Goal: Task Accomplishment & Management: Manage account settings

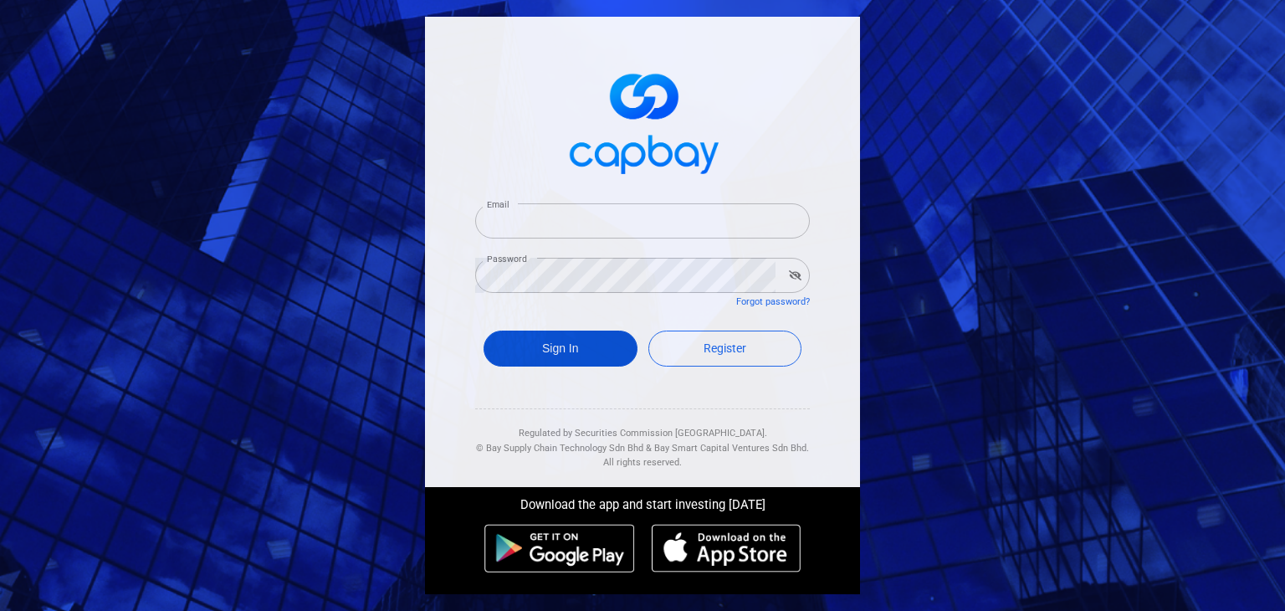
type input "[EMAIL_ADDRESS][DOMAIN_NAME]"
click at [555, 350] on button "Sign In" at bounding box center [560, 348] width 154 height 36
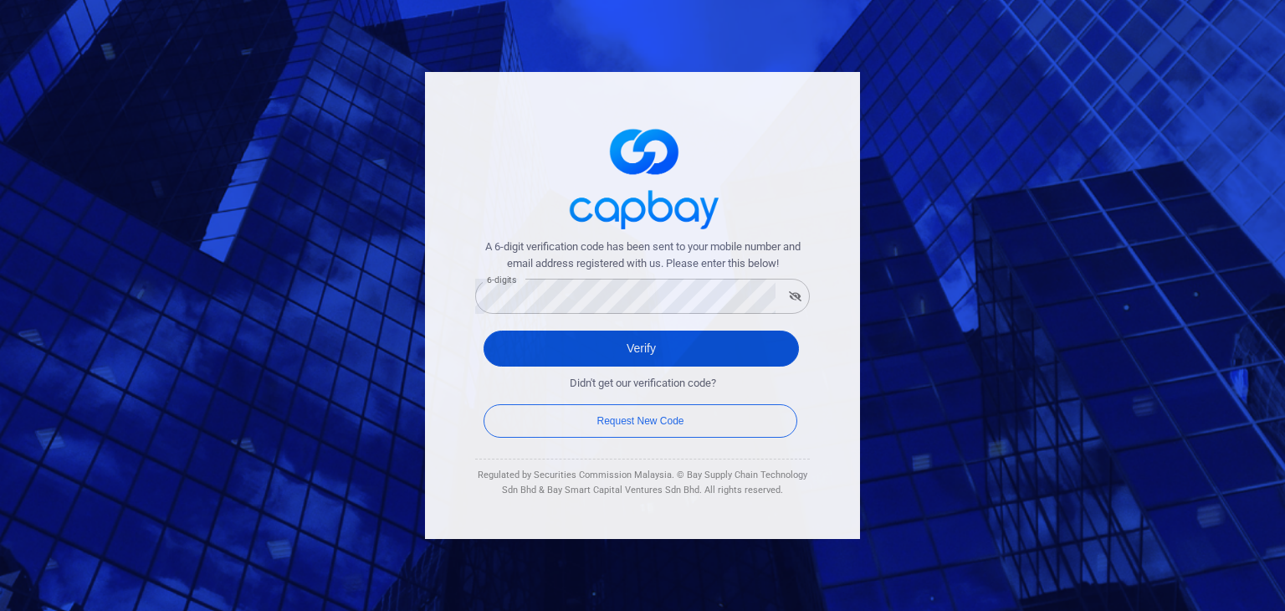
click at [522, 349] on button "Verify" at bounding box center [640, 348] width 315 height 36
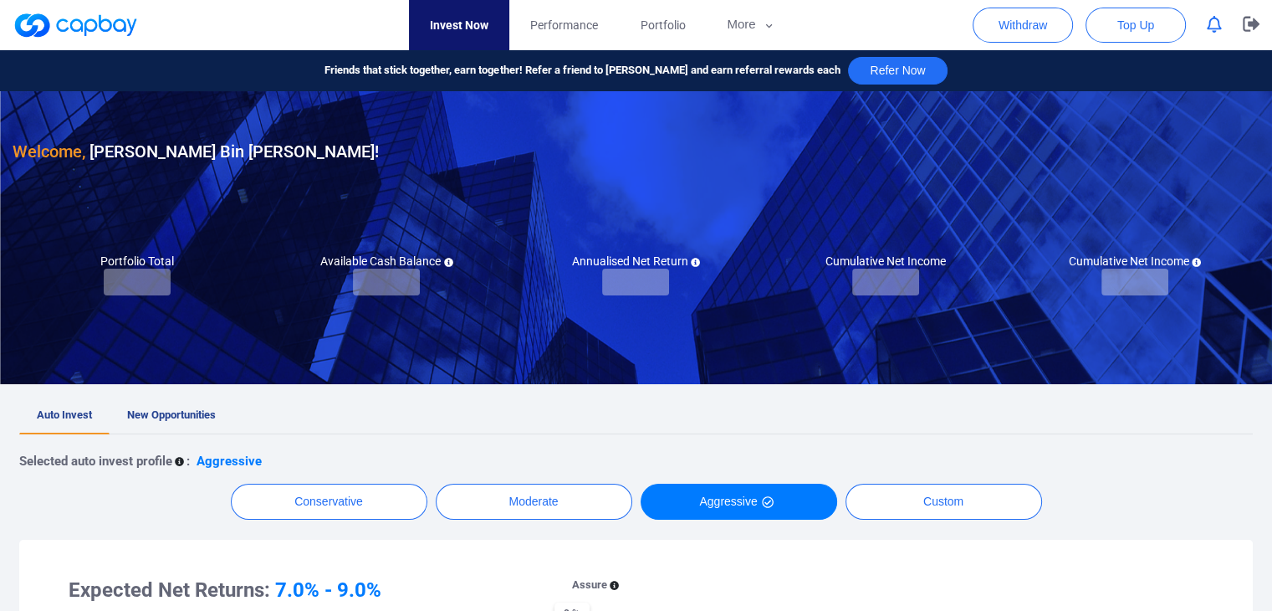
checkbox input "true"
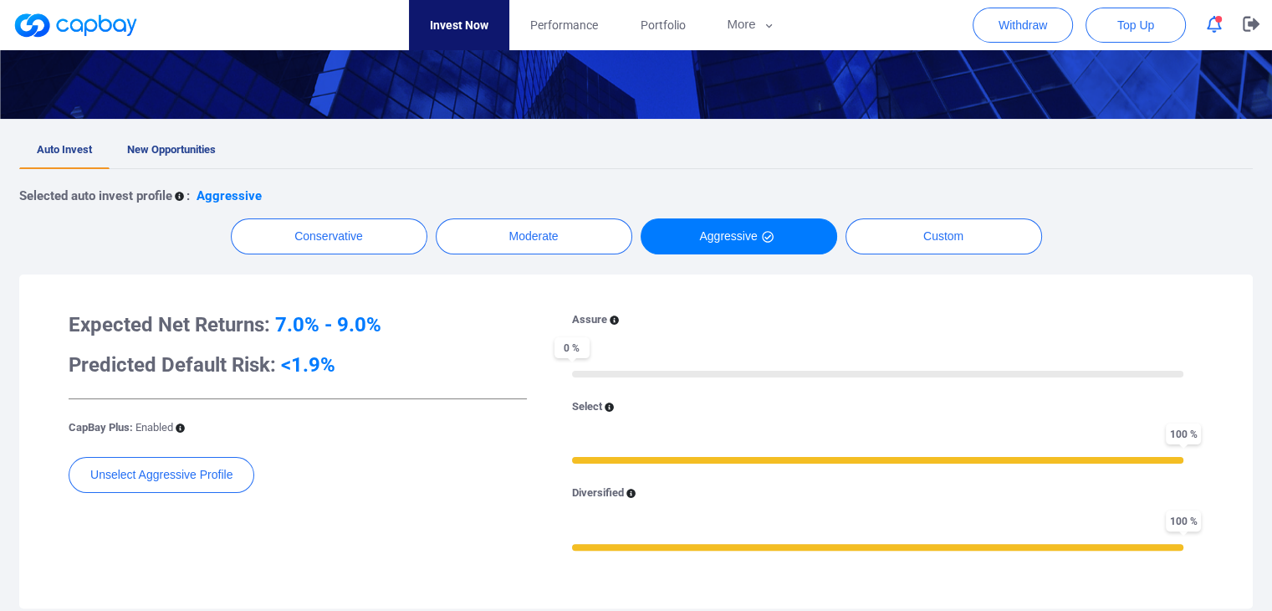
scroll to position [268, 0]
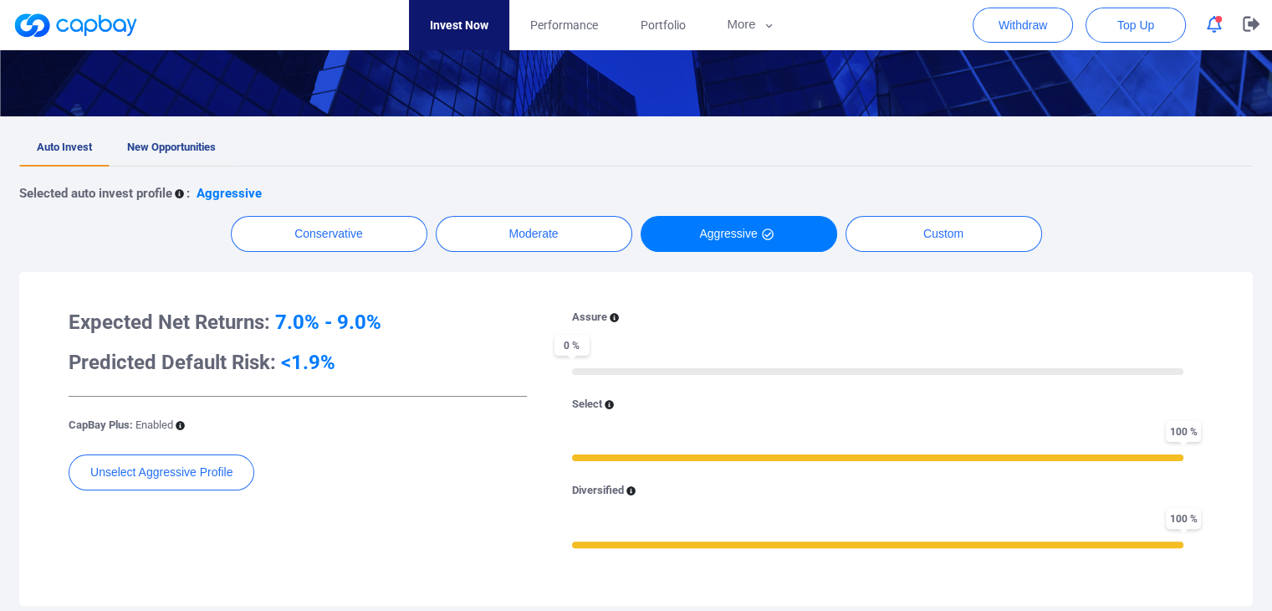
click at [145, 142] on span "New Opportunities" at bounding box center [171, 147] width 89 height 13
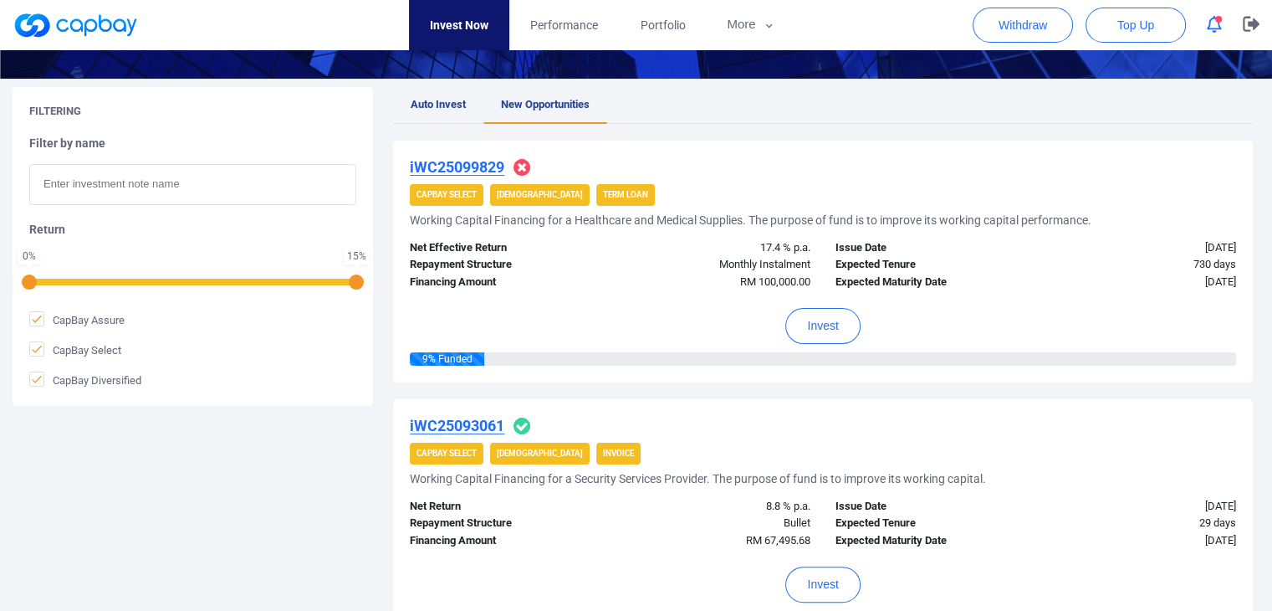
scroll to position [268, 0]
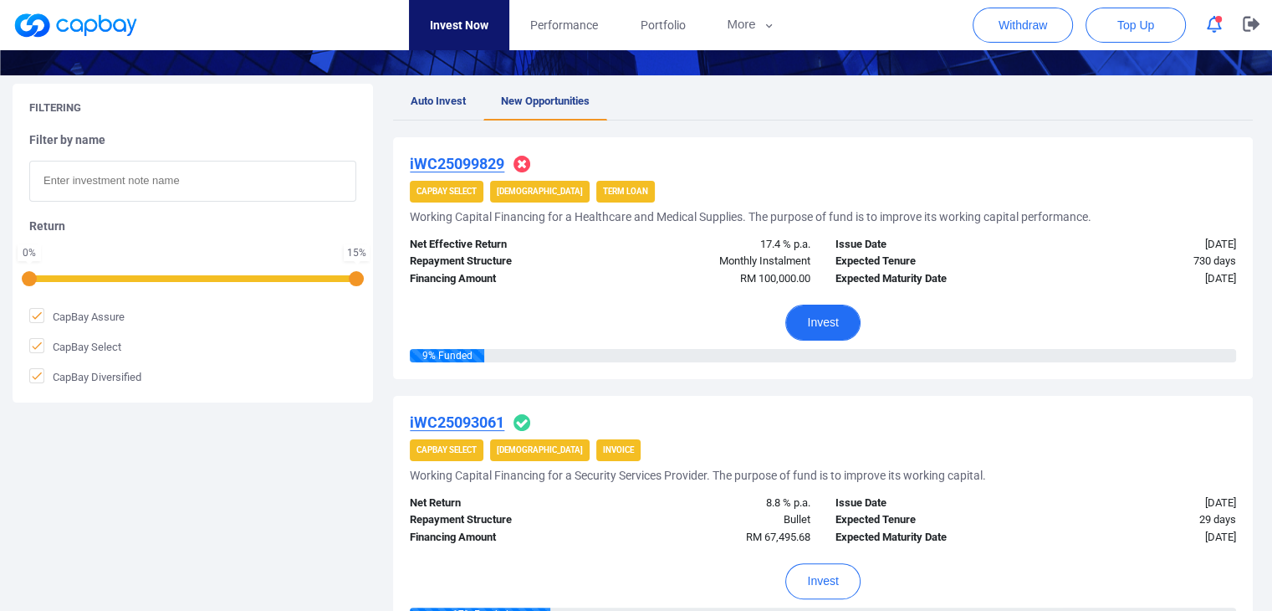
click at [826, 323] on button "Invest" at bounding box center [822, 322] width 74 height 36
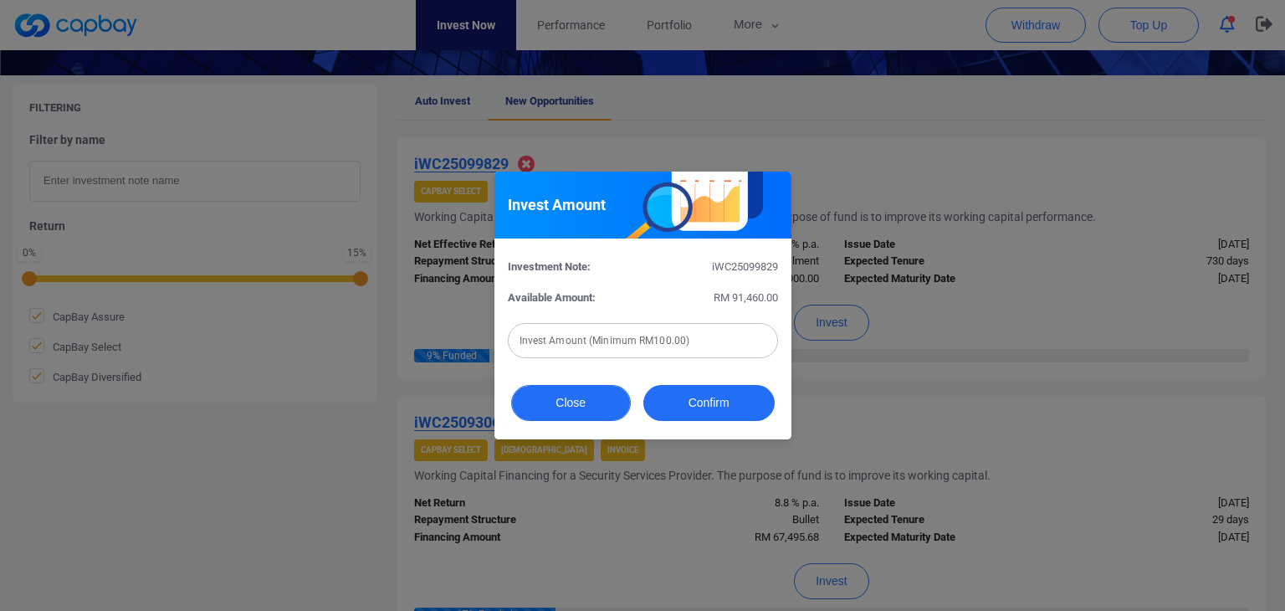
click at [596, 406] on button "Close" at bounding box center [571, 403] width 120 height 36
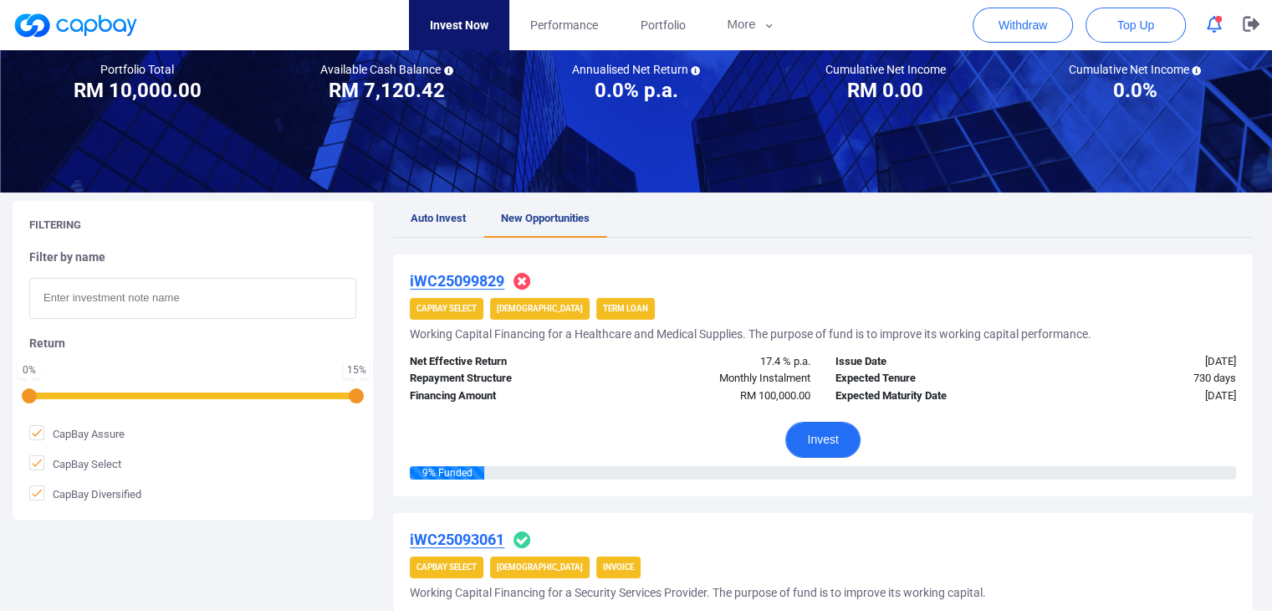
scroll to position [0, 0]
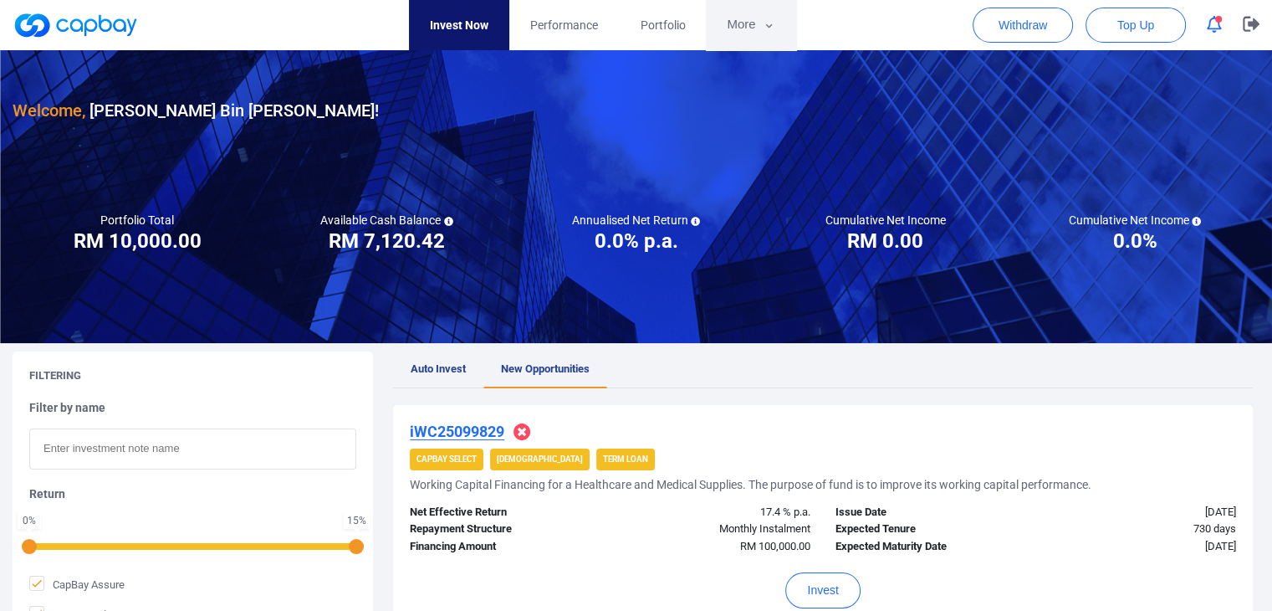
click at [745, 34] on button "More" at bounding box center [751, 25] width 90 height 50
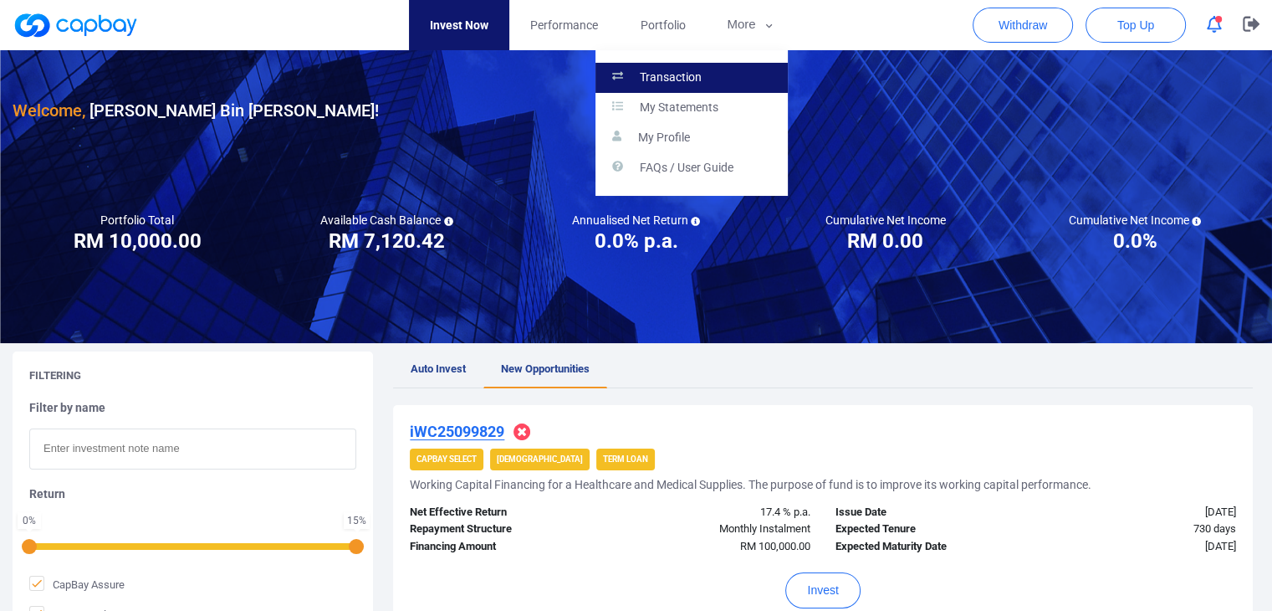
click at [699, 80] on p "Transaction" at bounding box center [671, 77] width 62 height 15
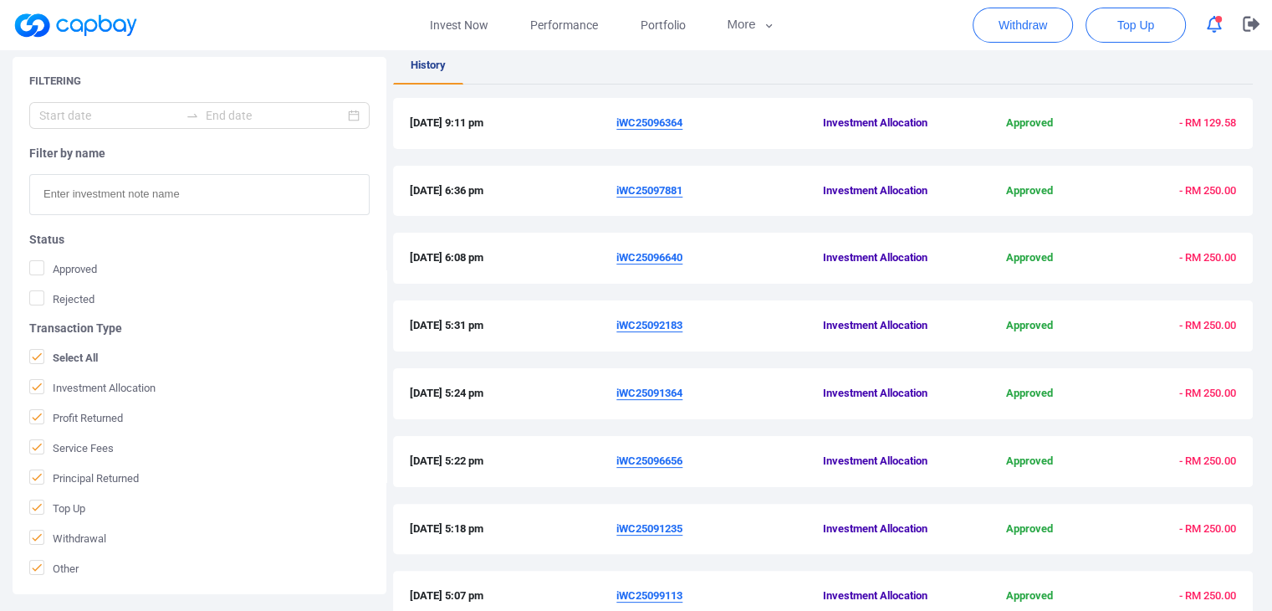
scroll to position [301, 0]
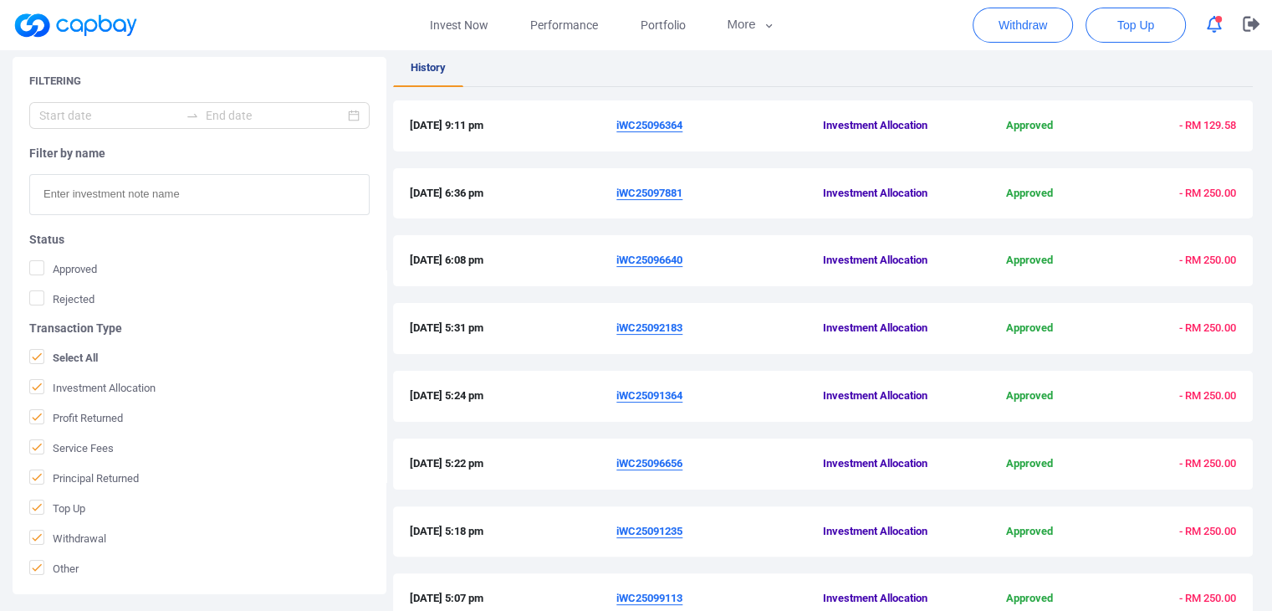
drag, startPoint x: 687, startPoint y: 125, endPoint x: 615, endPoint y: 125, distance: 71.9
click at [615, 125] on div "[DATE] 9:11 pm iWC25096364 Investment Allocation Approved - RM 129.58" at bounding box center [823, 126] width 826 height 18
copy div "iWC25096364"
drag, startPoint x: 656, startPoint y: 125, endPoint x: 646, endPoint y: 100, distance: 27.8
click at [646, 100] on div "History [DATE] 9:11 pm iWC25096364 Investment Allocation Approved - RM 129.58 […" at bounding box center [823, 413] width 860 height 726
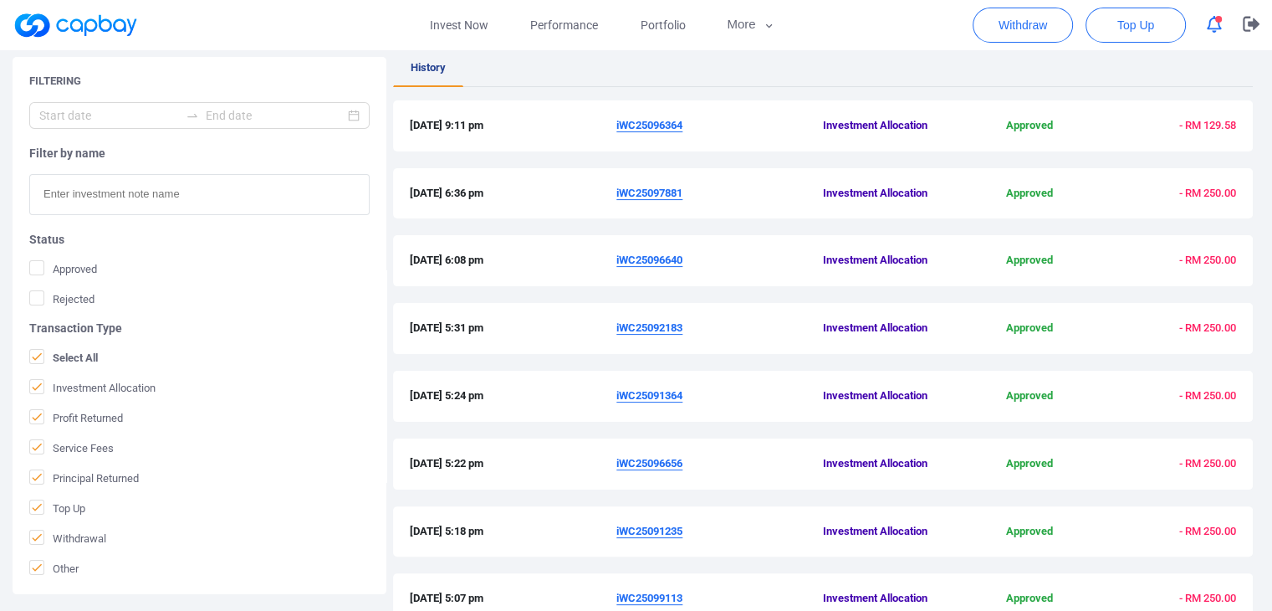
click at [640, 127] on u "iWC25096364" at bounding box center [649, 125] width 66 height 13
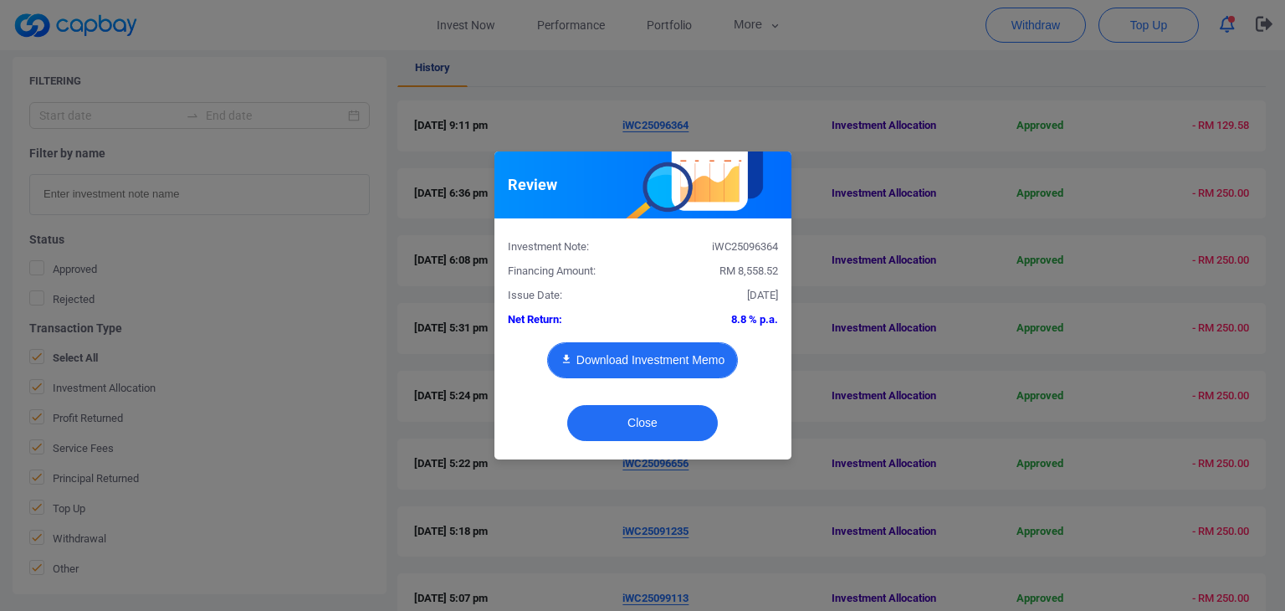
click at [604, 350] on button "Download Investment Memo" at bounding box center [642, 360] width 191 height 36
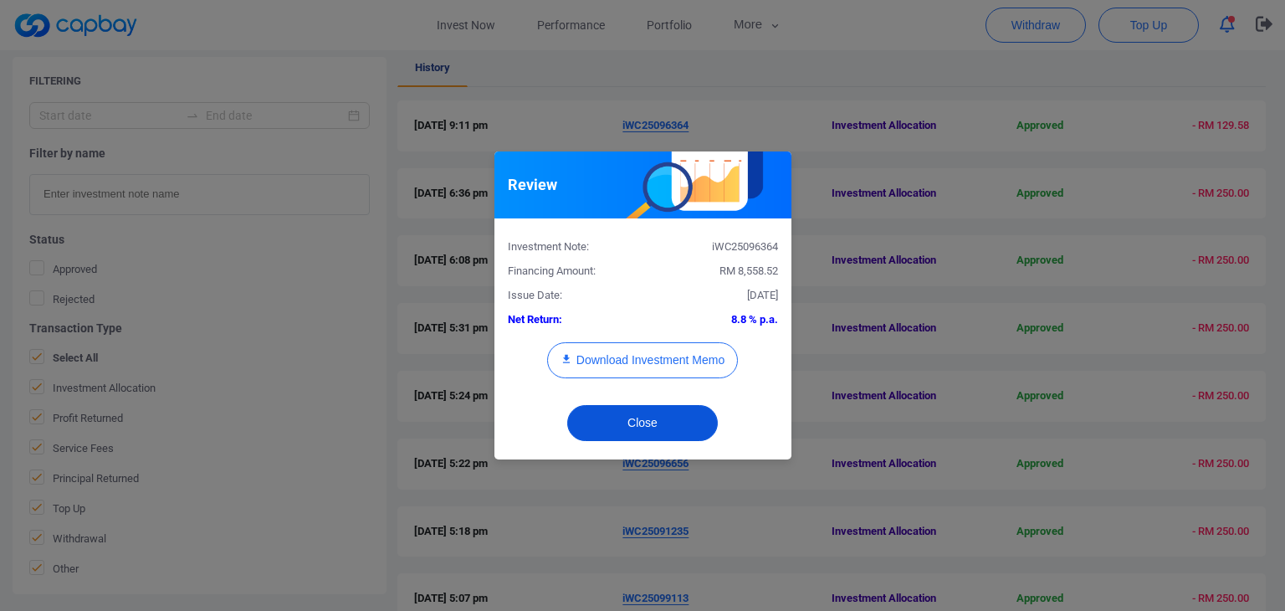
click at [642, 421] on button "Close" at bounding box center [642, 423] width 151 height 36
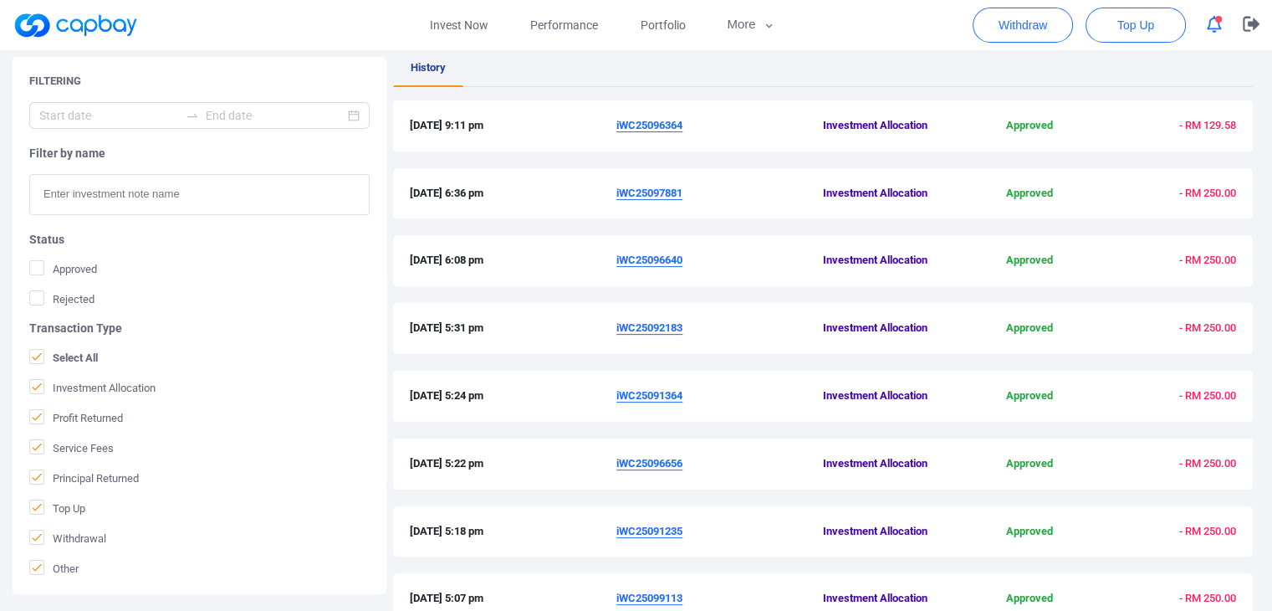
drag, startPoint x: 692, startPoint y: 192, endPoint x: 612, endPoint y: 194, distance: 79.5
click at [612, 194] on div "[DATE] 6:36 pm iWC25097881 Investment Allocation Approved - RM 250.00" at bounding box center [823, 194] width 826 height 18
copy div "iWC25097881"
drag, startPoint x: 688, startPoint y: 261, endPoint x: 617, endPoint y: 256, distance: 71.3
click at [617, 256] on span "iWC25096640" at bounding box center [719, 261] width 207 height 18
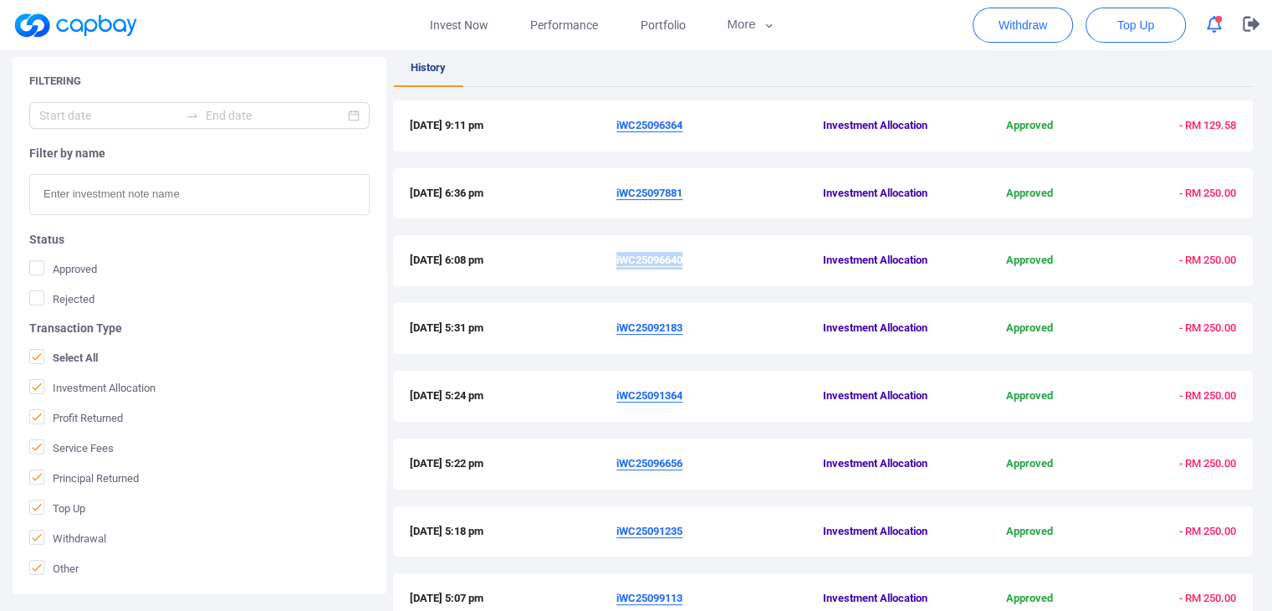
copy u "iWC25096640"
click at [669, 261] on u "iWC25096640" at bounding box center [649, 259] width 66 height 13
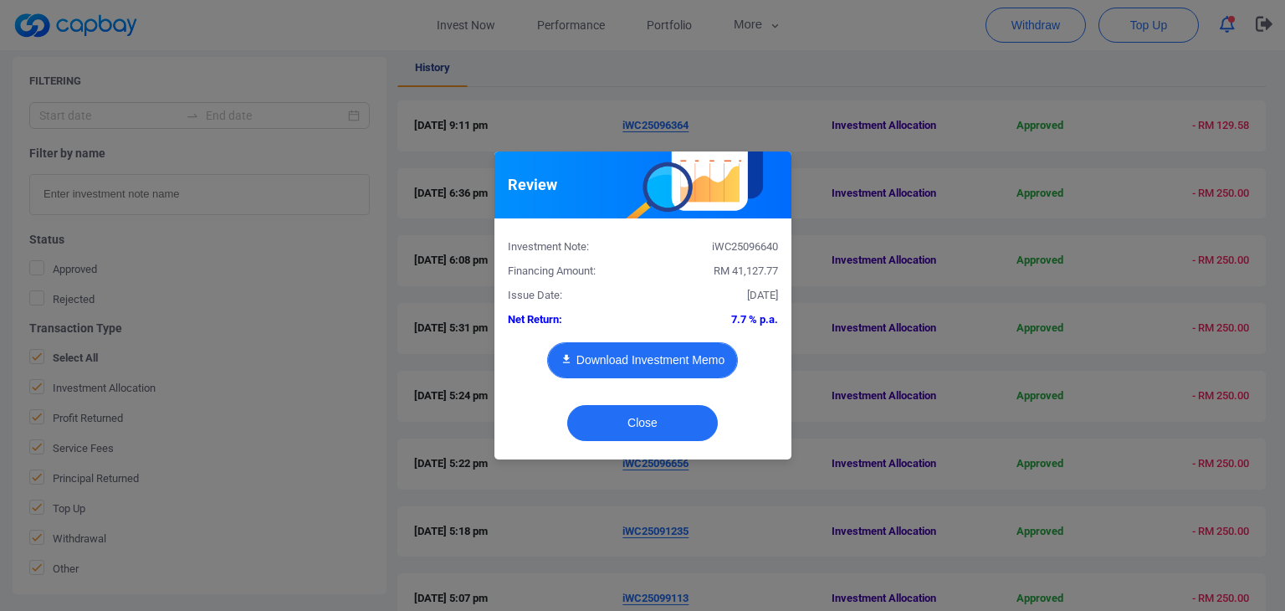
click at [662, 361] on button "Download Investment Memo" at bounding box center [642, 360] width 191 height 36
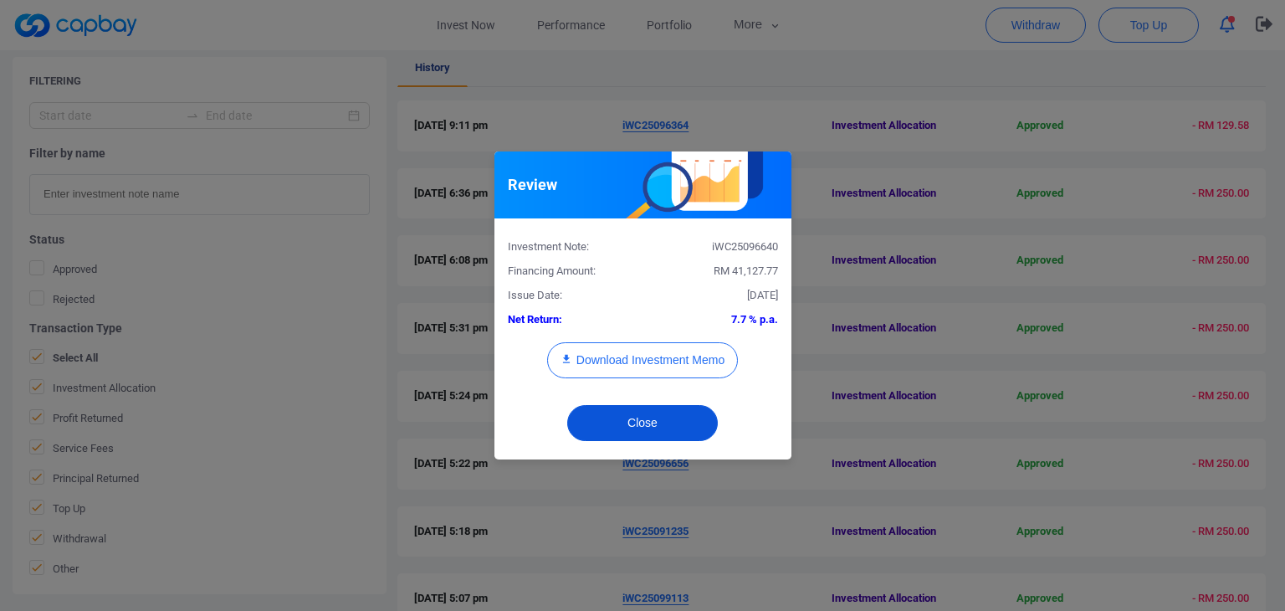
click at [646, 423] on button "Close" at bounding box center [642, 423] width 151 height 36
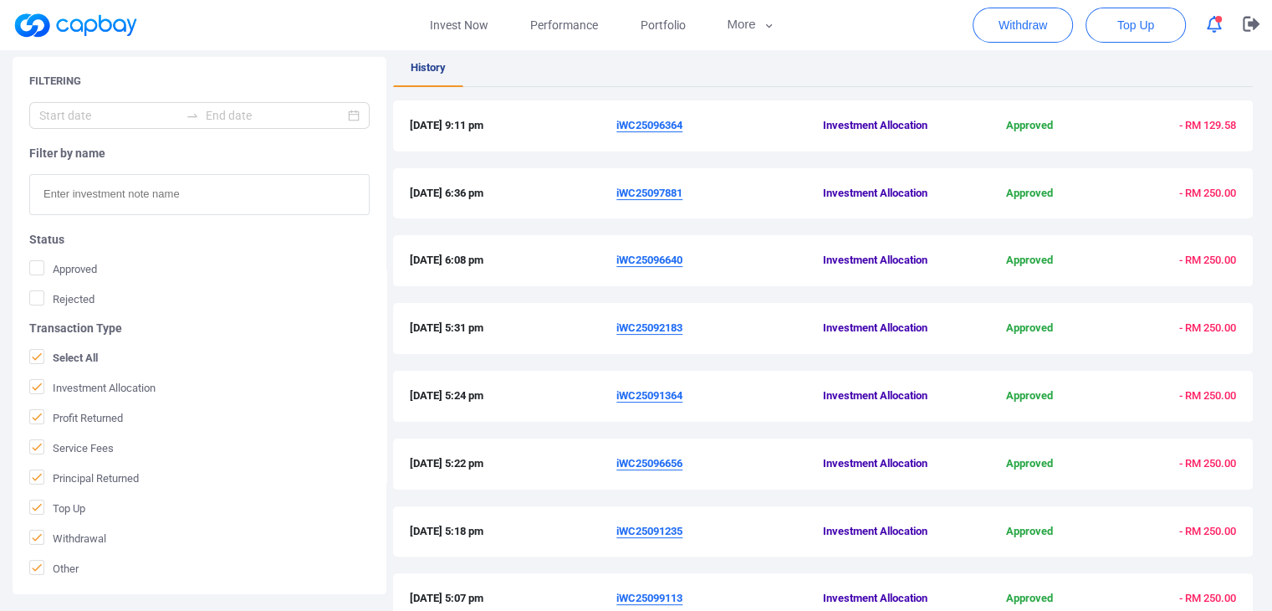
click at [653, 192] on u "iWC25097881" at bounding box center [649, 193] width 66 height 13
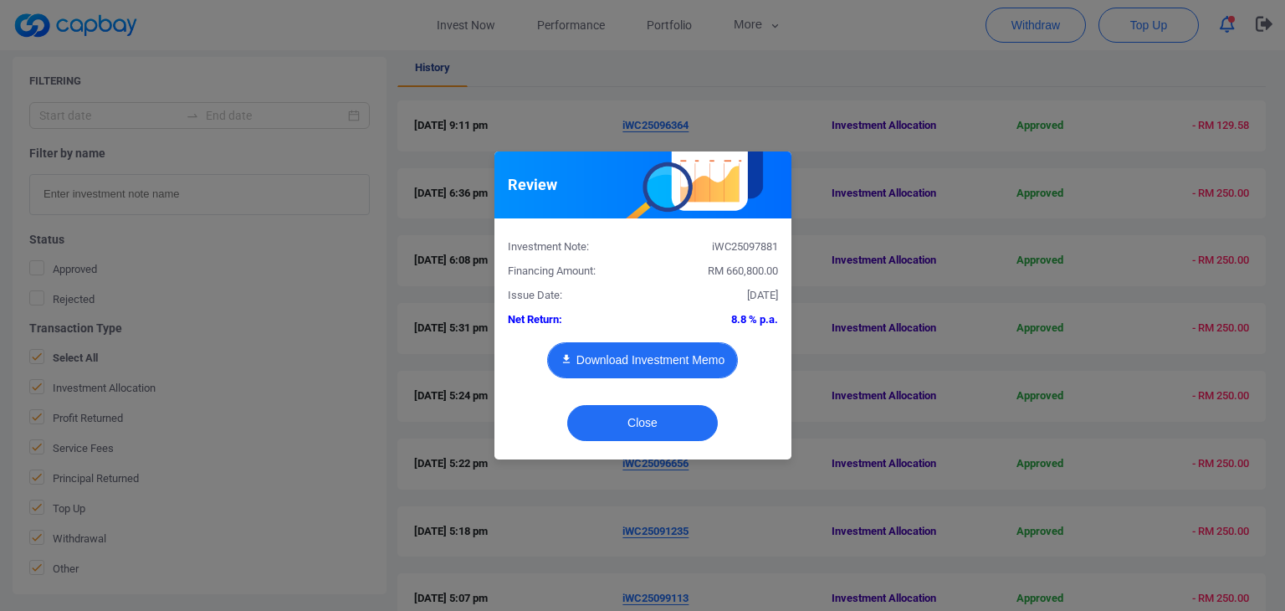
click at [662, 361] on button "Download Investment Memo" at bounding box center [642, 360] width 191 height 36
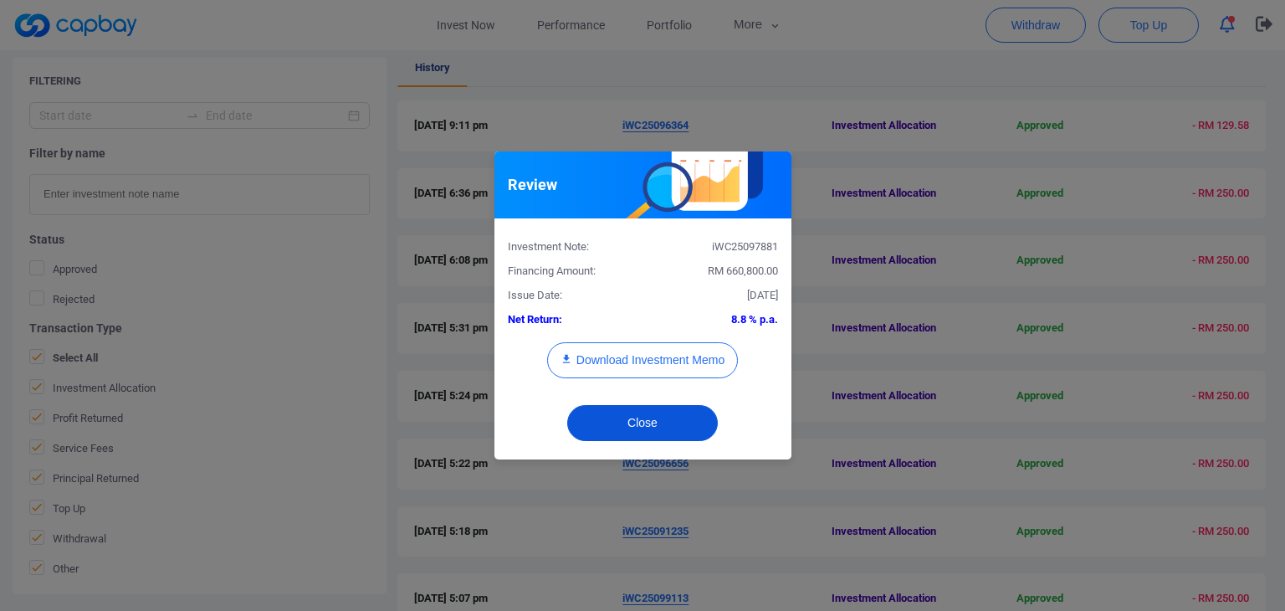
click at [653, 412] on button "Close" at bounding box center [642, 423] width 151 height 36
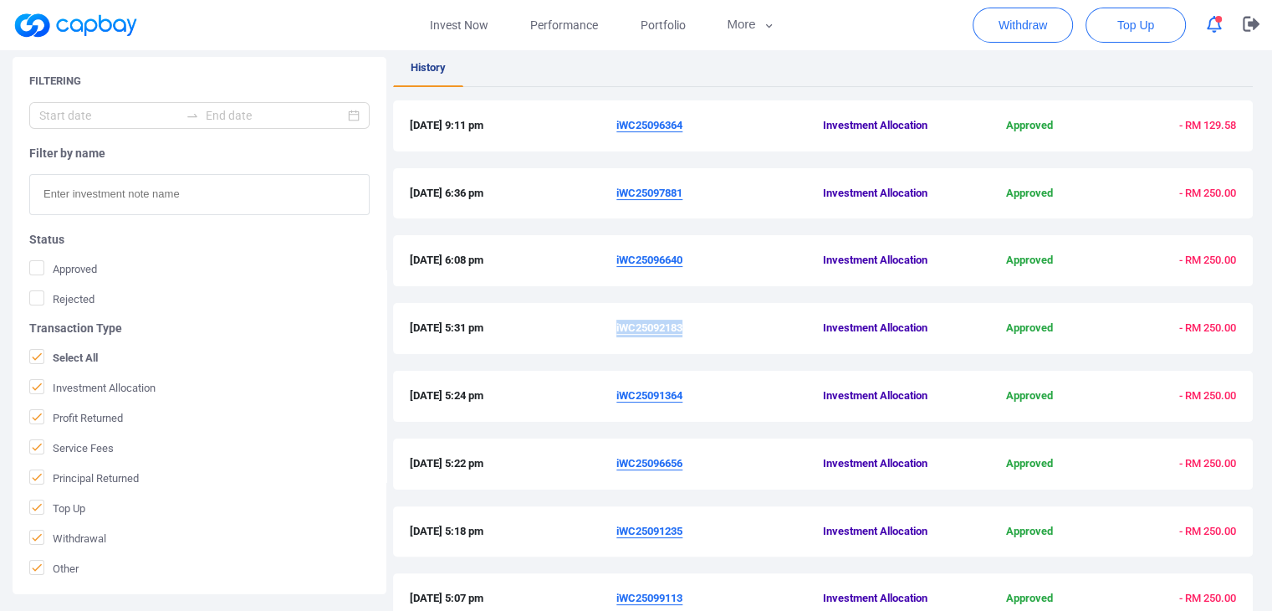
drag, startPoint x: 688, startPoint y: 329, endPoint x: 616, endPoint y: 332, distance: 72.0
click at [616, 332] on span "iWC25092183" at bounding box center [719, 329] width 207 height 18
copy u "iWC25092183"
click at [652, 328] on u "iWC25092183" at bounding box center [649, 327] width 66 height 13
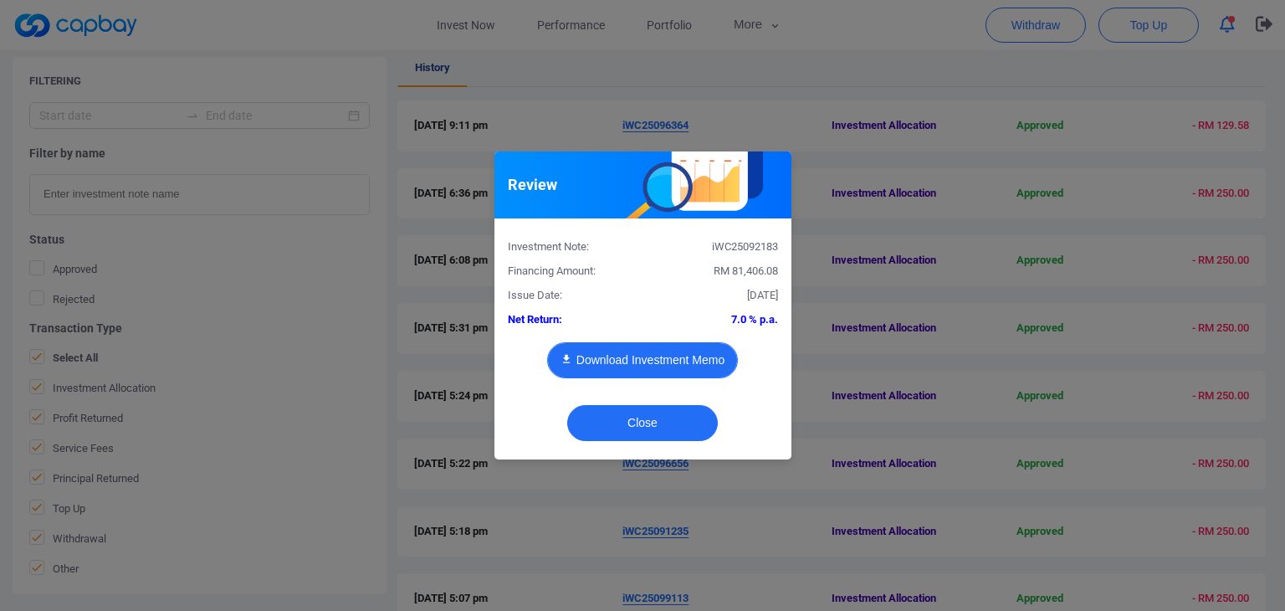
click at [647, 361] on button "Download Investment Memo" at bounding box center [642, 360] width 191 height 36
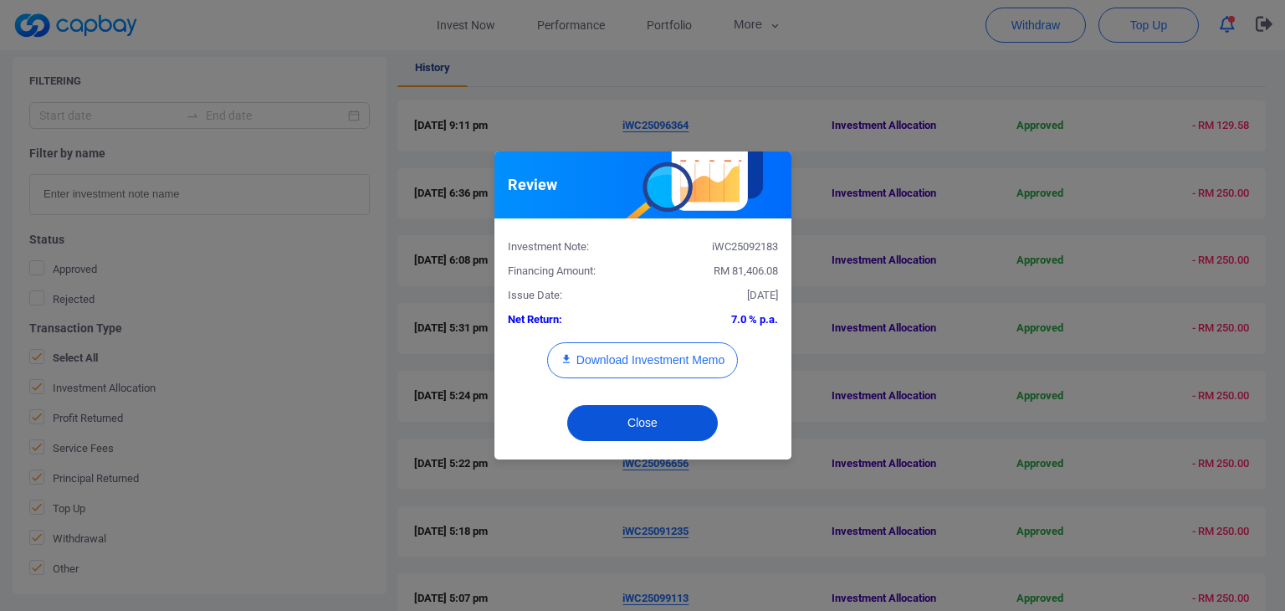
click at [645, 422] on button "Close" at bounding box center [642, 423] width 151 height 36
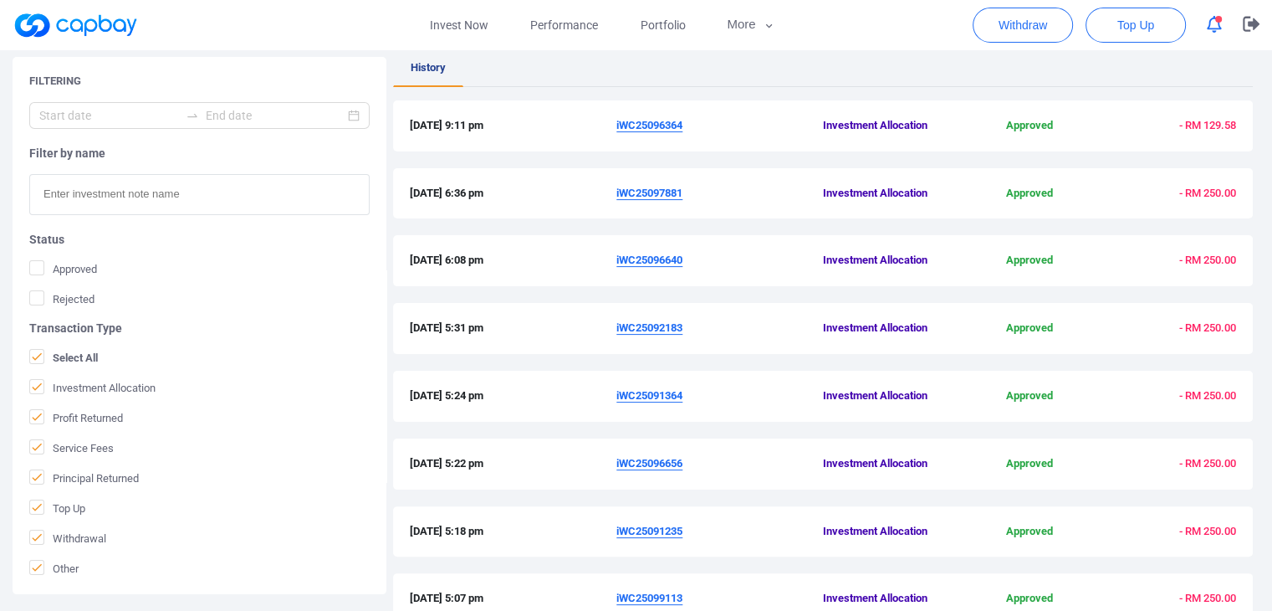
click at [660, 389] on u "iWC25091364" at bounding box center [649, 395] width 66 height 13
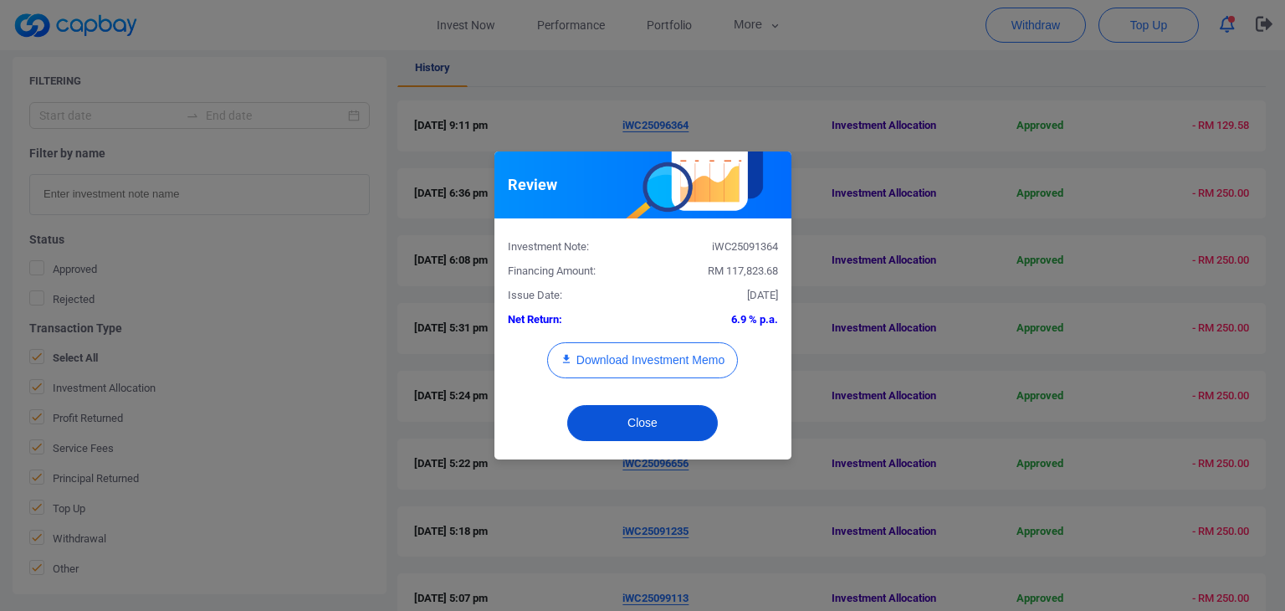
click at [653, 423] on button "Close" at bounding box center [642, 423] width 151 height 36
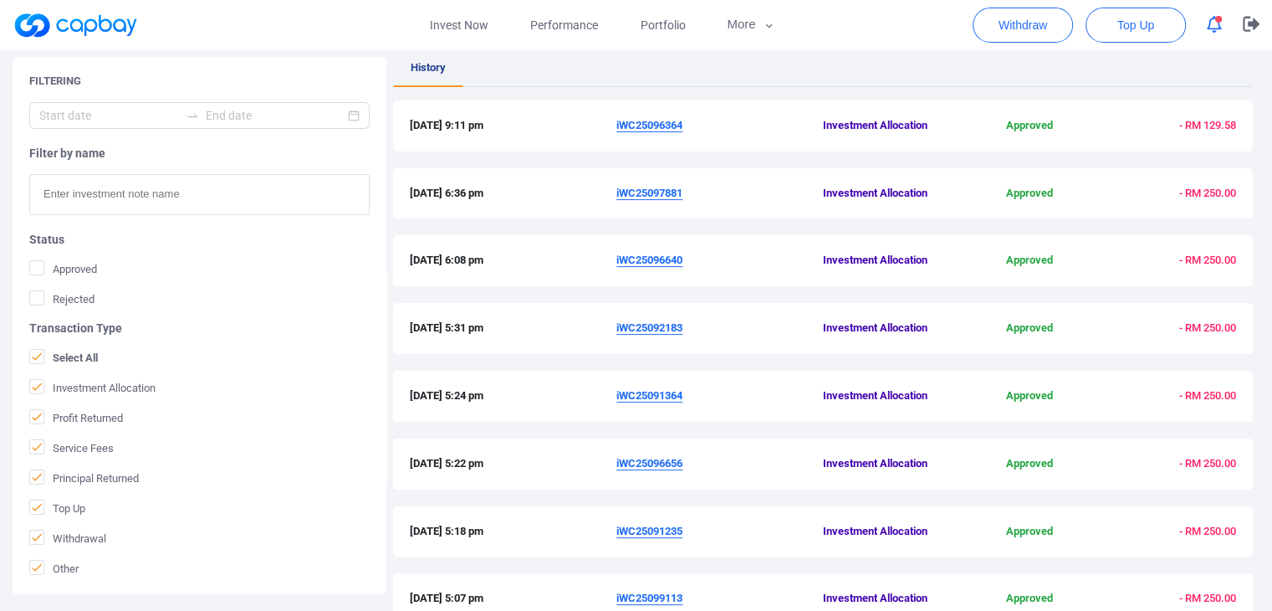
click at [677, 392] on u "iWC25091364" at bounding box center [649, 395] width 66 height 13
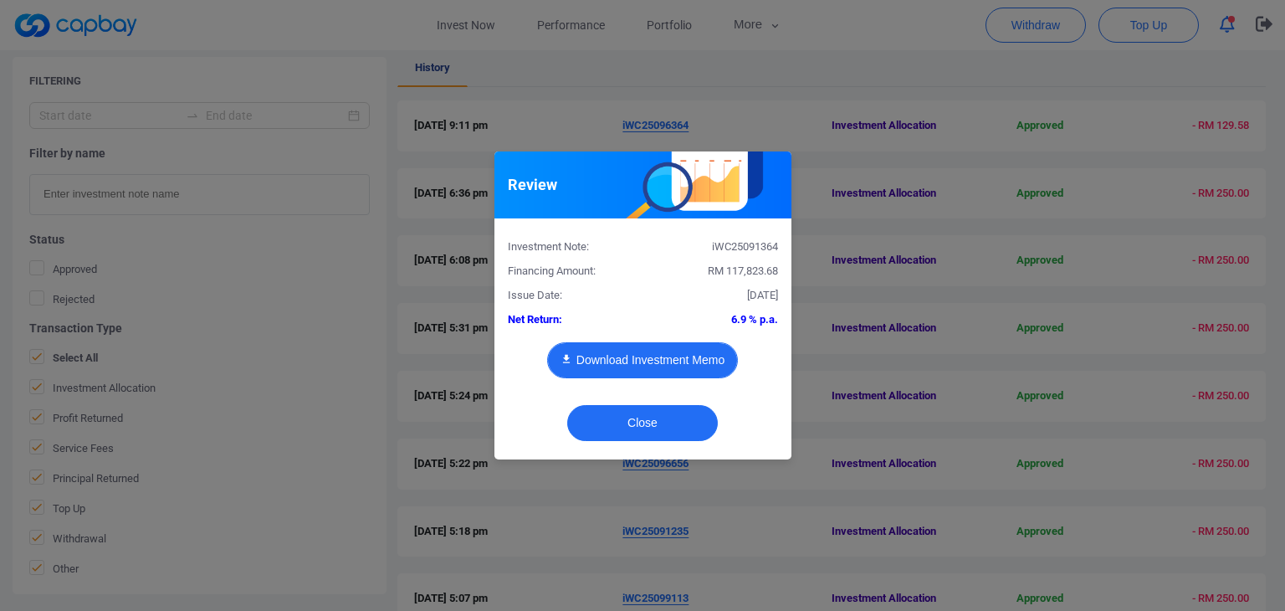
click at [668, 361] on button "Download Investment Memo" at bounding box center [642, 360] width 191 height 36
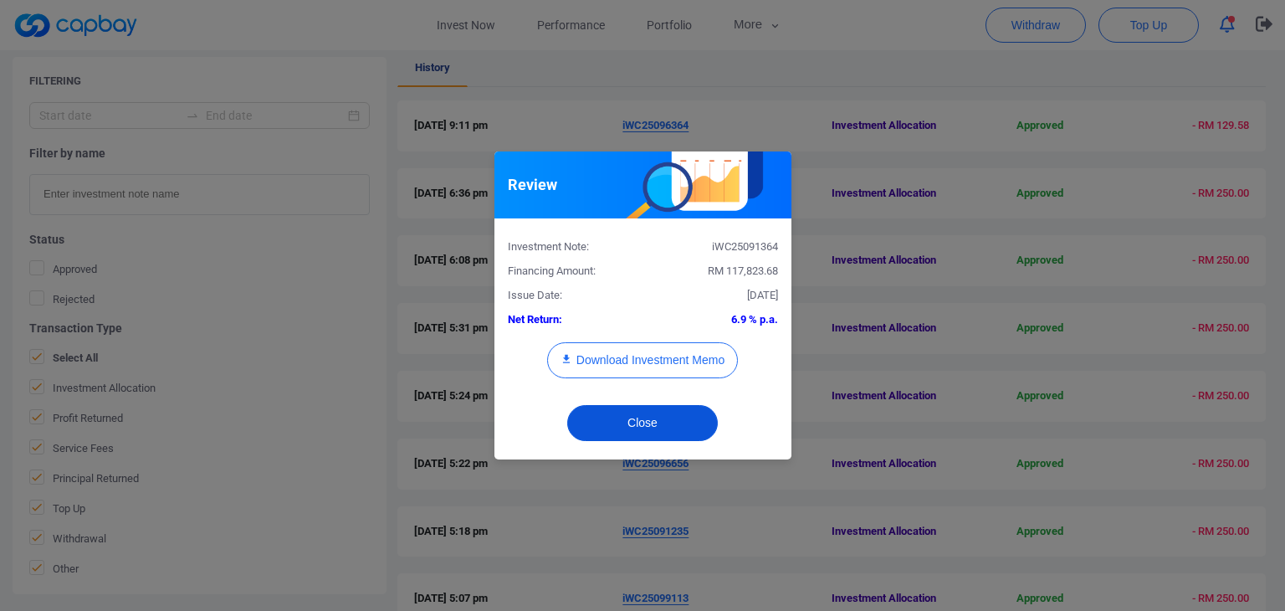
click at [683, 419] on button "Close" at bounding box center [642, 423] width 151 height 36
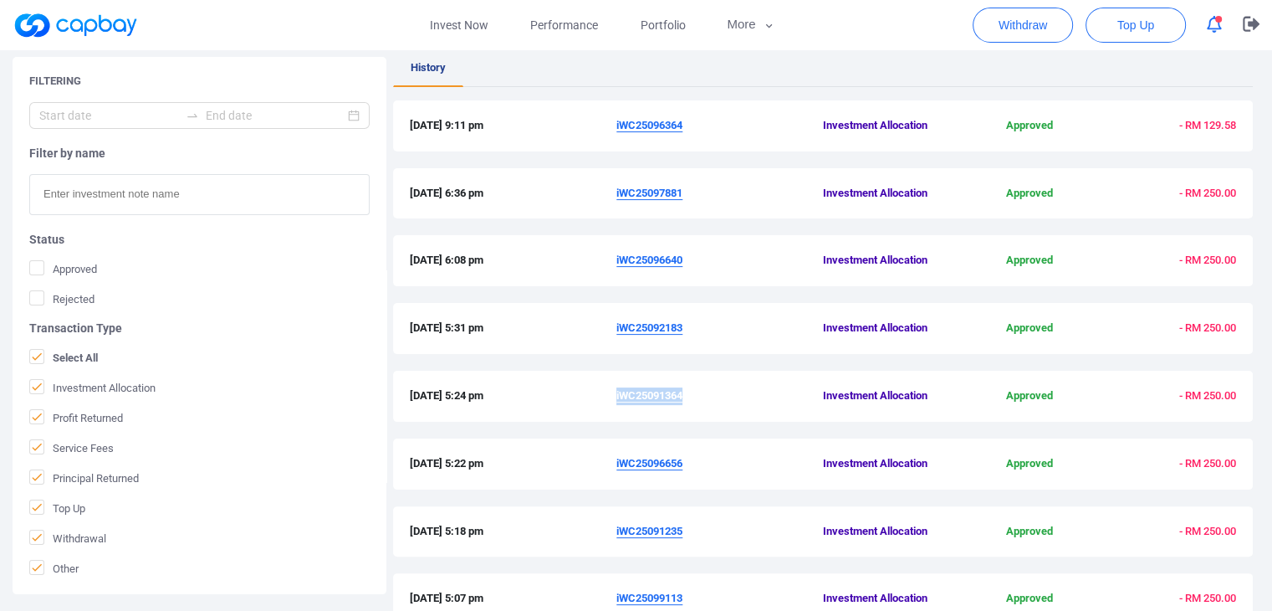
drag, startPoint x: 690, startPoint y: 396, endPoint x: 617, endPoint y: 396, distance: 72.8
click at [617, 396] on span "iWC25091364" at bounding box center [719, 396] width 207 height 18
copy u "iWC25091364"
drag, startPoint x: 688, startPoint y: 463, endPoint x: 607, endPoint y: 459, distance: 80.4
click at [607, 459] on div "[DATE] 5:22 pm iWC25096656 Investment Allocation Approved - RM 250.00" at bounding box center [823, 464] width 826 height 18
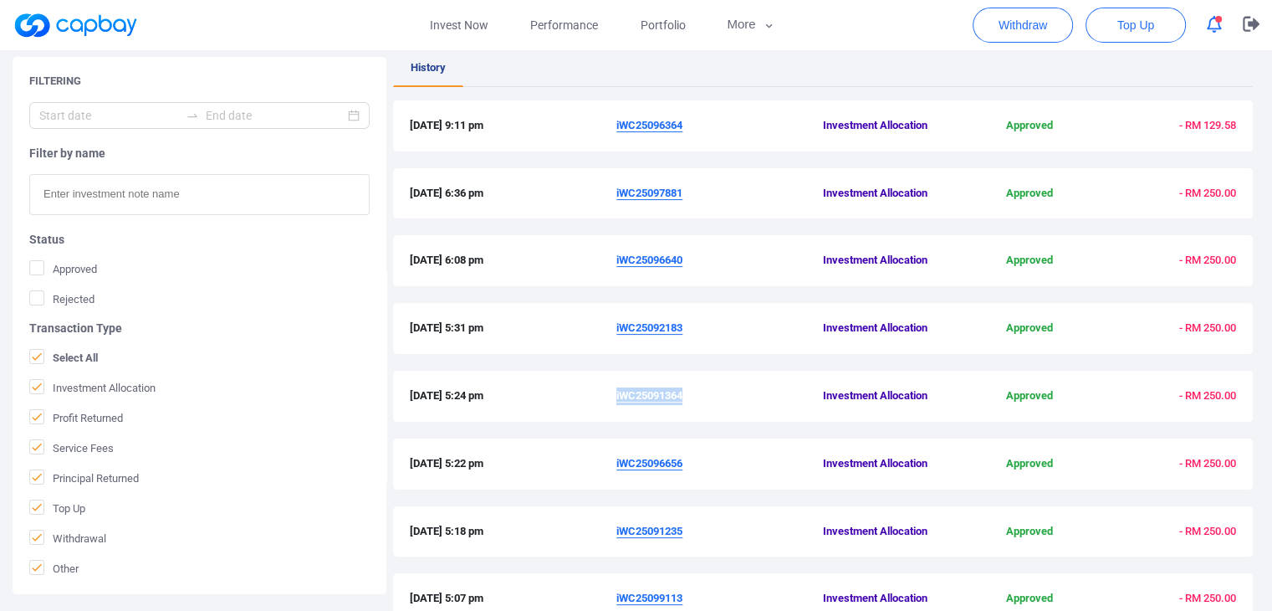
copy div "iWC25096656"
click at [678, 463] on u "iWC25096656" at bounding box center [649, 463] width 66 height 13
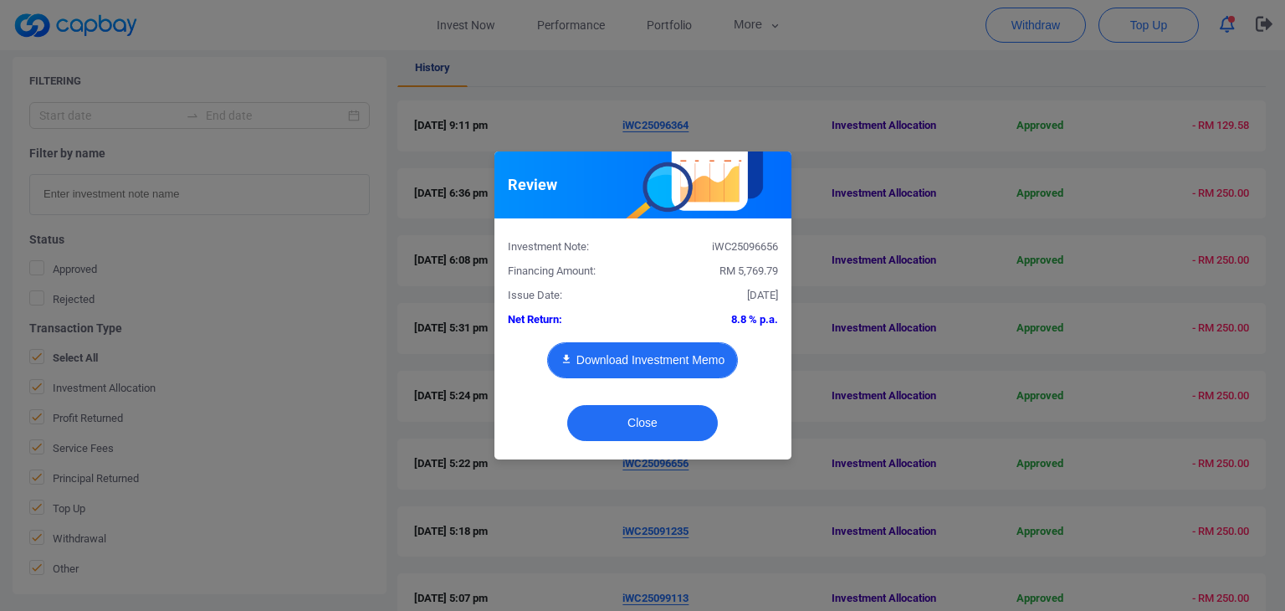
click at [671, 357] on button "Download Investment Memo" at bounding box center [642, 360] width 191 height 36
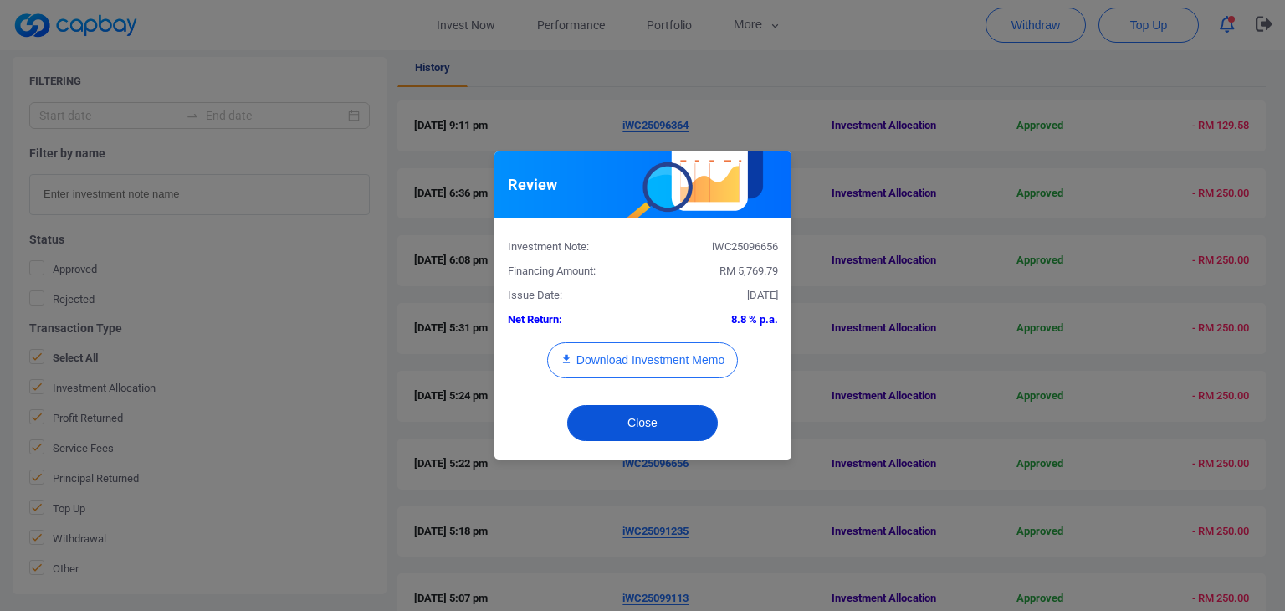
click at [657, 422] on button "Close" at bounding box center [642, 423] width 151 height 36
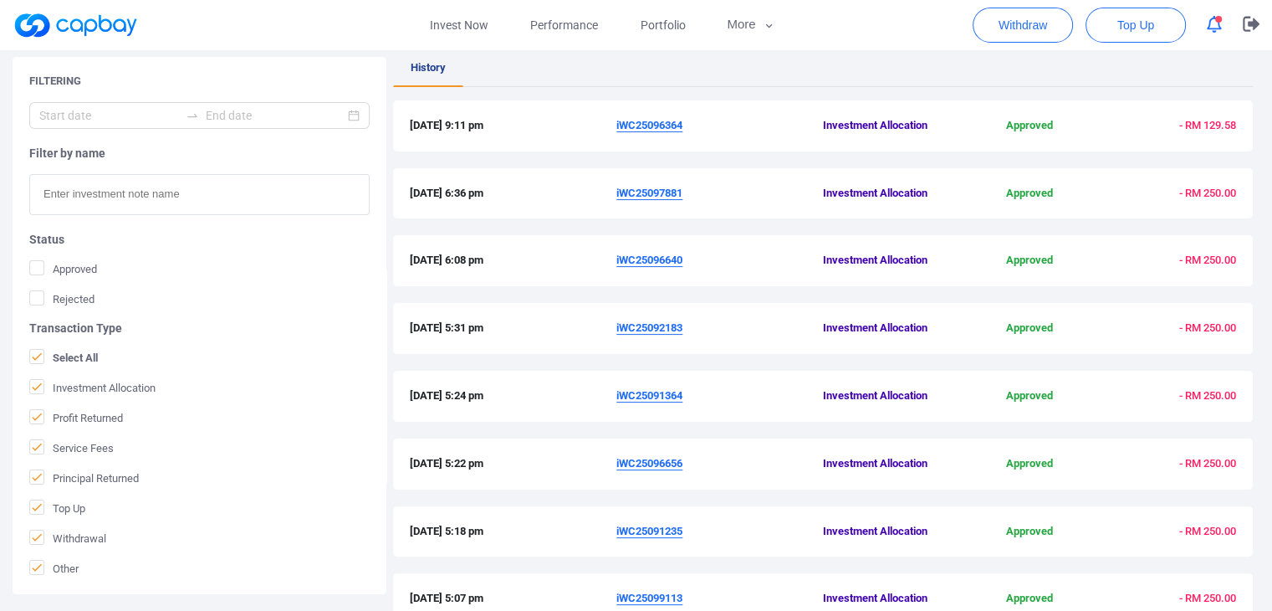
drag, startPoint x: 689, startPoint y: 529, endPoint x: 612, endPoint y: 533, distance: 77.0
click at [612, 533] on div "[DATE] 5:18 pm iWC25091235 Investment Allocation Approved - RM 250.00" at bounding box center [823, 532] width 826 height 18
copy div "iWC25091235"
click at [667, 525] on u "iWC25091235" at bounding box center [649, 530] width 66 height 13
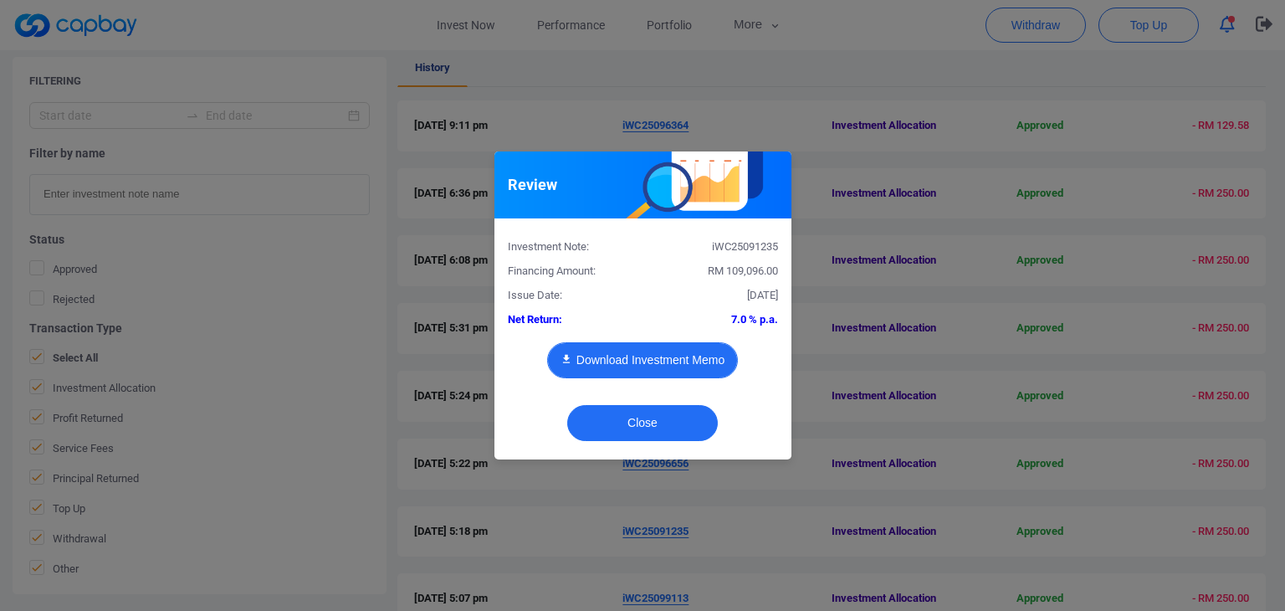
click at [635, 355] on button "Download Investment Memo" at bounding box center [642, 360] width 191 height 36
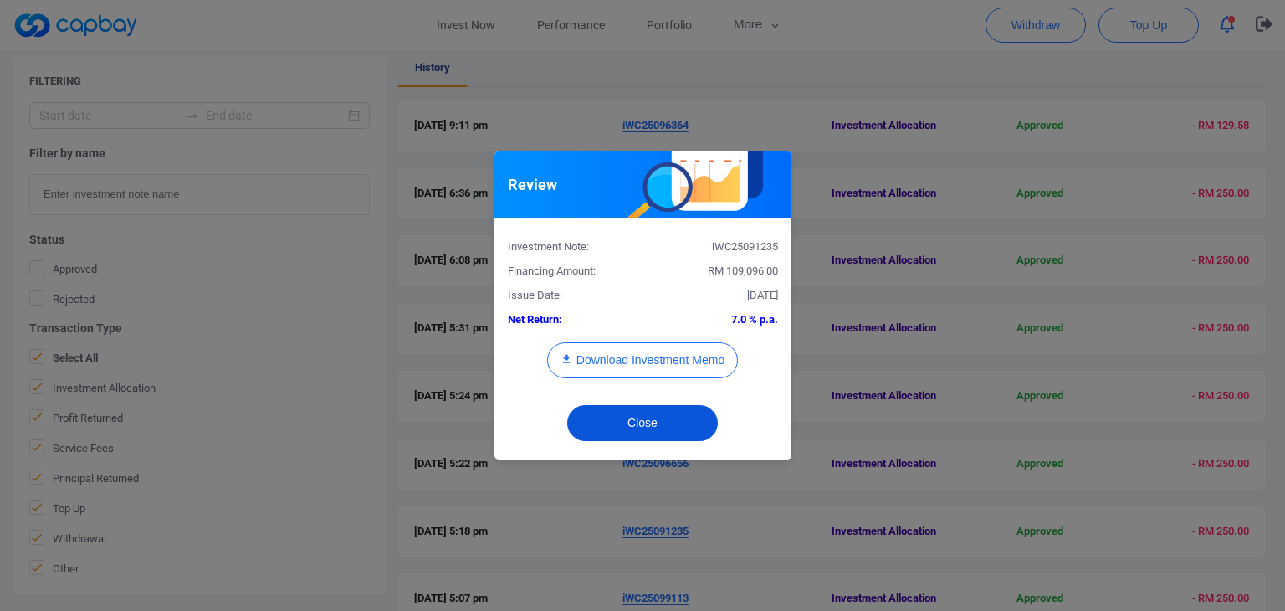
click at [643, 429] on button "Close" at bounding box center [642, 423] width 151 height 36
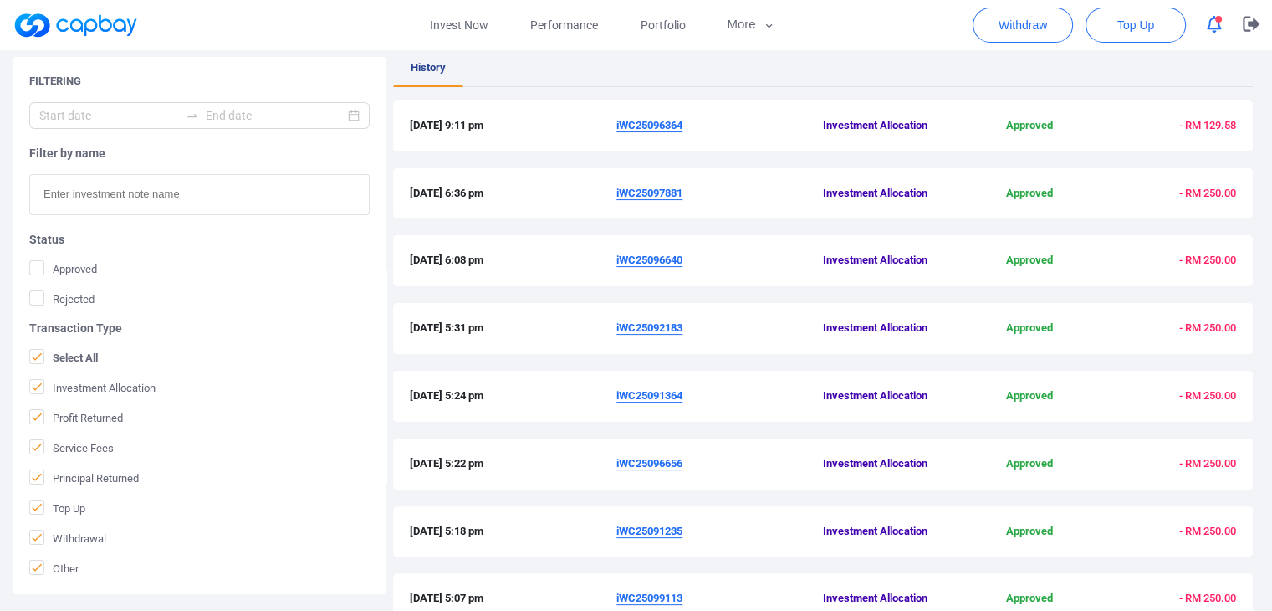
click at [667, 596] on u "iWC25099113" at bounding box center [649, 597] width 66 height 13
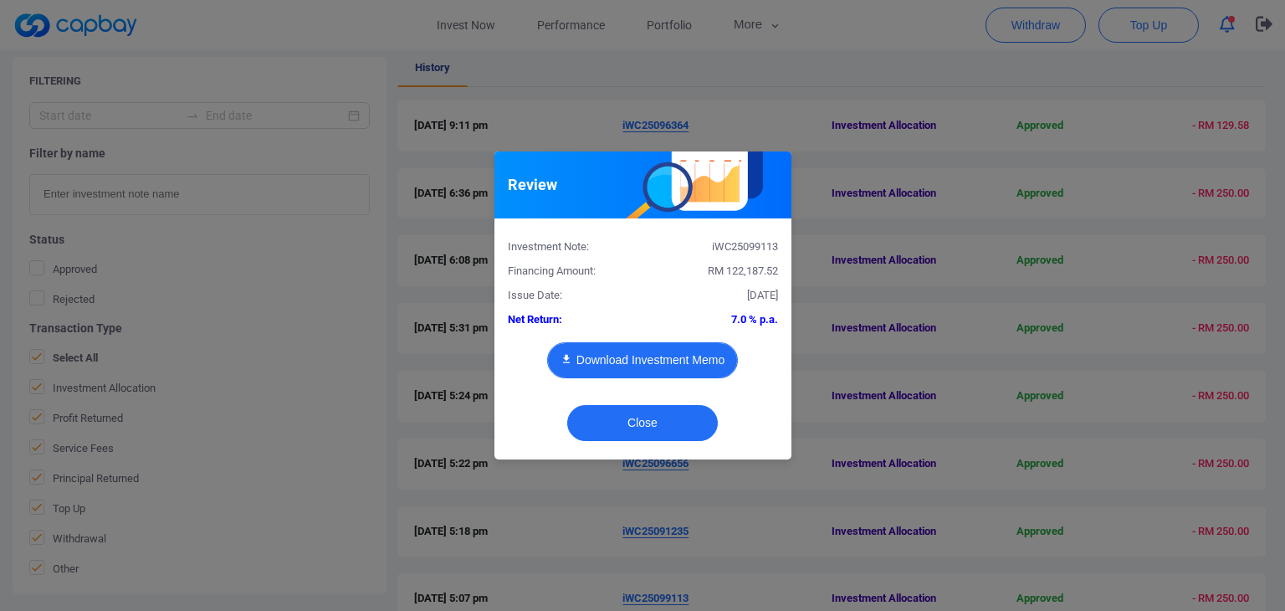
click at [649, 366] on button "Download Investment Memo" at bounding box center [642, 360] width 191 height 36
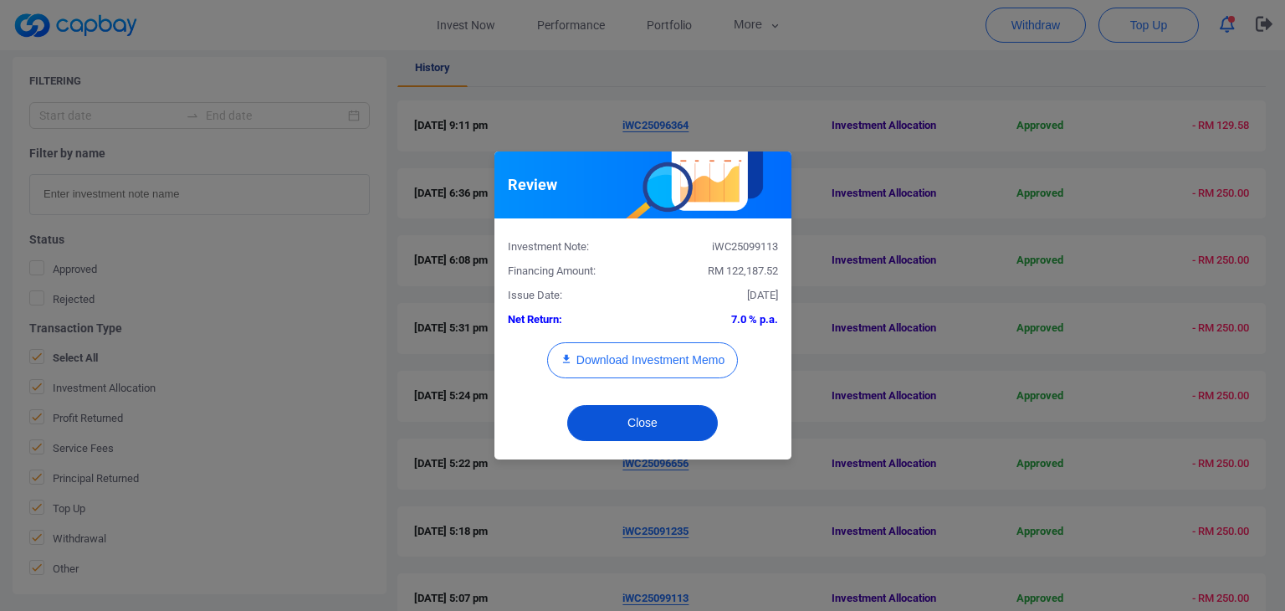
click at [683, 421] on button "Close" at bounding box center [642, 423] width 151 height 36
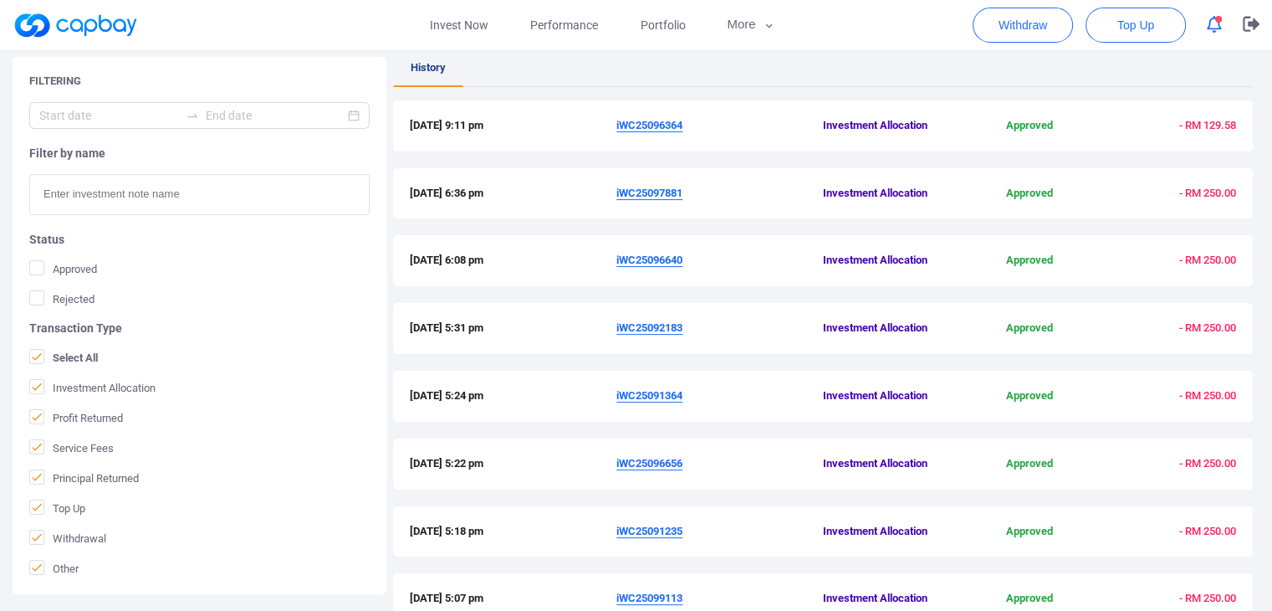
drag, startPoint x: 687, startPoint y: 596, endPoint x: 605, endPoint y: 596, distance: 82.0
click at [605, 596] on div "[DATE] 5:07 pm iWC25099113 Investment Allocation Approved - RM 250.00" at bounding box center [823, 599] width 826 height 18
copy div "iWC25099113"
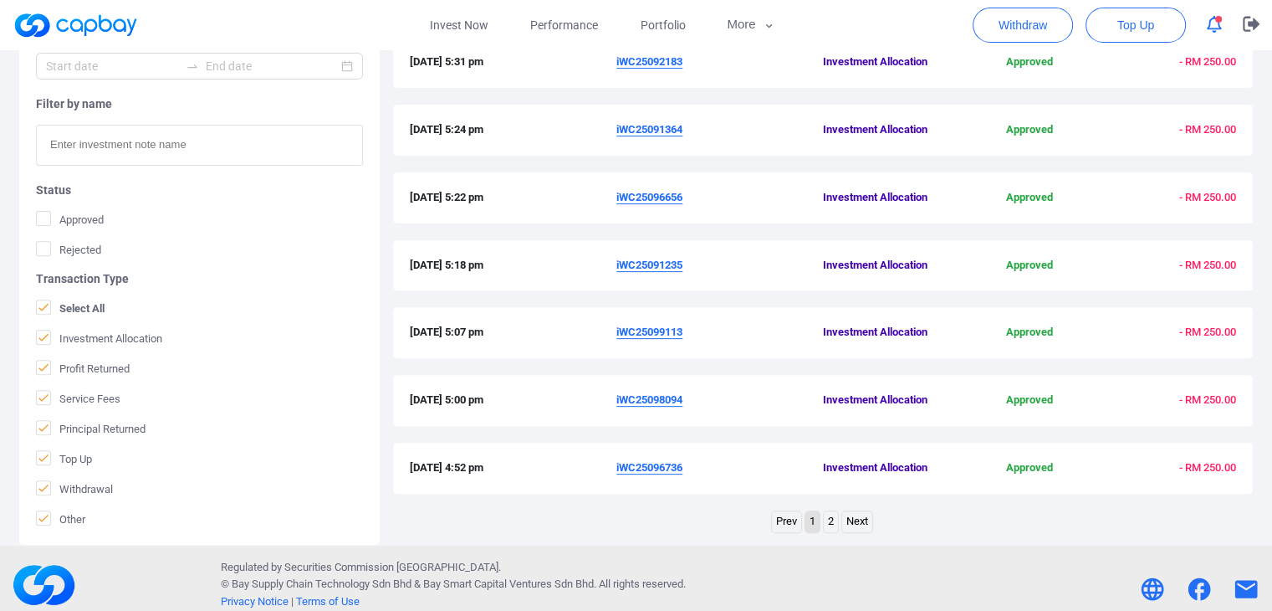
scroll to position [580, 0]
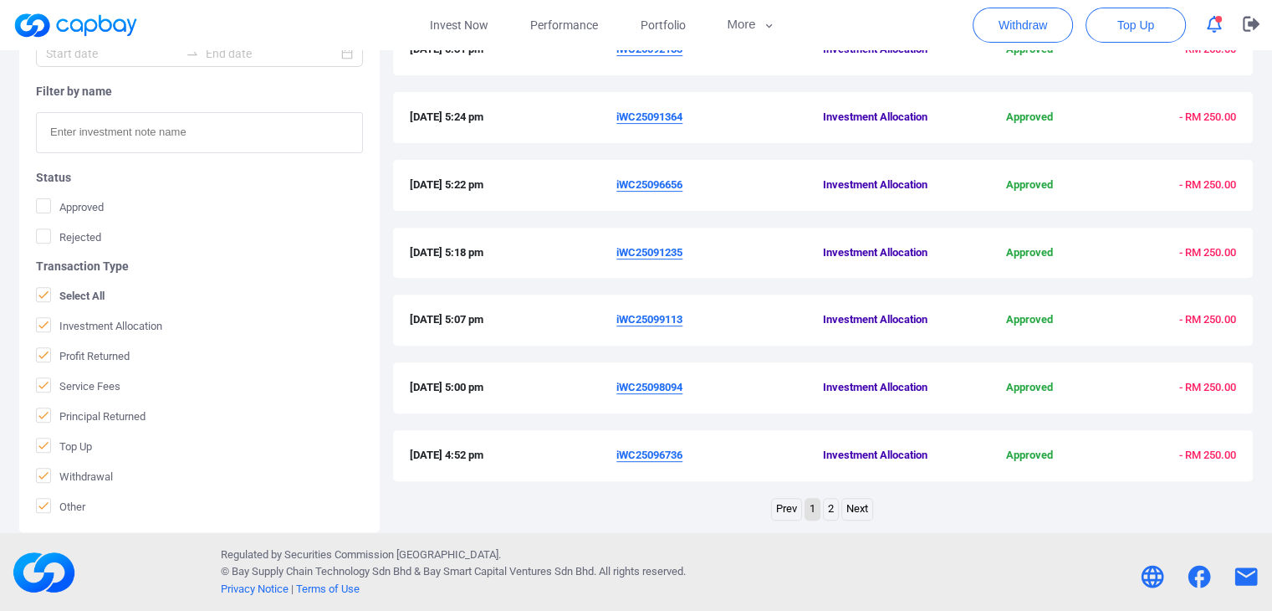
click at [673, 390] on u "iWC25098094" at bounding box center [649, 387] width 66 height 13
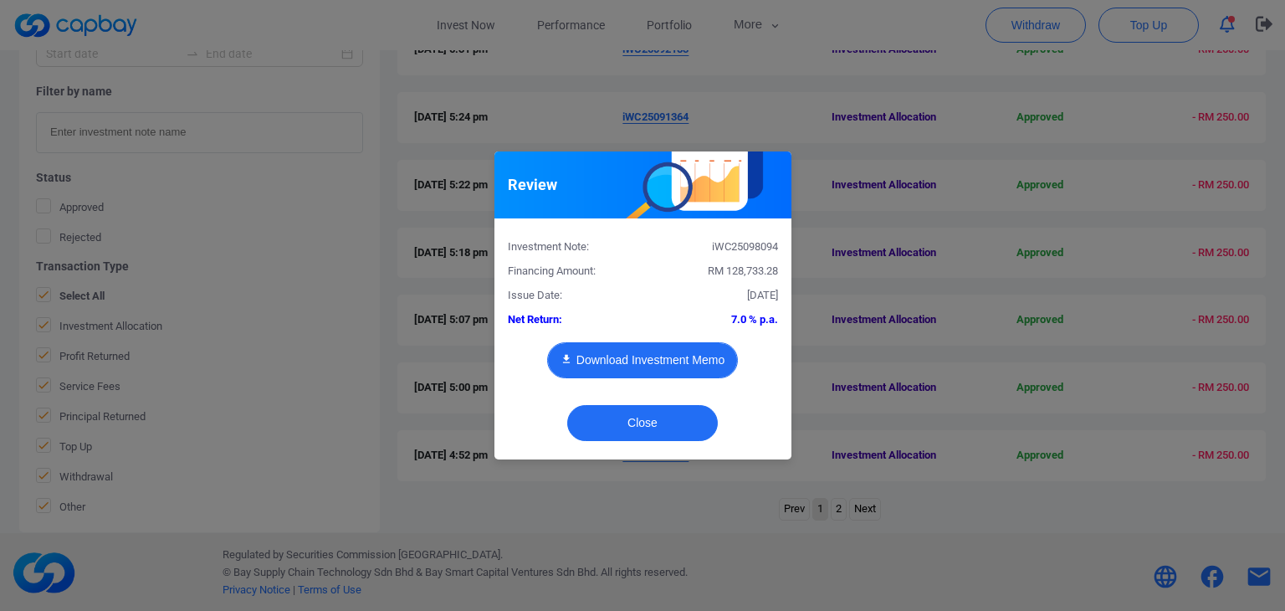
click at [673, 350] on button "Download Investment Memo" at bounding box center [642, 360] width 191 height 36
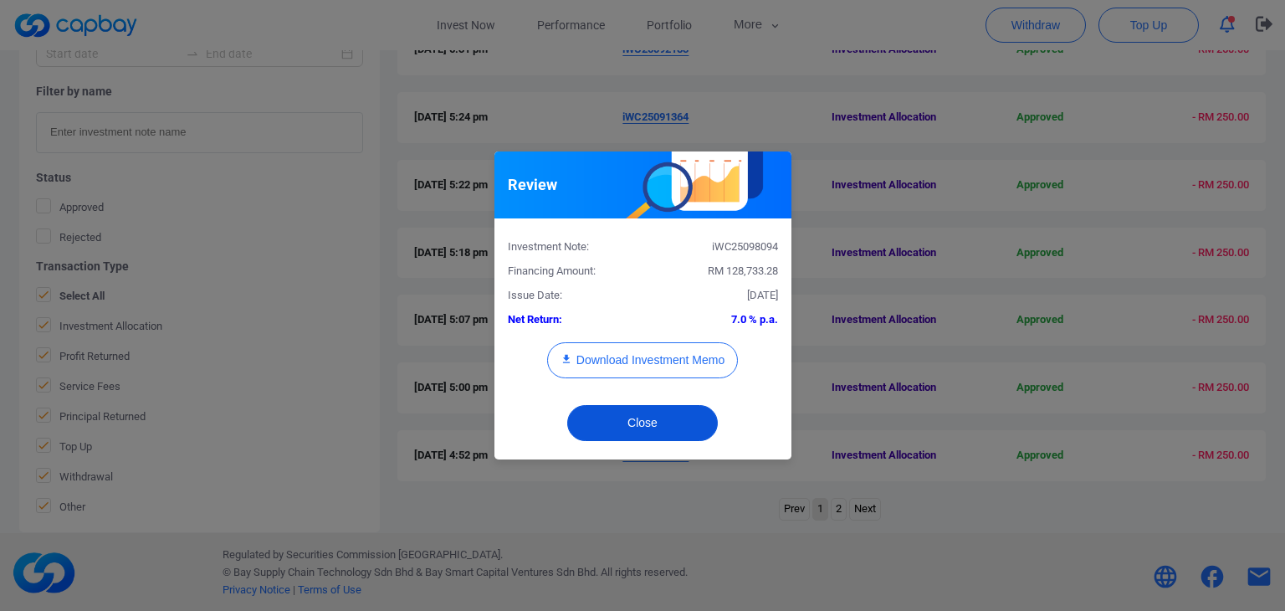
click at [661, 429] on button "Close" at bounding box center [642, 423] width 151 height 36
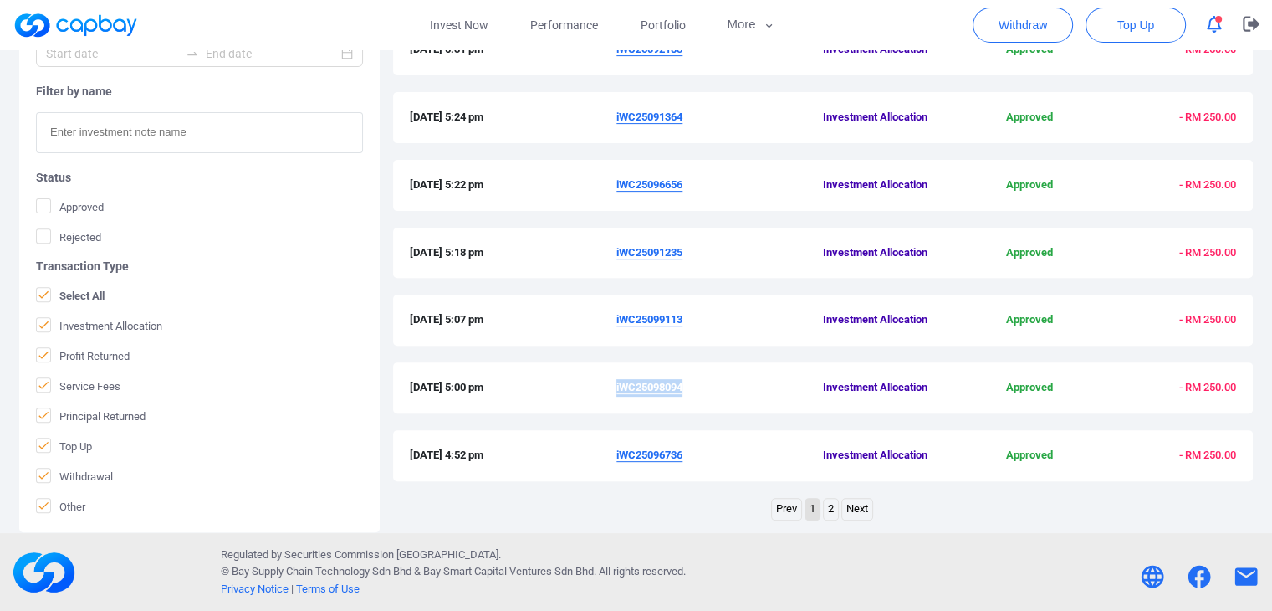
drag, startPoint x: 692, startPoint y: 386, endPoint x: 616, endPoint y: 388, distance: 75.3
click at [616, 388] on span "iWC25098094" at bounding box center [719, 388] width 207 height 18
copy u "iWC25098094"
drag, startPoint x: 688, startPoint y: 453, endPoint x: 615, endPoint y: 453, distance: 72.8
click at [615, 453] on div "[DATE] 4:52 pm iWC25096736 Investment Allocation Approved - RM 250.00" at bounding box center [823, 456] width 826 height 18
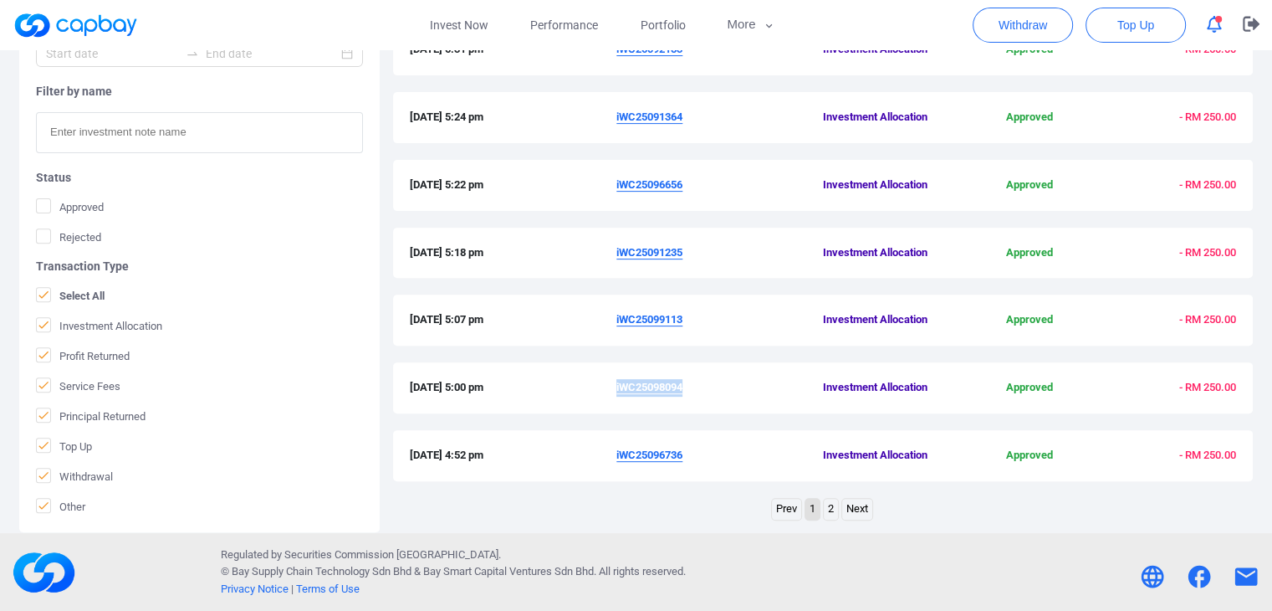
copy div "iWC25096736"
click at [662, 456] on u "iWC25096736" at bounding box center [649, 454] width 66 height 13
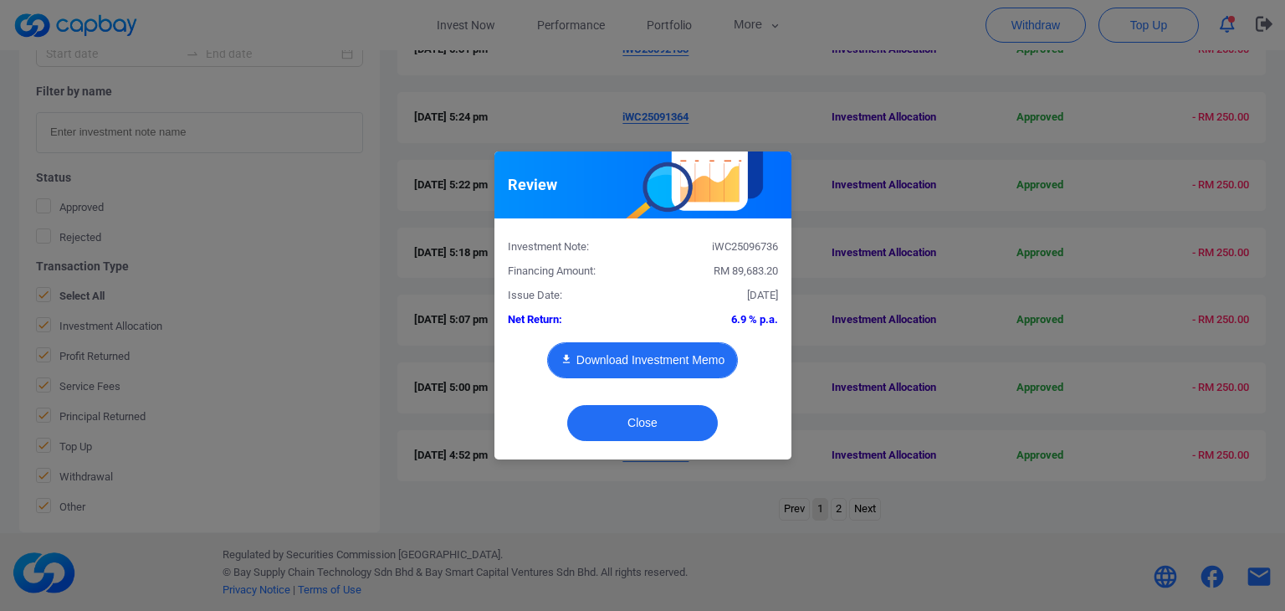
click at [697, 355] on button "Download Investment Memo" at bounding box center [642, 360] width 191 height 36
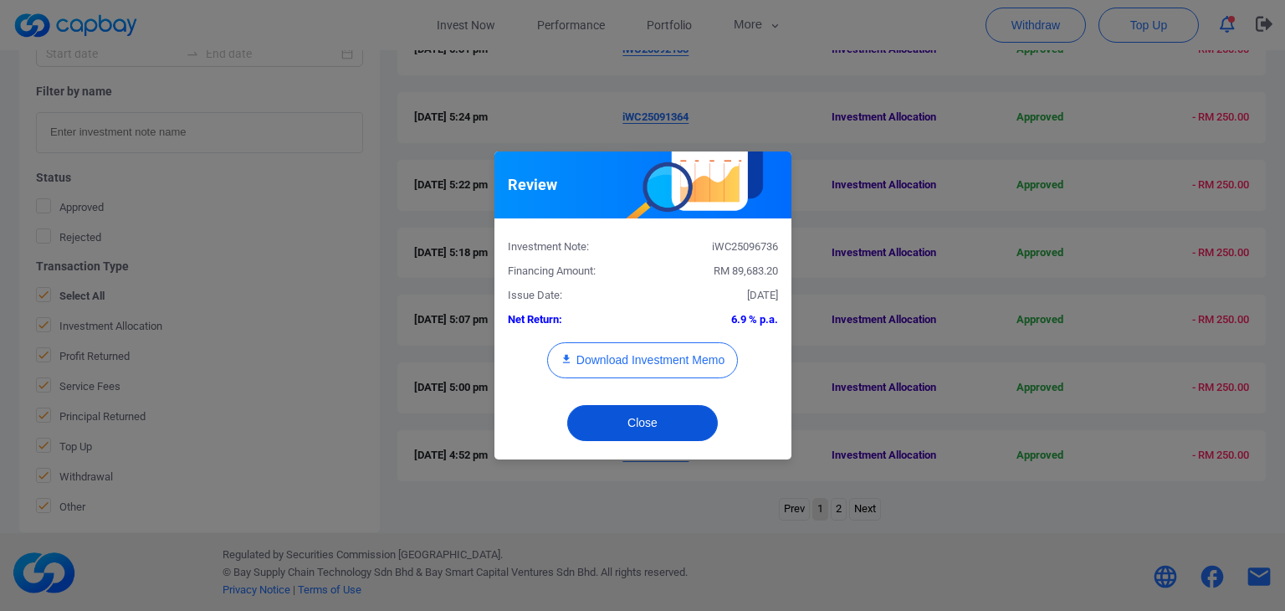
click at [685, 424] on button "Close" at bounding box center [642, 423] width 151 height 36
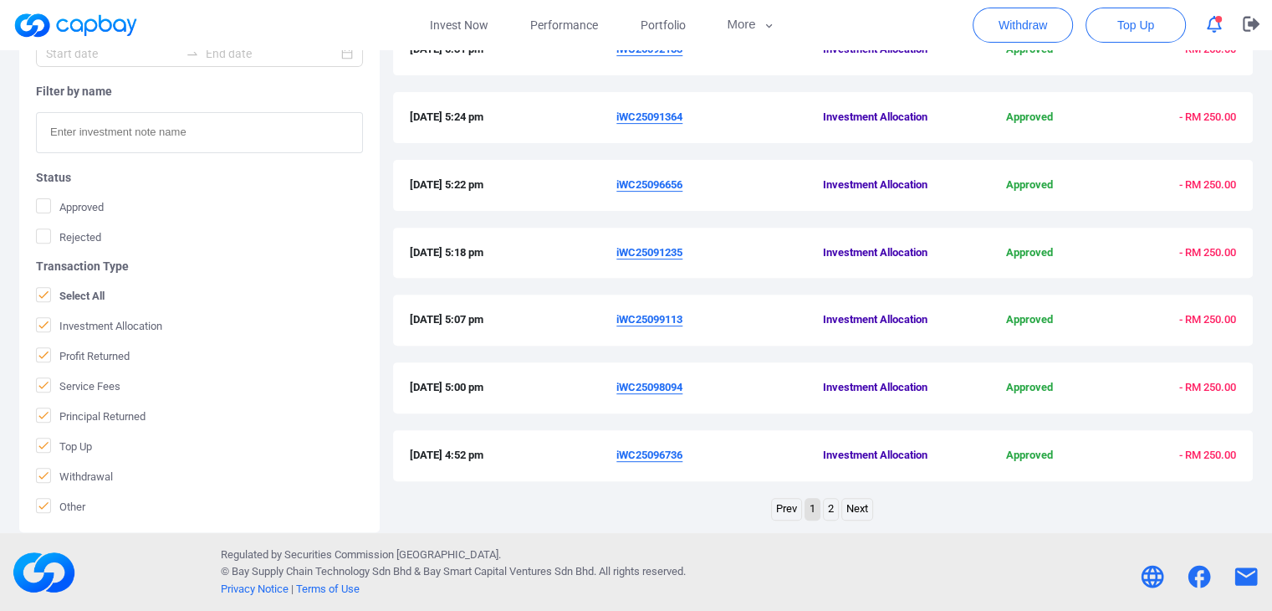
click at [831, 509] on link "2" at bounding box center [831, 509] width 14 height 21
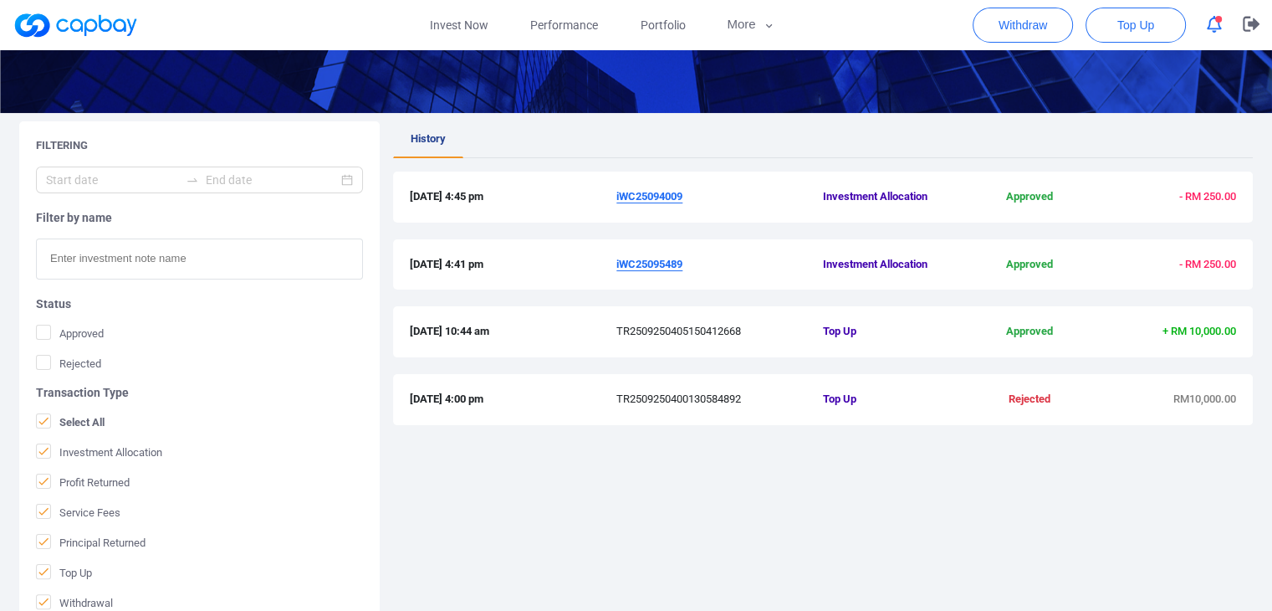
scroll to position [231, 0]
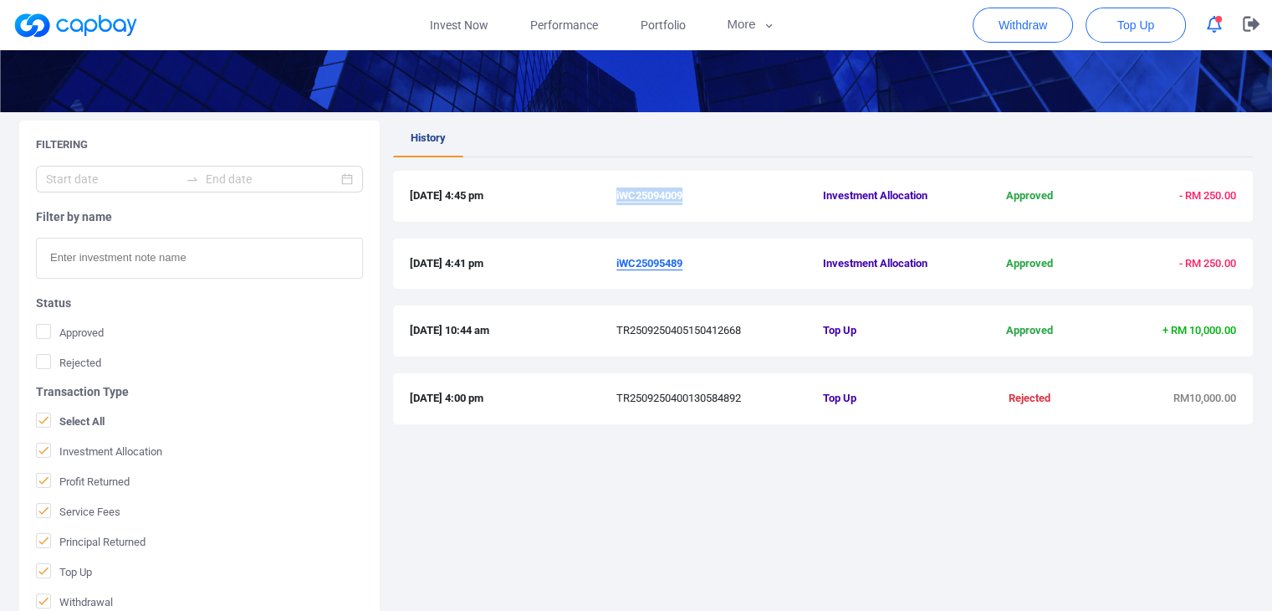
drag, startPoint x: 689, startPoint y: 196, endPoint x: 616, endPoint y: 198, distance: 73.7
click at [616, 198] on span "iWC25094009" at bounding box center [719, 196] width 207 height 18
drag, startPoint x: 688, startPoint y: 263, endPoint x: 613, endPoint y: 264, distance: 75.3
click at [613, 264] on div "[DATE] 4:41 pm iWC25095489 Investment Allocation Approved - RM 250.00" at bounding box center [823, 264] width 826 height 18
click at [651, 195] on u "iWC25094009" at bounding box center [649, 195] width 66 height 13
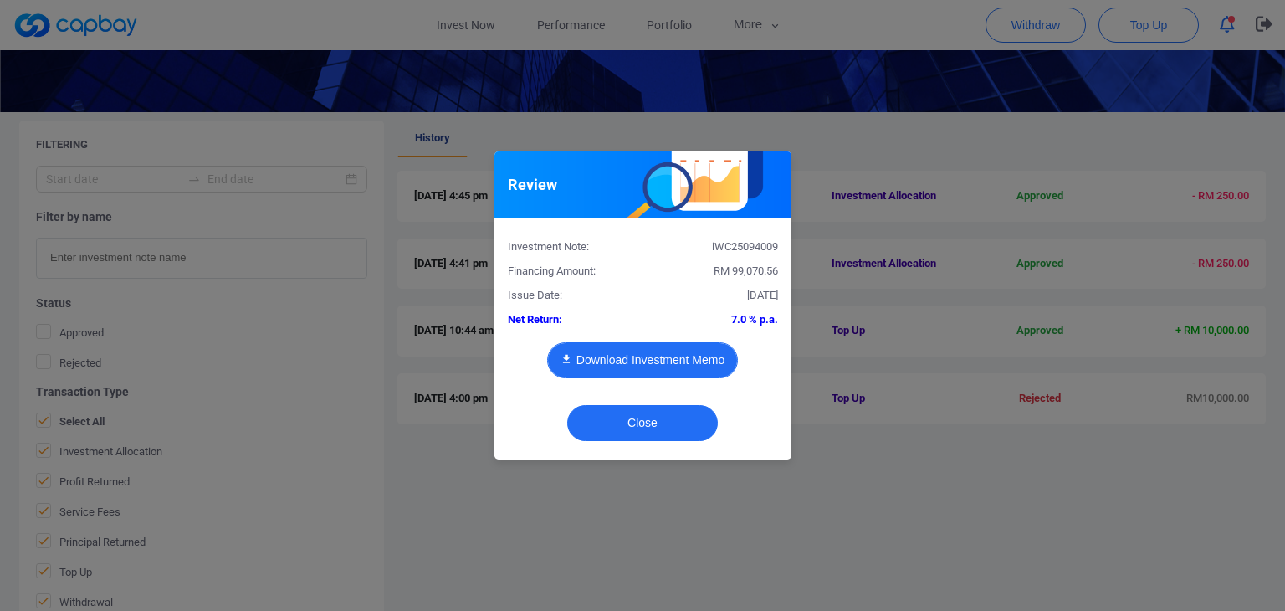
click at [675, 365] on button "Download Investment Memo" at bounding box center [642, 360] width 191 height 36
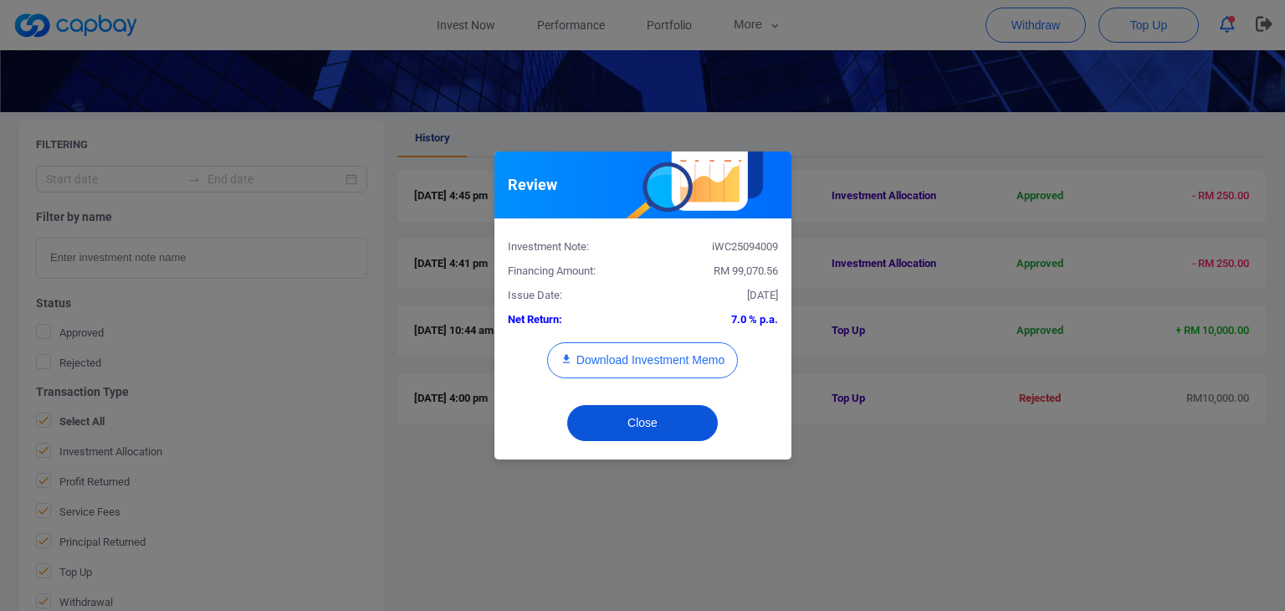
click at [666, 417] on button "Close" at bounding box center [642, 423] width 151 height 36
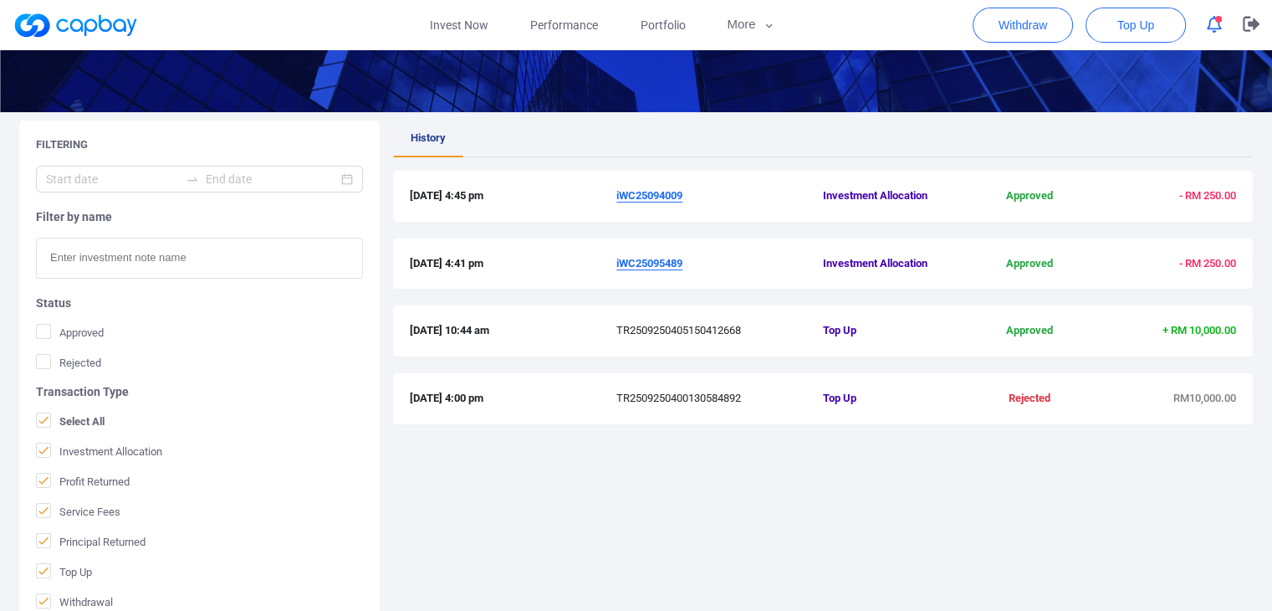
click at [637, 263] on u "iWC25095489" at bounding box center [649, 263] width 66 height 13
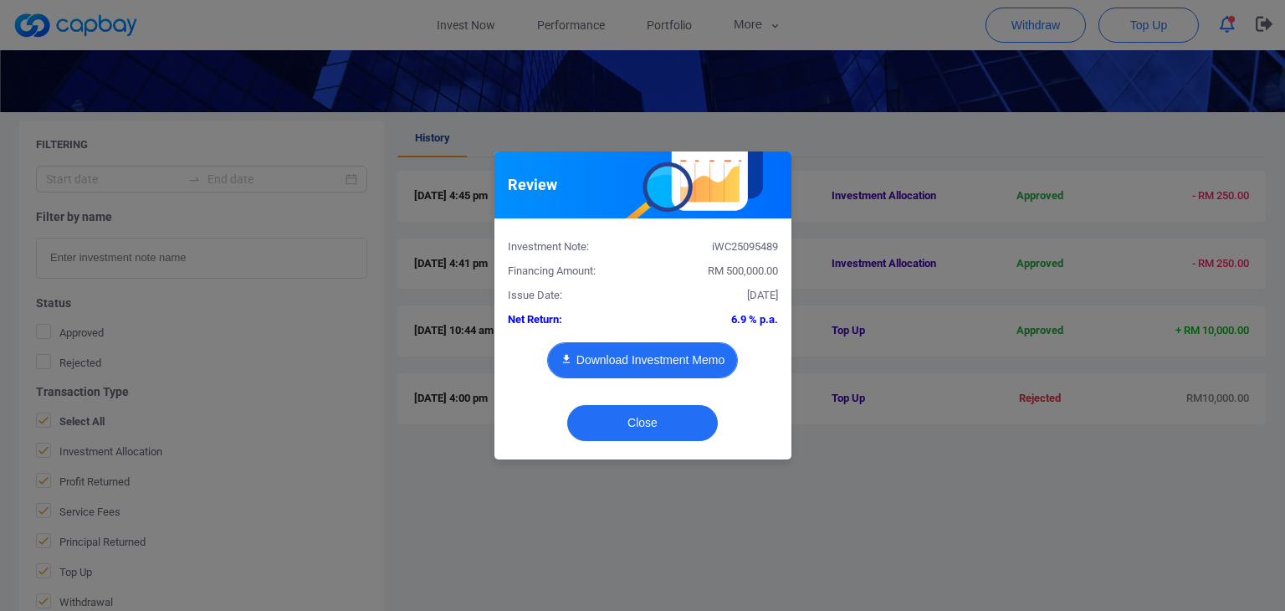
click at [638, 352] on button "Download Investment Memo" at bounding box center [642, 360] width 191 height 36
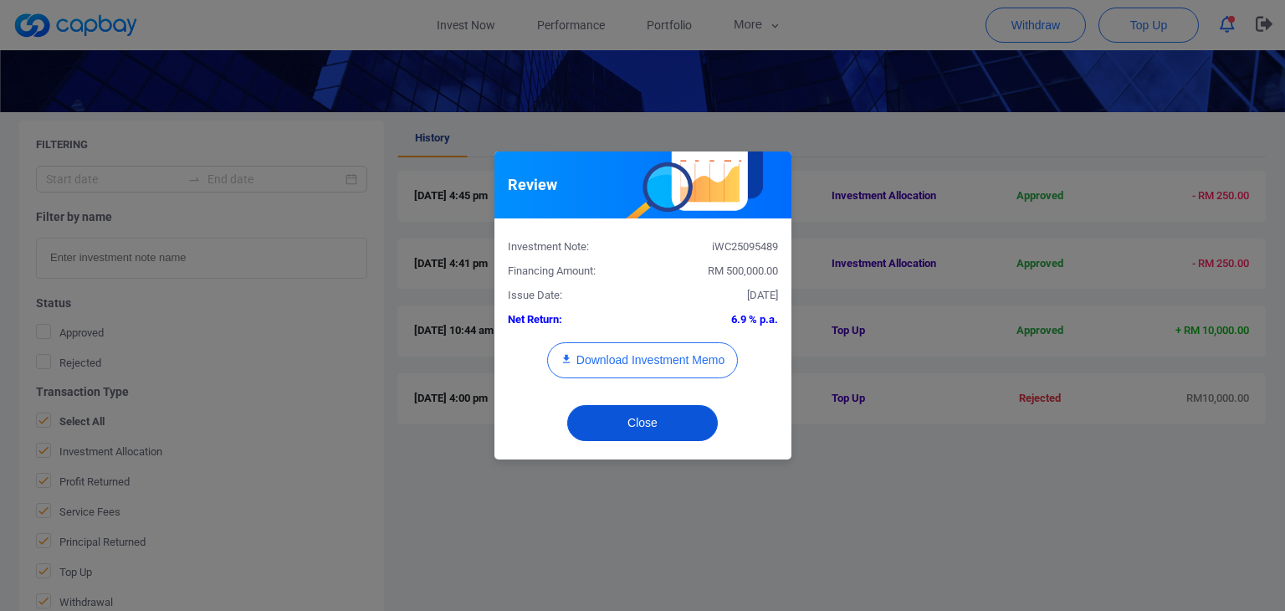
click at [654, 422] on button "Close" at bounding box center [642, 423] width 151 height 36
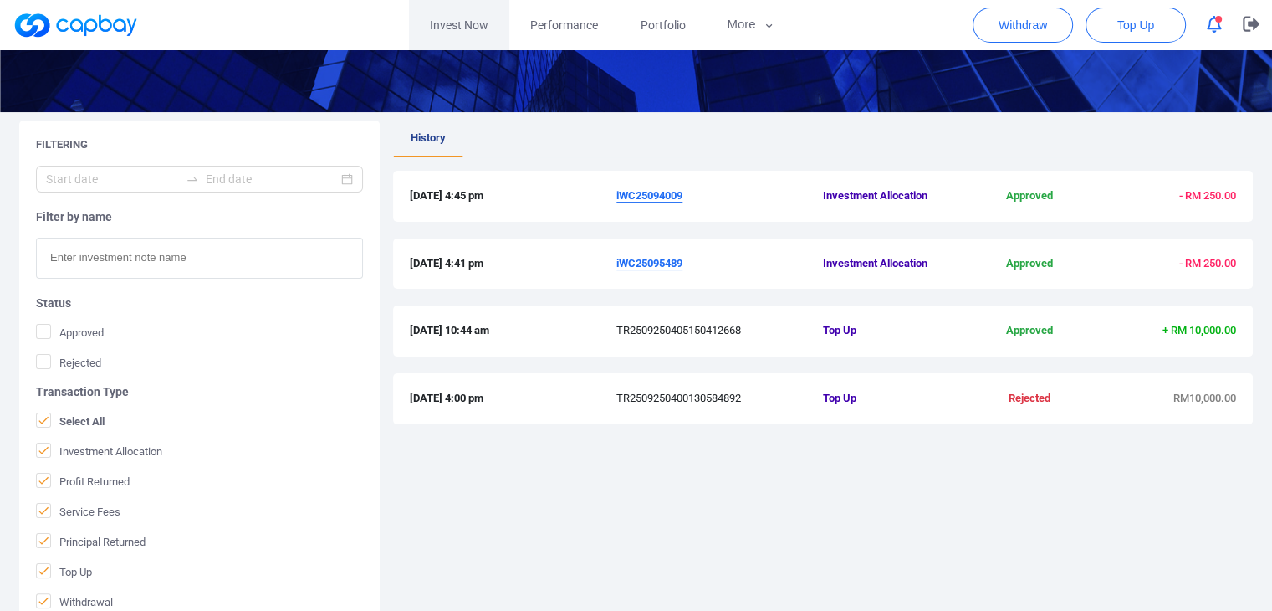
click at [474, 28] on link "Invest Now" at bounding box center [459, 25] width 100 height 50
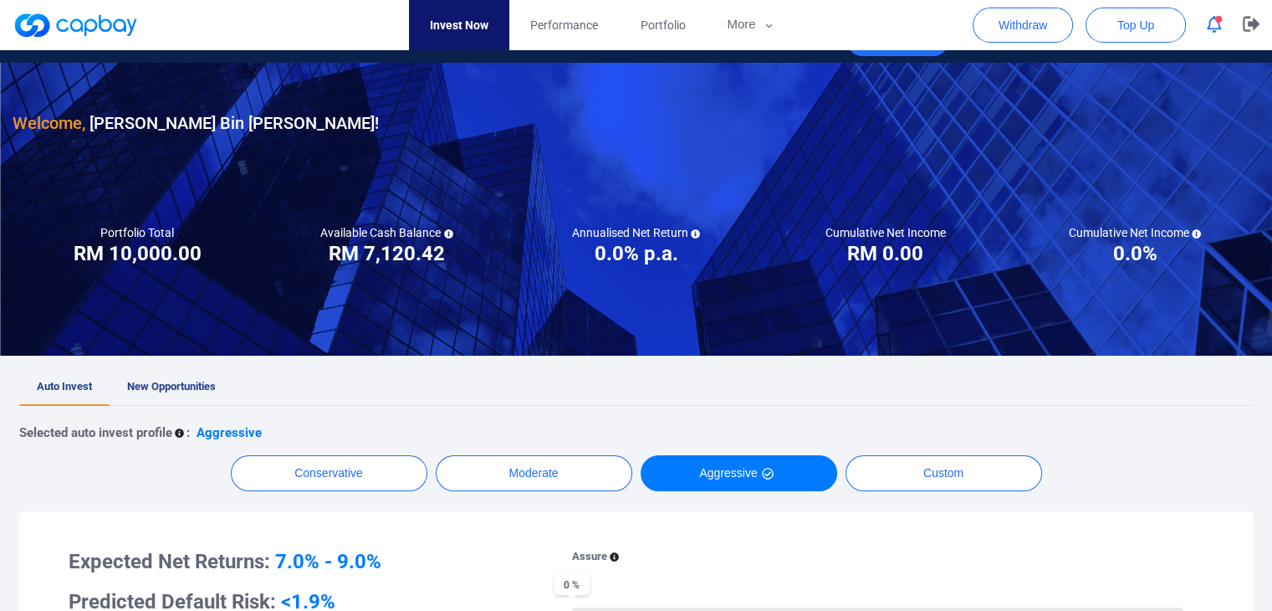
scroll to position [33, 0]
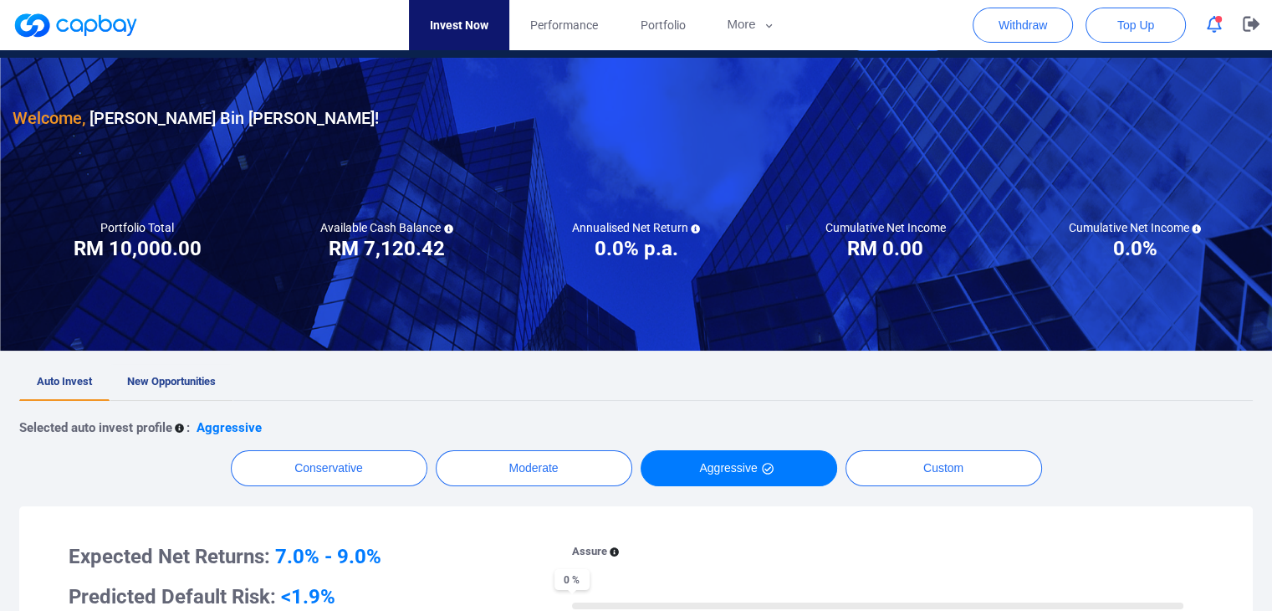
click at [191, 383] on span "New Opportunities" at bounding box center [171, 381] width 89 height 13
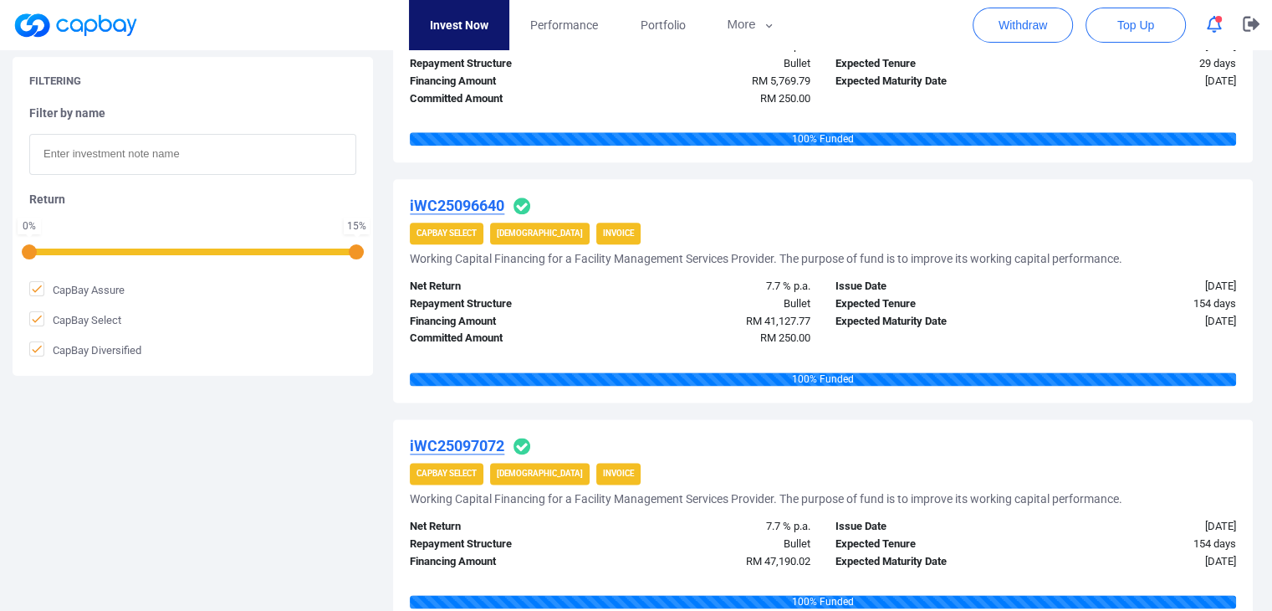
scroll to position [2041, 0]
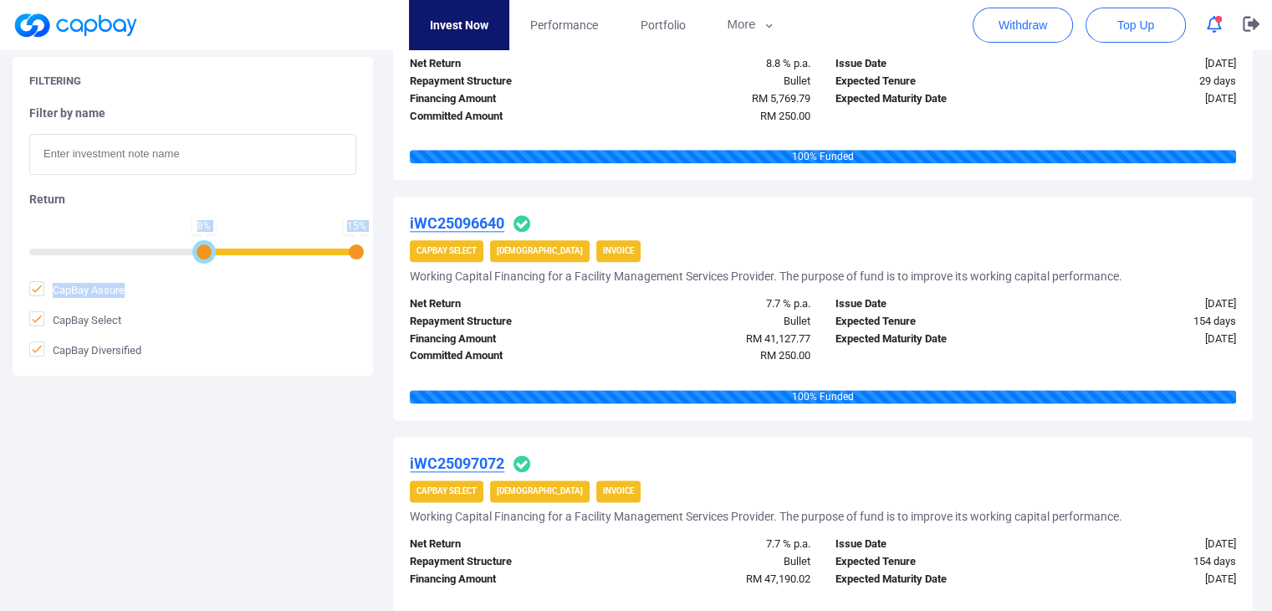
drag, startPoint x: 37, startPoint y: 250, endPoint x: 204, endPoint y: 266, distance: 168.0
click at [204, 266] on div "Filter by name Return 8 % 15 % CapBay Assure CapBay Select CapBay Diversified" at bounding box center [192, 231] width 327 height 253
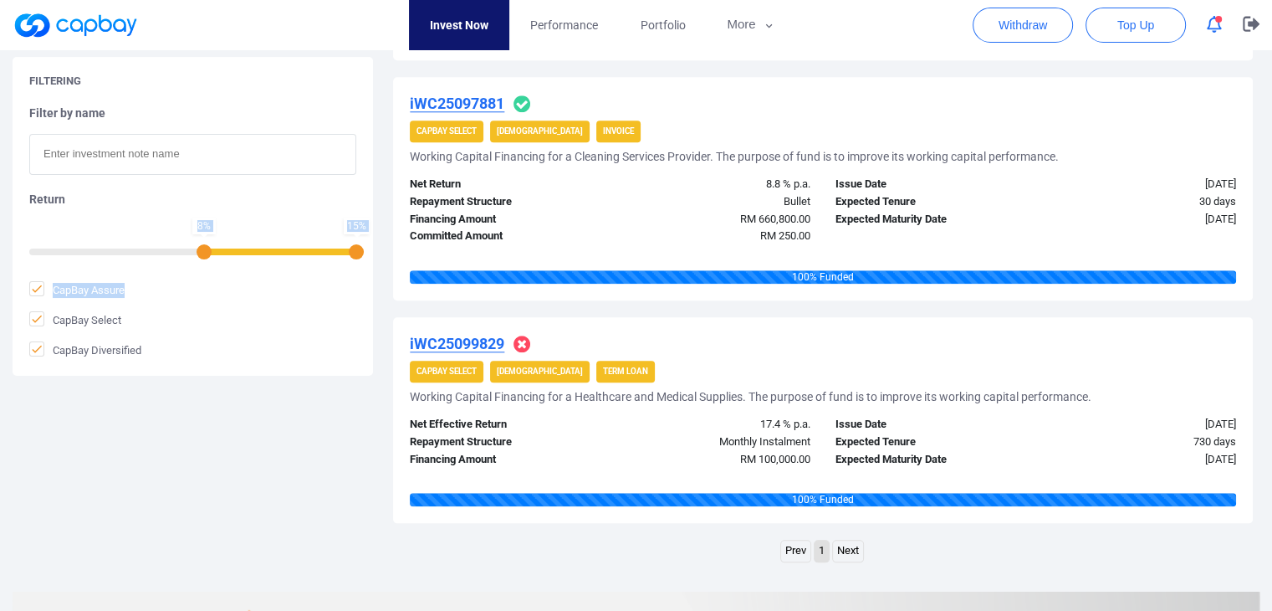
scroll to position [1807, 0]
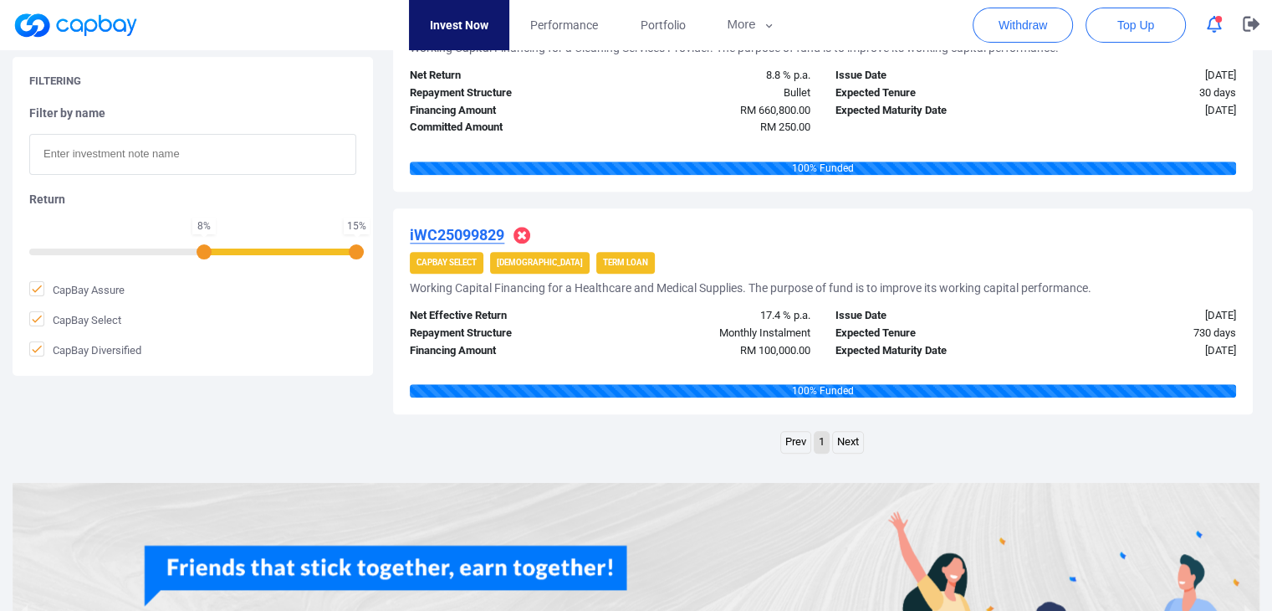
click at [848, 439] on link "Next" at bounding box center [848, 442] width 30 height 21
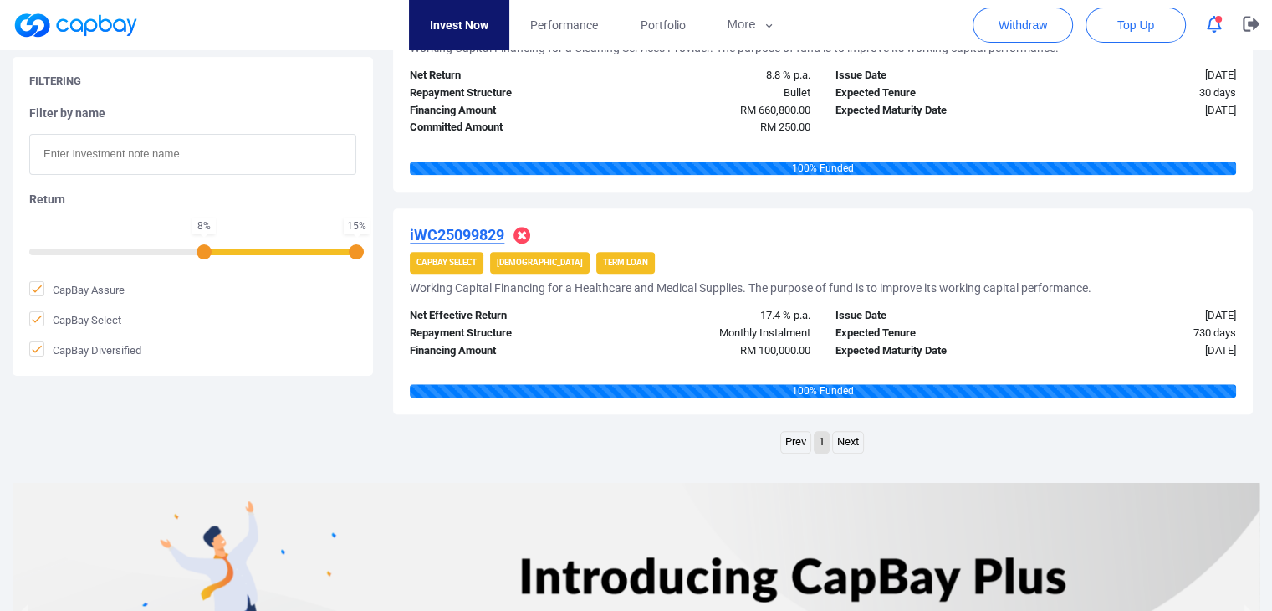
click at [850, 446] on link "Next" at bounding box center [848, 442] width 30 height 21
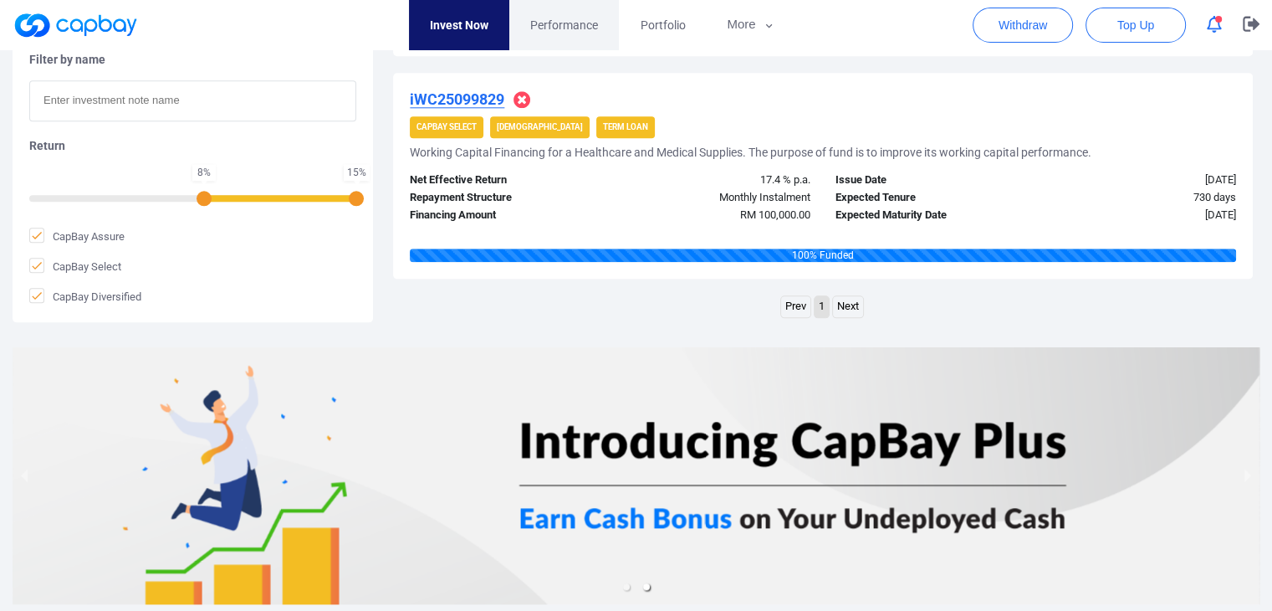
scroll to position [1941, 0]
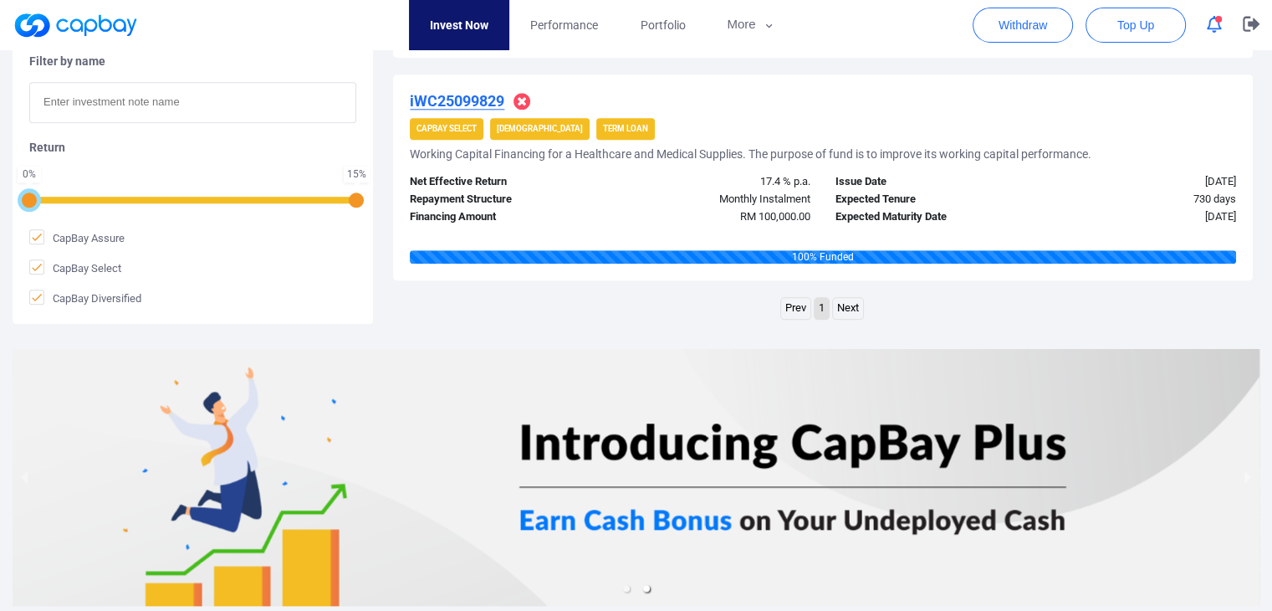
click at [39, 197] on div at bounding box center [192, 198] width 327 height 3
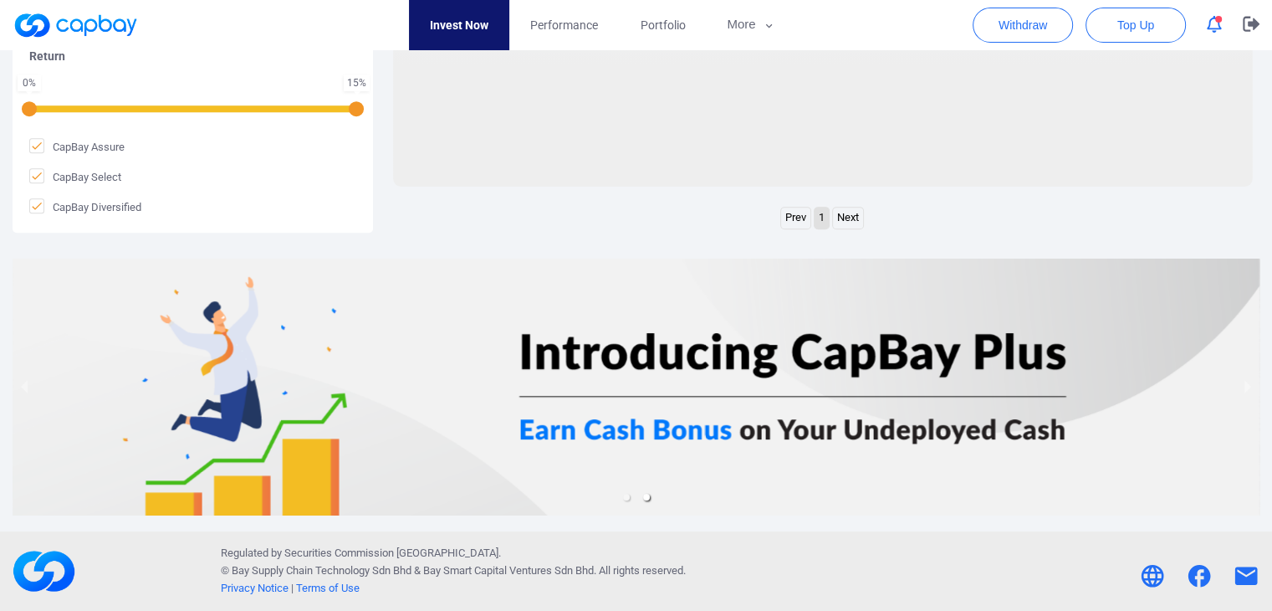
scroll to position [810, 0]
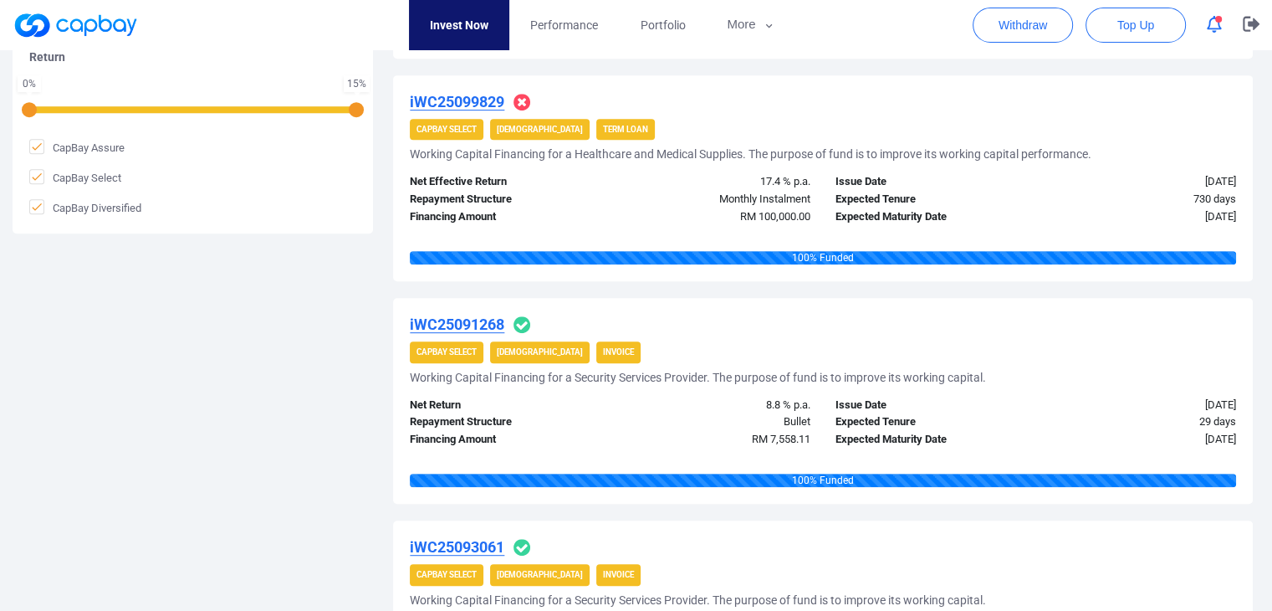
click at [568, 180] on div "Net Effective Return" at bounding box center [503, 182] width 212 height 18
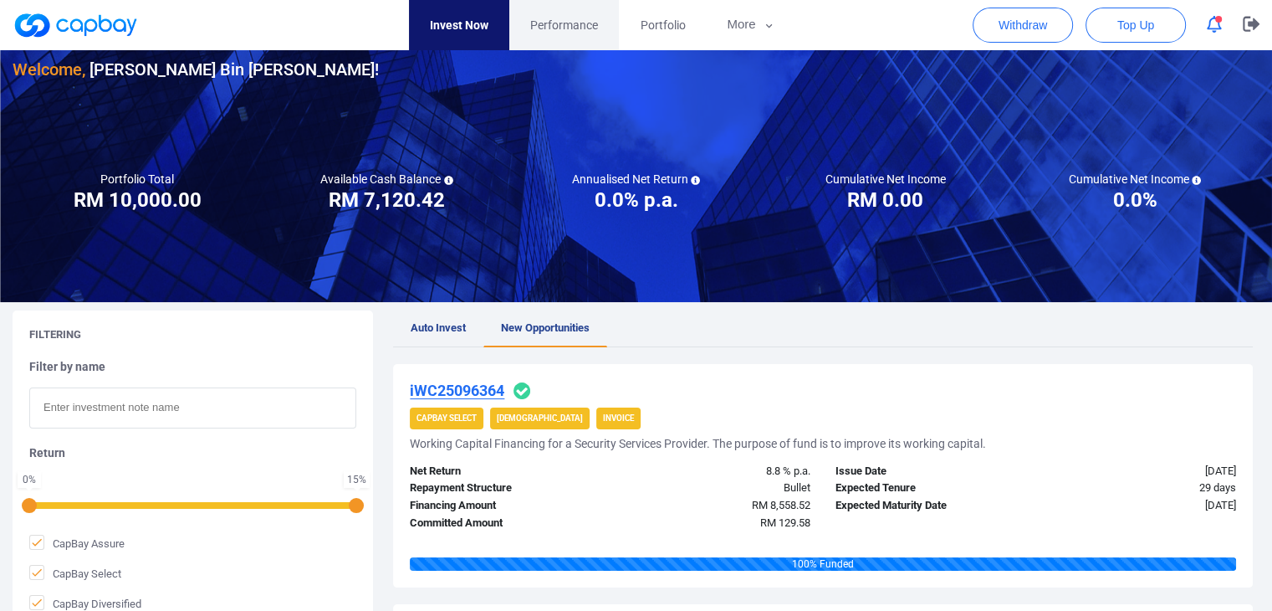
scroll to position [0, 0]
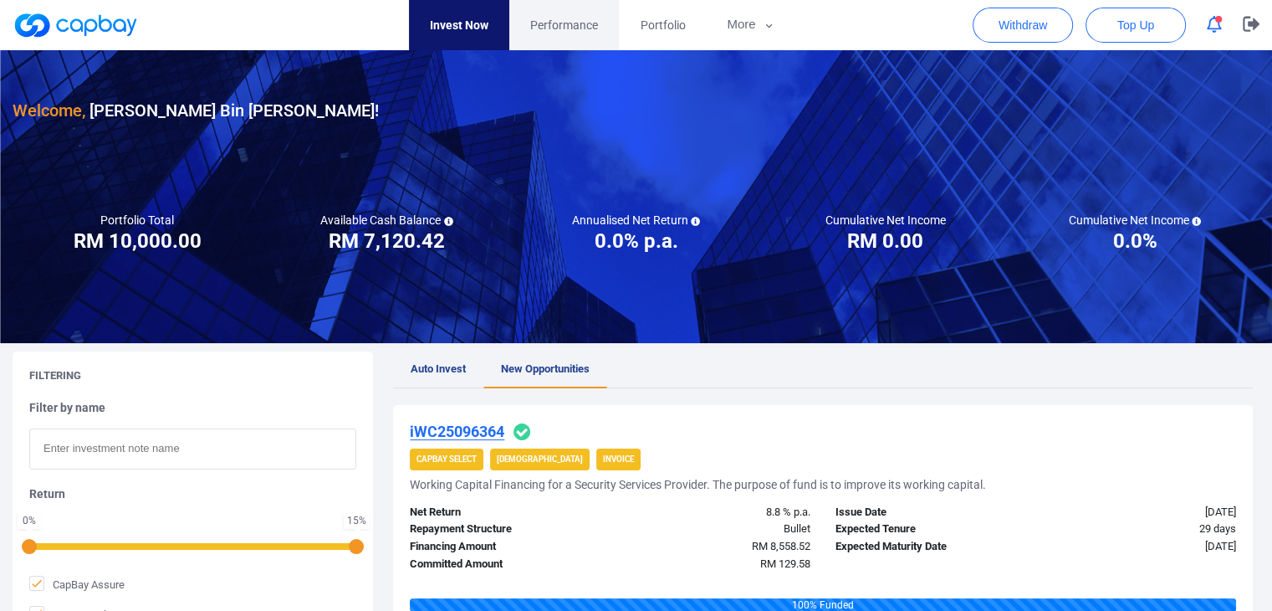
click at [545, 23] on span "Performance" at bounding box center [564, 25] width 68 height 18
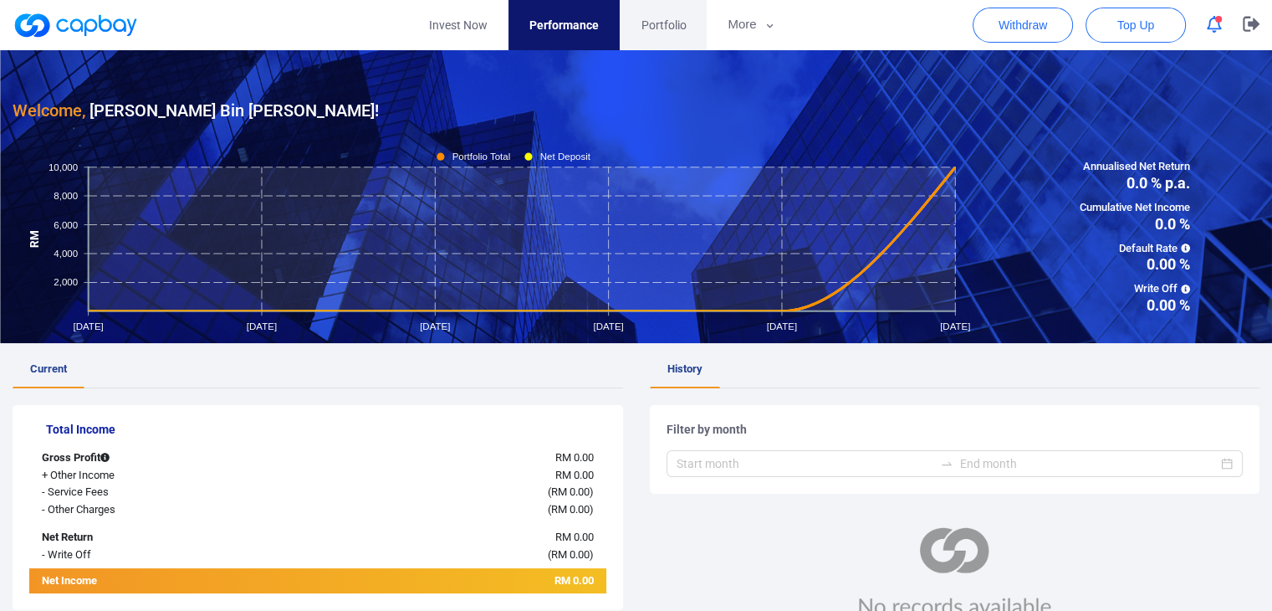
click at [655, 23] on span "Portfolio" at bounding box center [663, 25] width 45 height 18
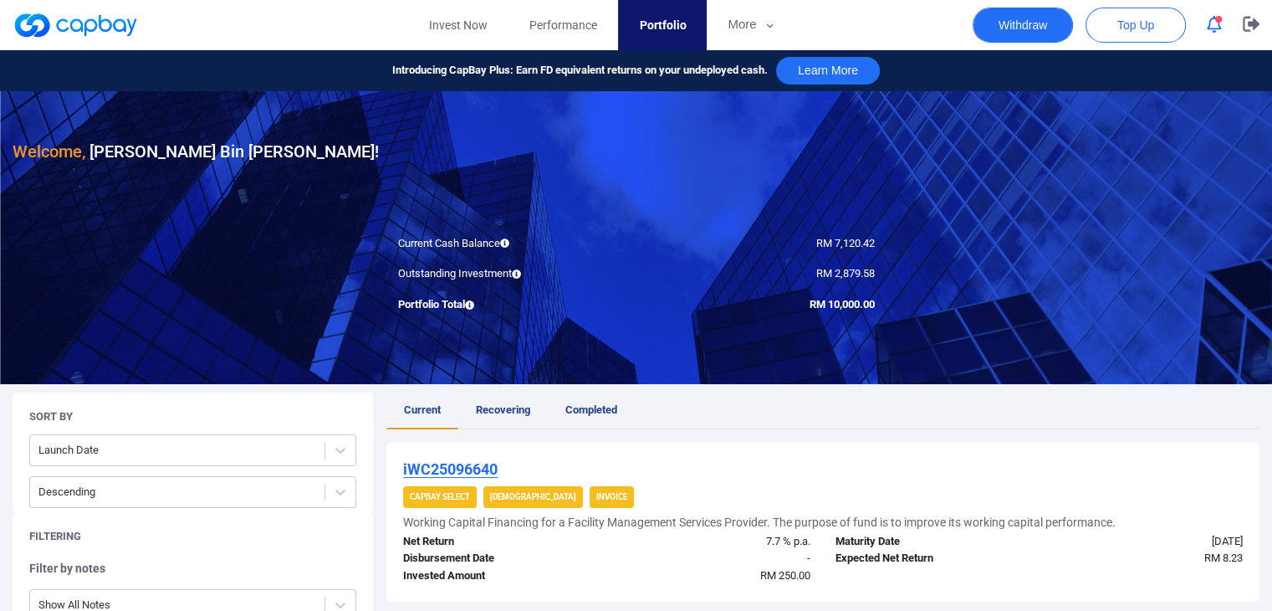
click at [1021, 24] on button "Withdraw" at bounding box center [1023, 25] width 100 height 35
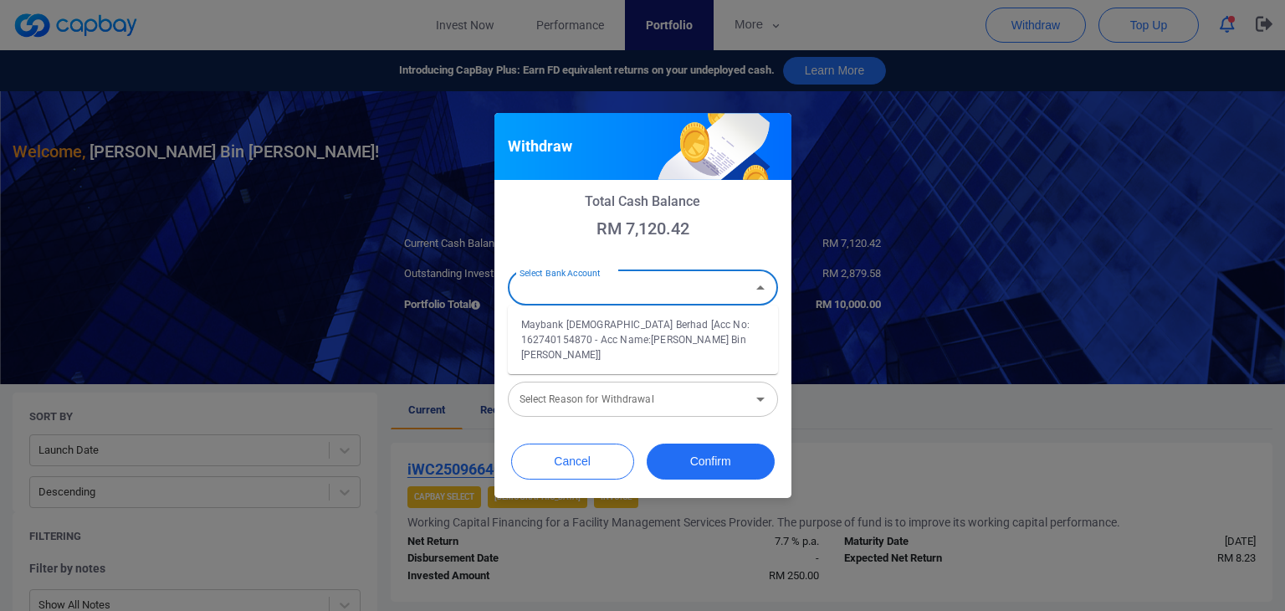
click at [616, 295] on input "Select Bank Account" at bounding box center [629, 287] width 233 height 31
click at [601, 346] on li "Maybank [DEMOGRAPHIC_DATA] Berhad [Acc No: 162740154870 - Acc Name:[PERSON_NAME…" at bounding box center [643, 339] width 270 height 55
type input "Maybank [DEMOGRAPHIC_DATA] Berhad [Acc No: 162740154870 - Acc Name:[PERSON_NAME…"
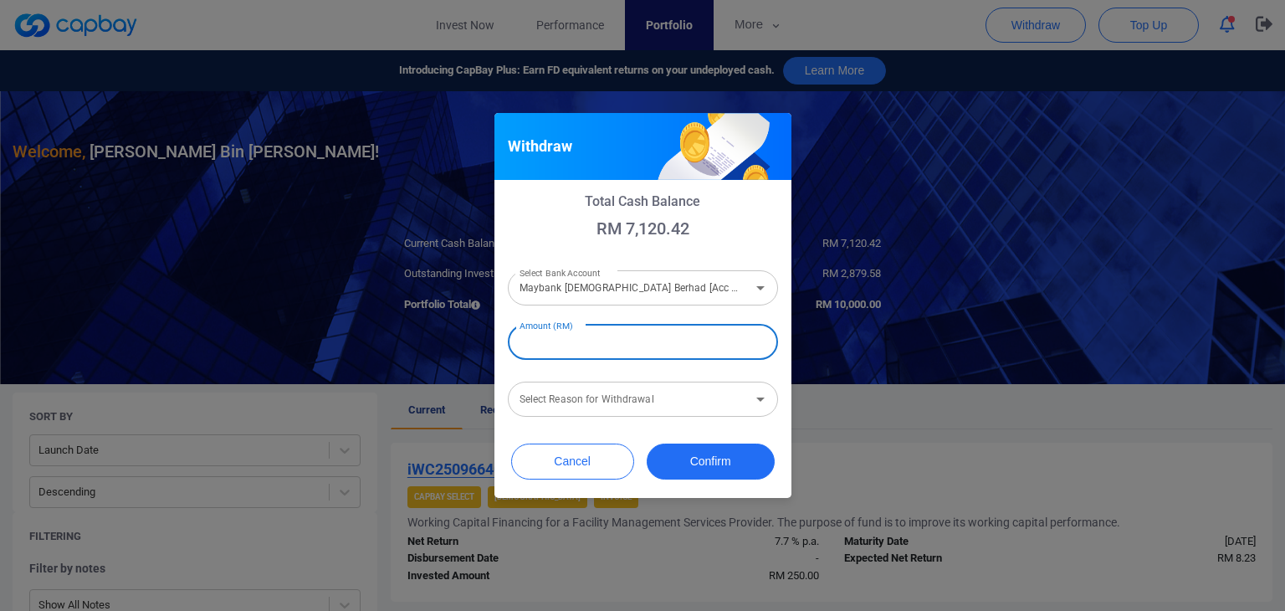
click at [601, 346] on input "Amount (RM)" at bounding box center [643, 342] width 270 height 35
type input "RM 7,120.42"
drag, startPoint x: 647, startPoint y: 418, endPoint x: 662, endPoint y: 394, distance: 28.1
click at [662, 394] on div "Total Cash Balance RM 7,120.42 Select Bank Account Maybank Islamic Berhad [Acc …" at bounding box center [642, 306] width 297 height 253
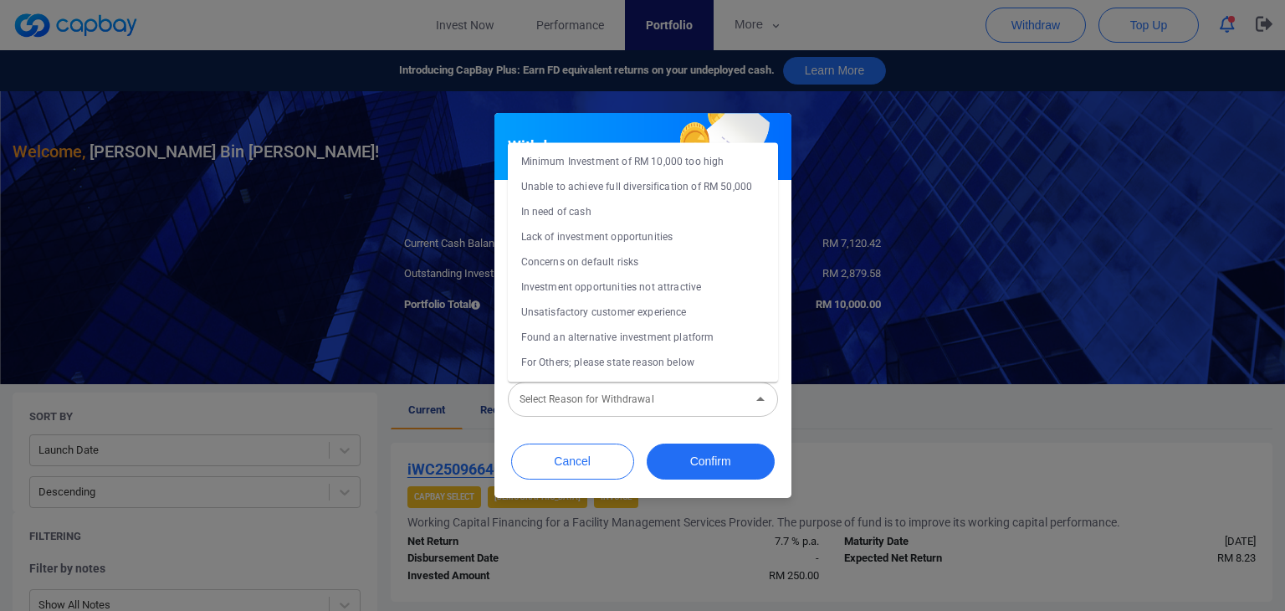
click at [662, 394] on input "Select Reason for Withdrawal" at bounding box center [629, 398] width 233 height 31
click at [666, 287] on li "Investment opportunities not attractive" at bounding box center [643, 286] width 270 height 25
type input "Investment opportunities not attractive"
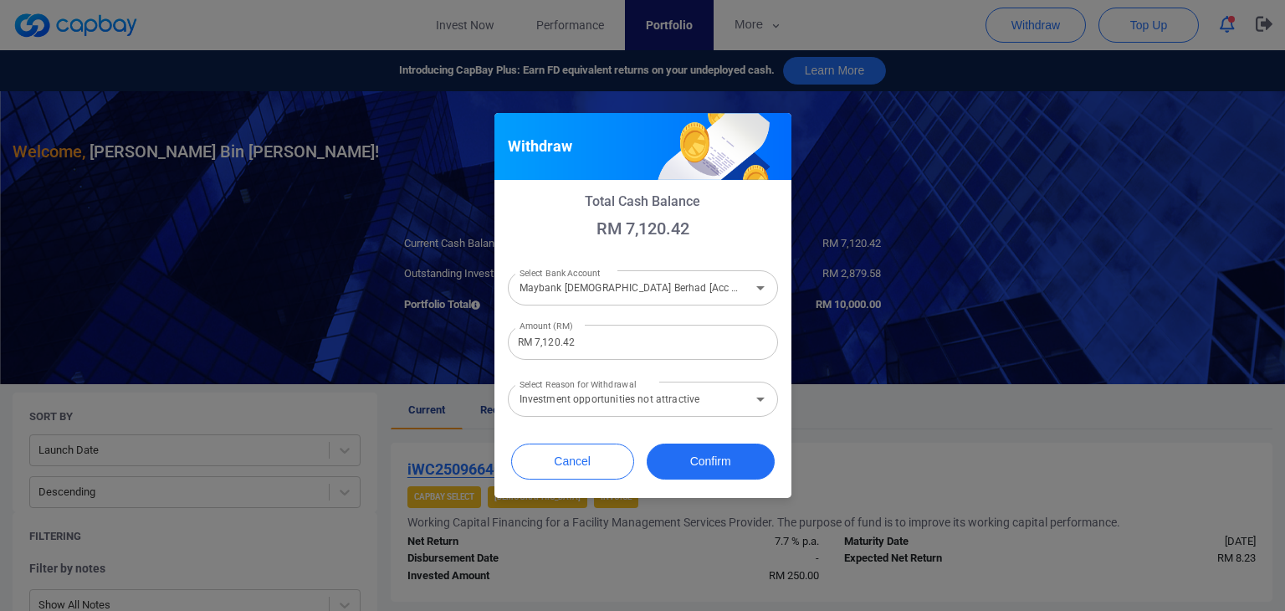
click at [780, 312] on div "Total Cash Balance RM 7,120.42 Select Bank Account Maybank Islamic Berhad [Acc …" at bounding box center [642, 306] width 297 height 253
click at [714, 453] on button "Confirm" at bounding box center [711, 461] width 128 height 36
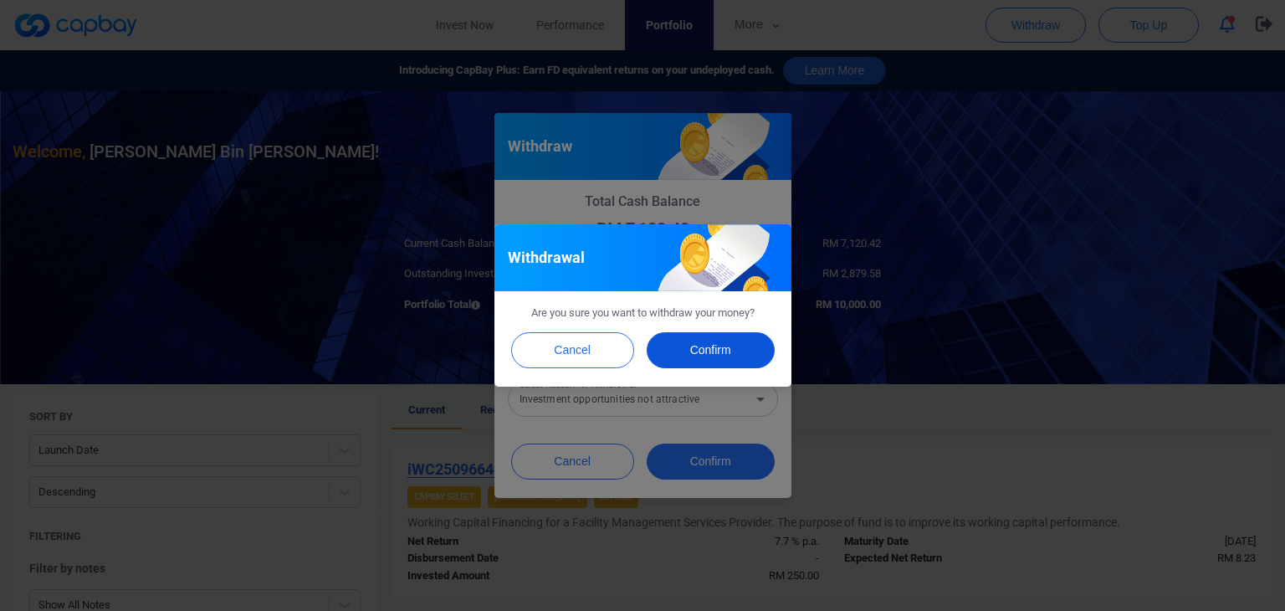
click at [719, 347] on button "Confirm" at bounding box center [711, 350] width 128 height 36
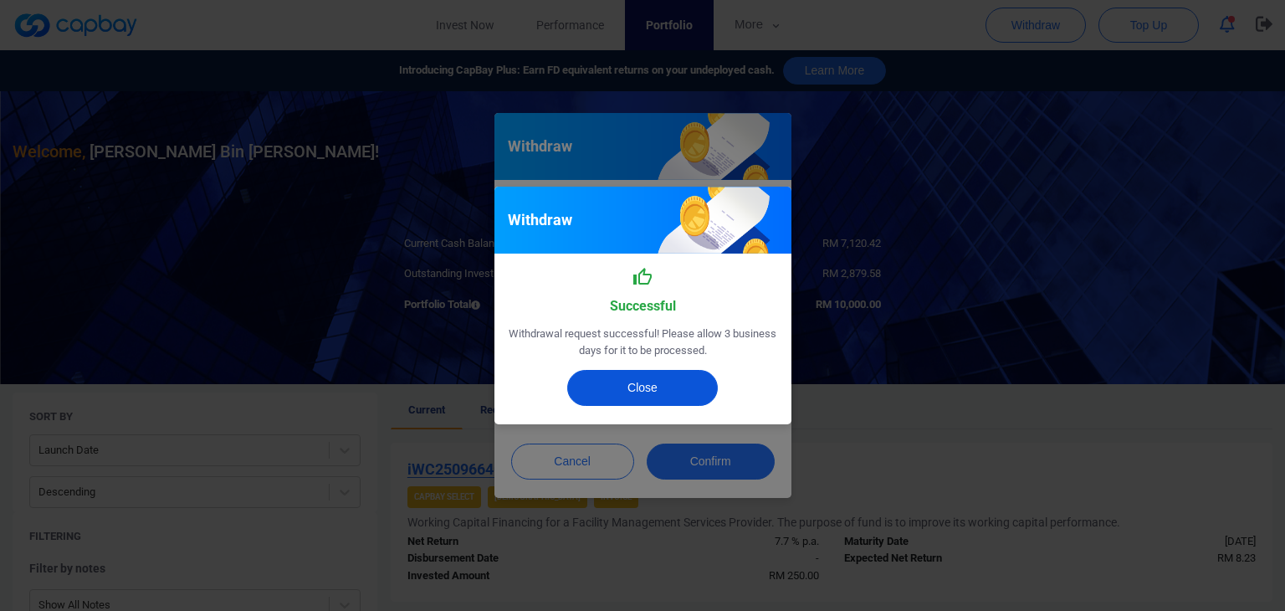
click at [671, 387] on button "Close" at bounding box center [642, 388] width 151 height 36
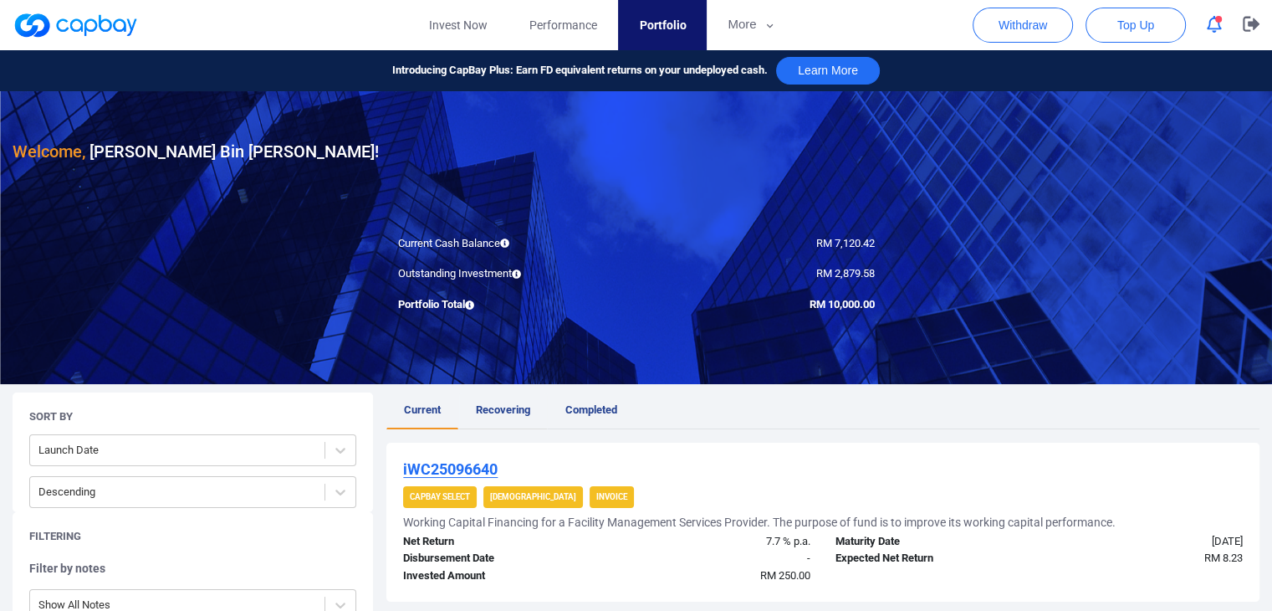
click at [508, 411] on span "Recovering" at bounding box center [503, 409] width 54 height 13
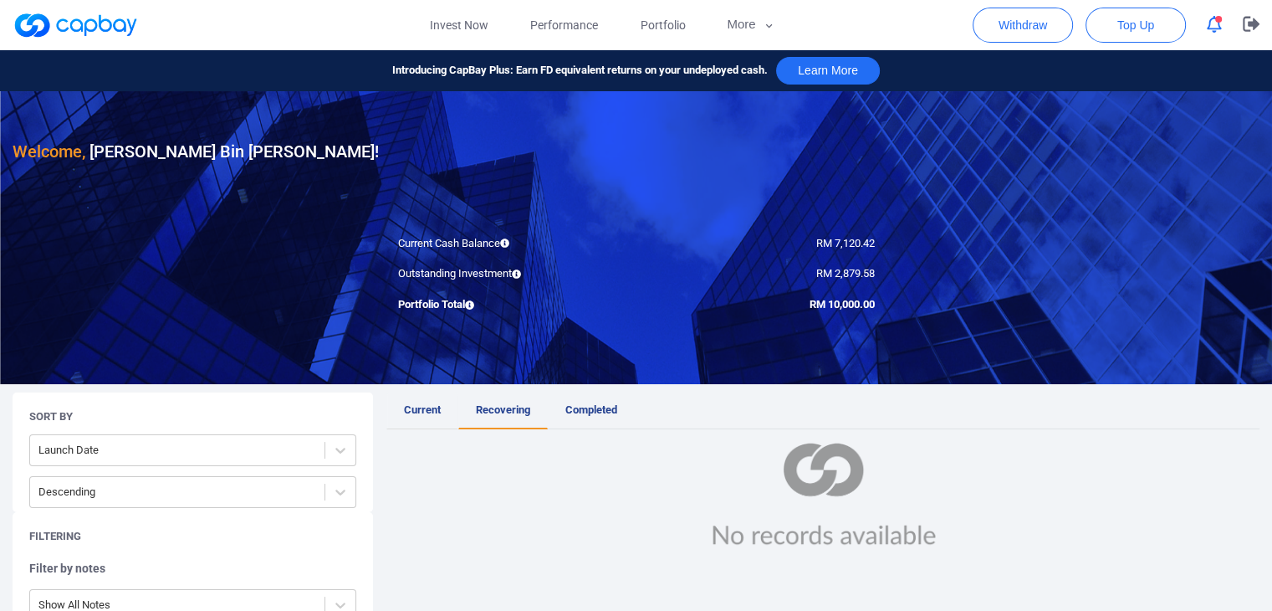
click at [420, 413] on span "Current" at bounding box center [422, 409] width 37 height 13
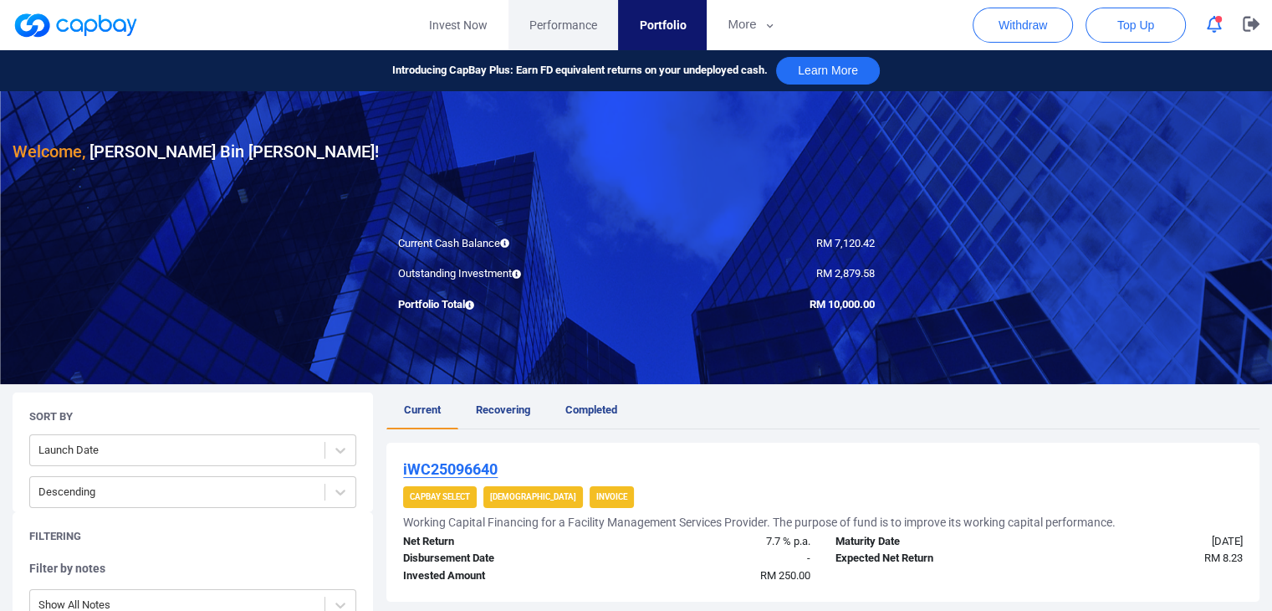
click at [570, 24] on span "Performance" at bounding box center [563, 25] width 68 height 18
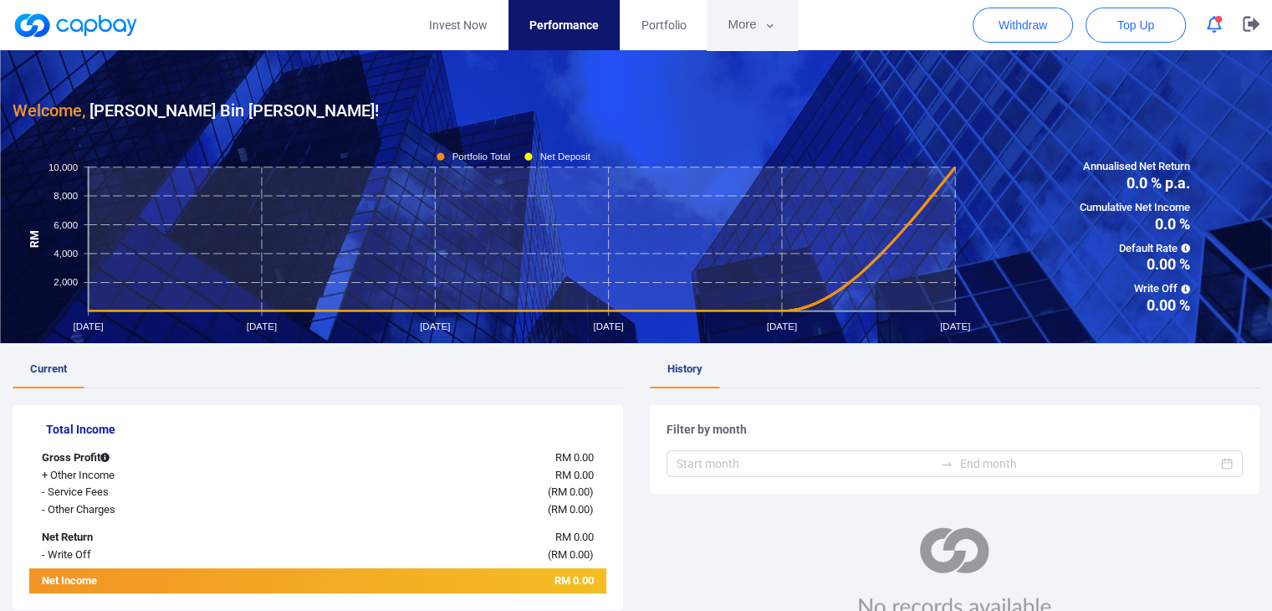
click at [743, 22] on button "More" at bounding box center [752, 25] width 90 height 50
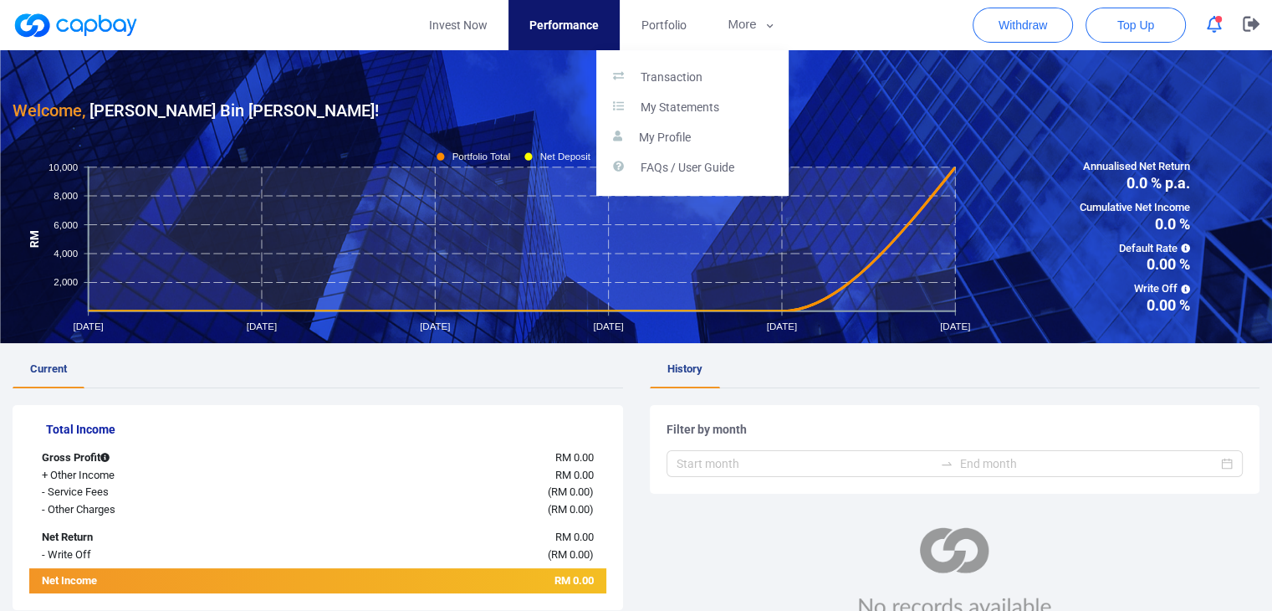
click at [656, 24] on button "button" at bounding box center [636, 305] width 1272 height 611
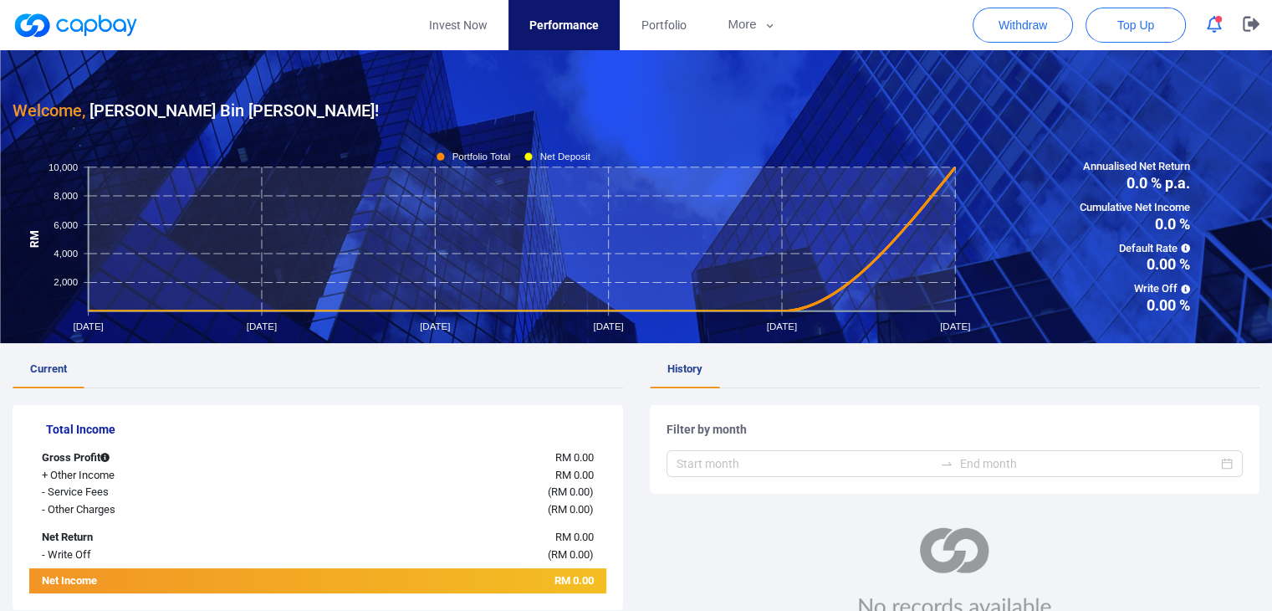
click at [656, 24] on span "Portfolio" at bounding box center [663, 25] width 45 height 18
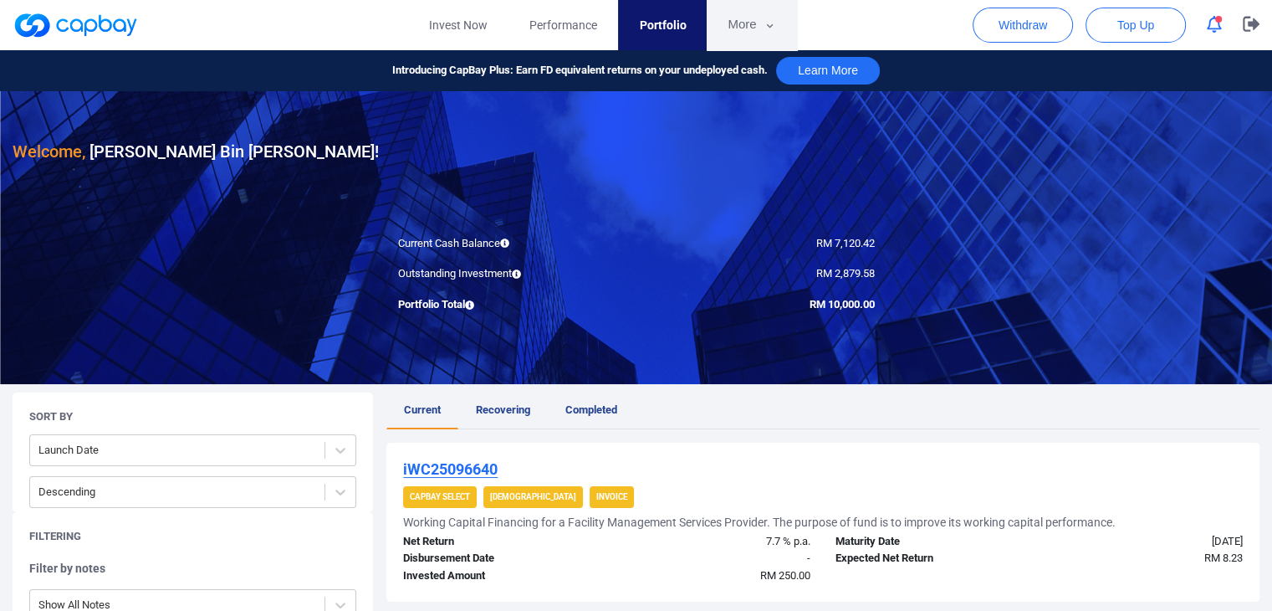
click at [738, 41] on button "More" at bounding box center [752, 25] width 90 height 50
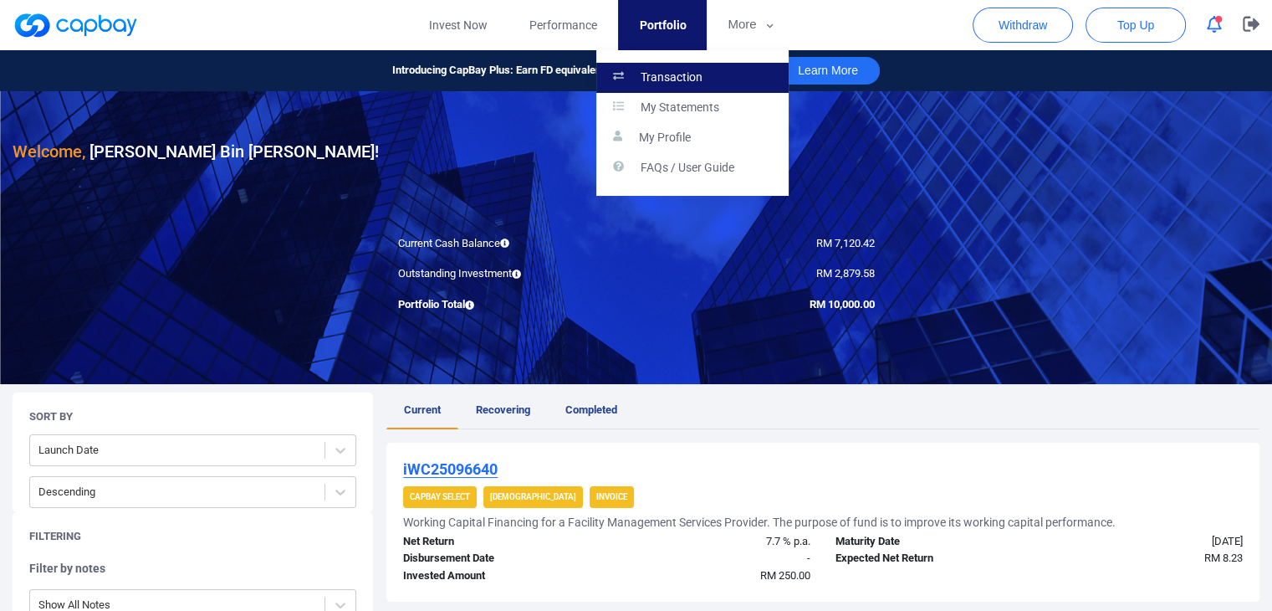
click at [725, 78] on link "Transaction" at bounding box center [692, 78] width 192 height 30
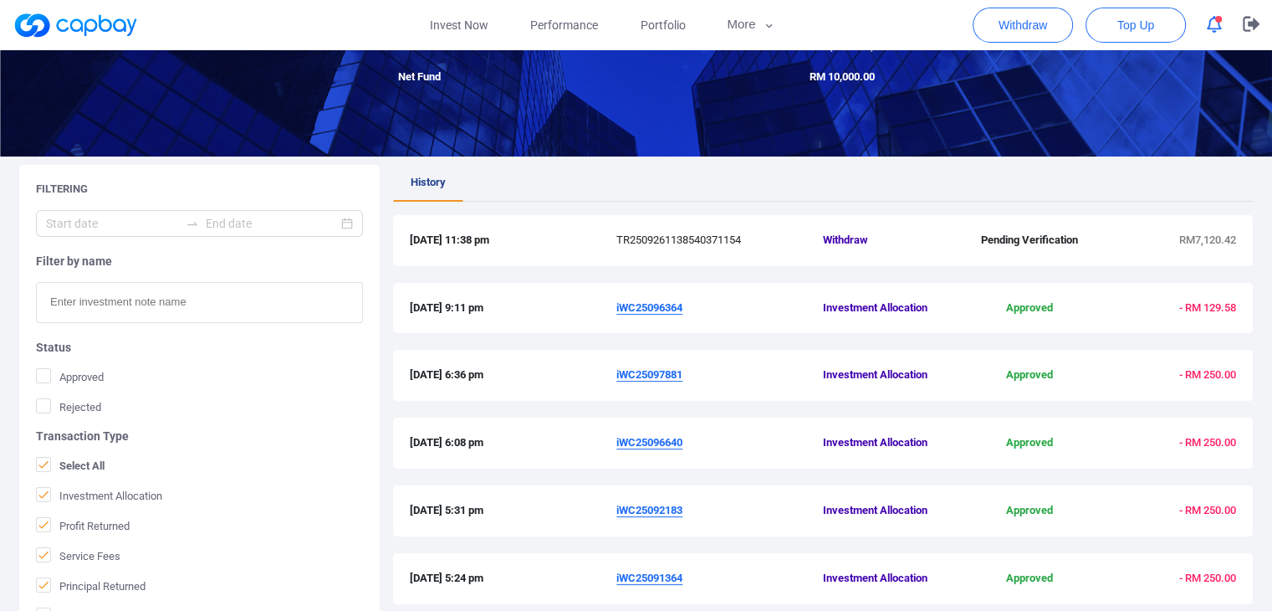
scroll to position [201, 0]
